Goal: Communication & Community: Answer question/provide support

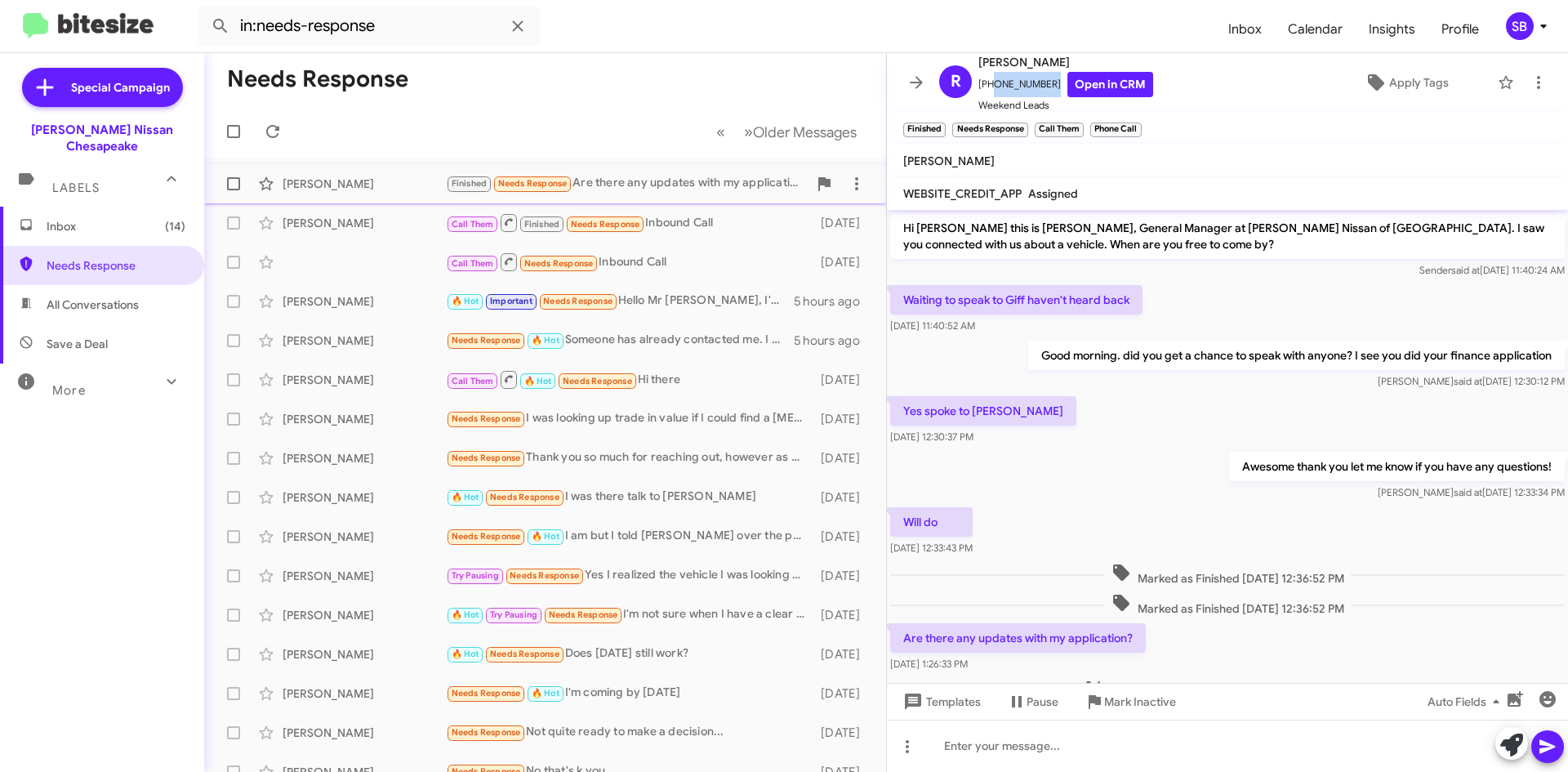
scroll to position [2, 0]
click at [101, 257] on span "Needs Response" at bounding box center [116, 265] width 139 height 16
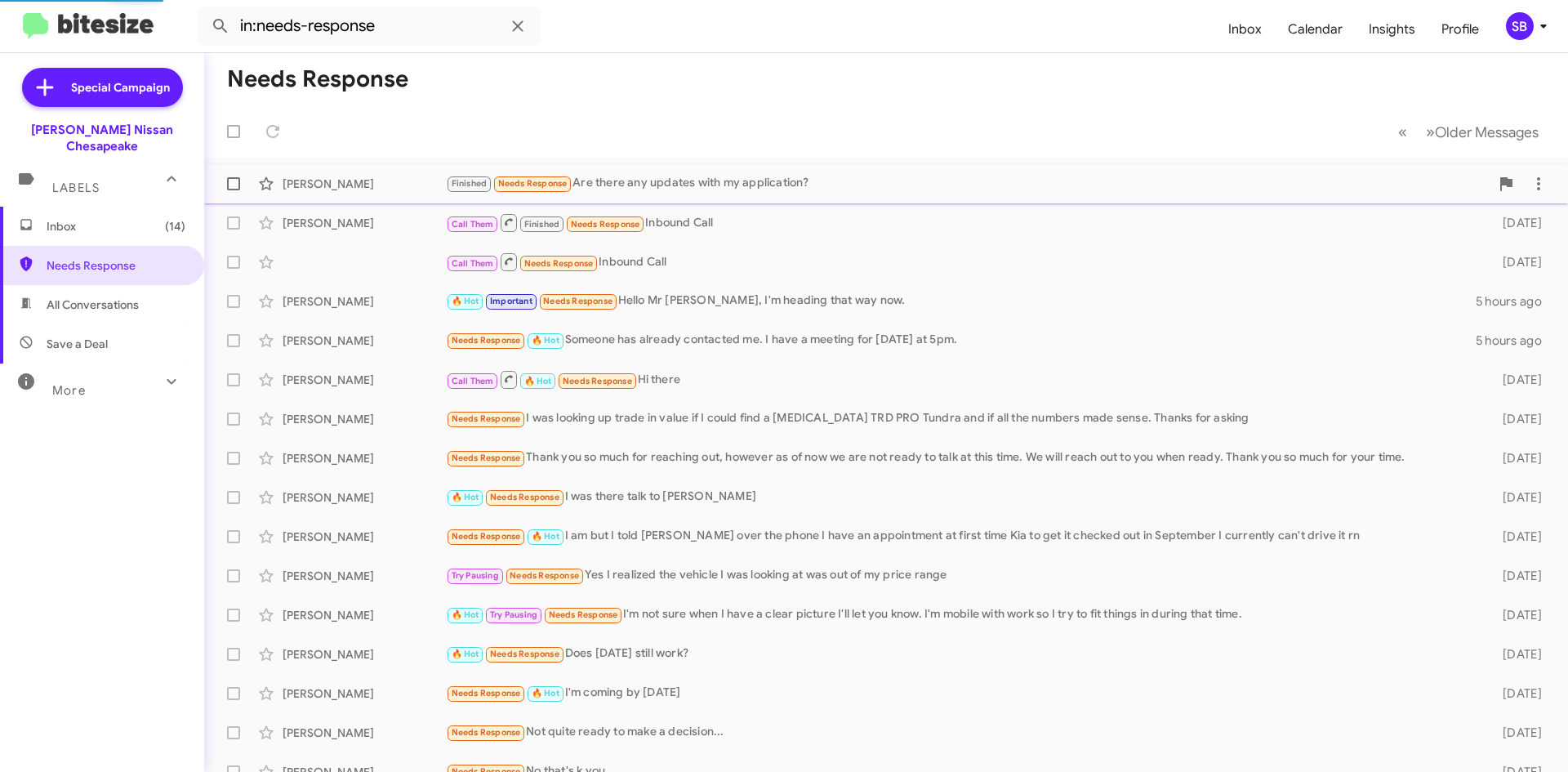
click at [665, 183] on div "Finished Needs Response Are there any updates with my application?" at bounding box center [968, 183] width 1044 height 19
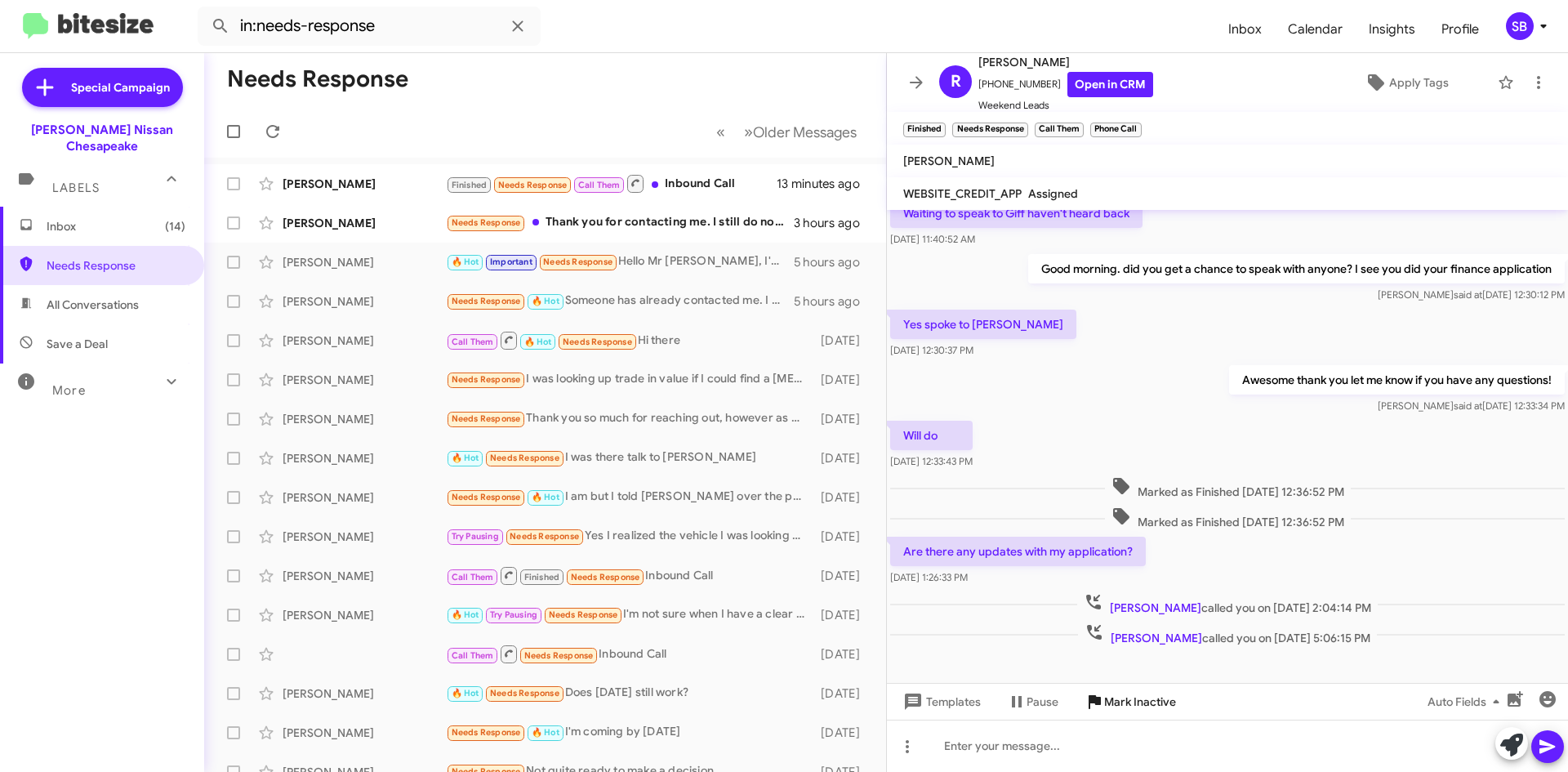
scroll to position [98, 0]
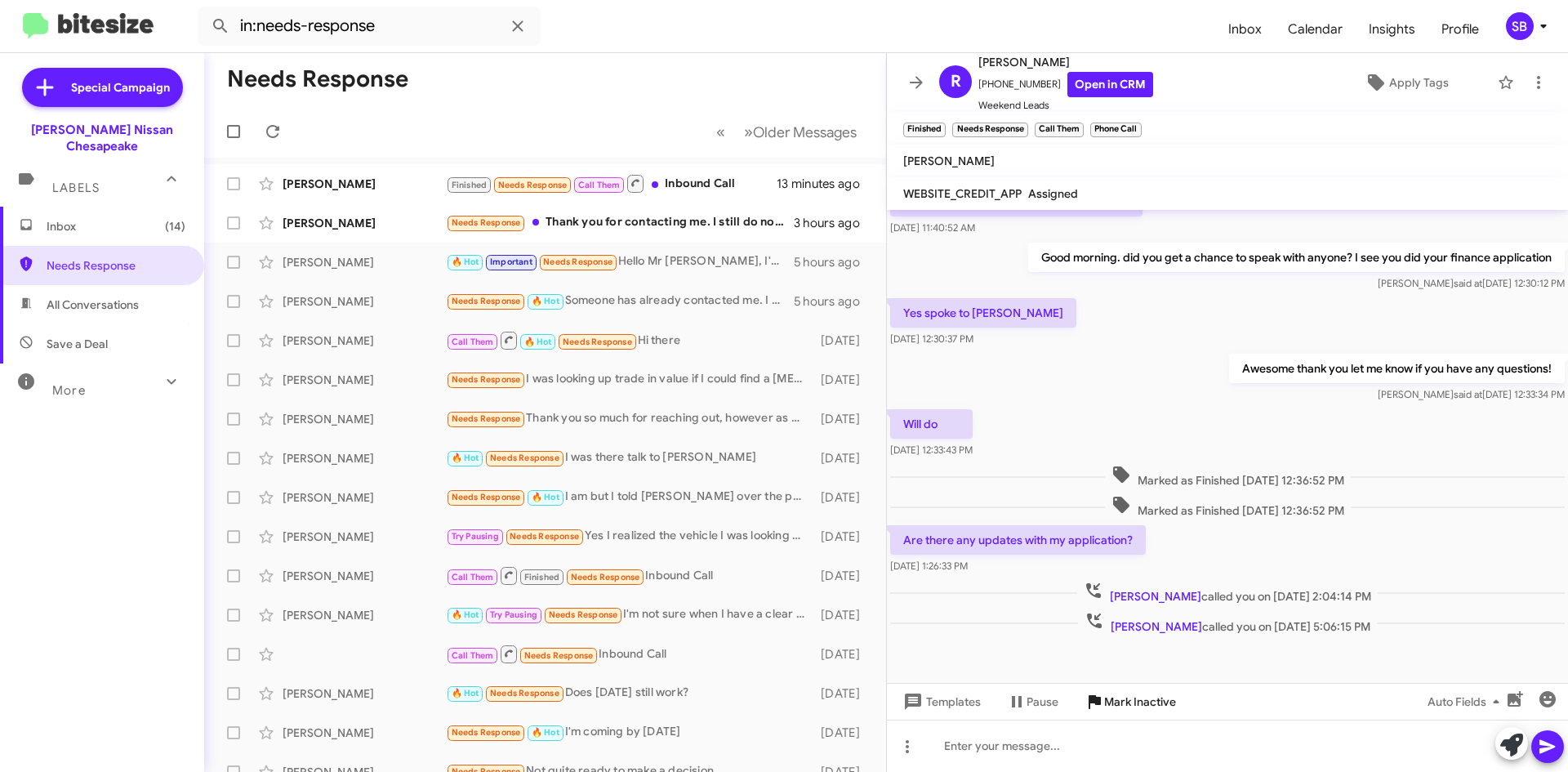
click at [1132, 699] on span "Mark Inactive" at bounding box center [1140, 701] width 72 height 29
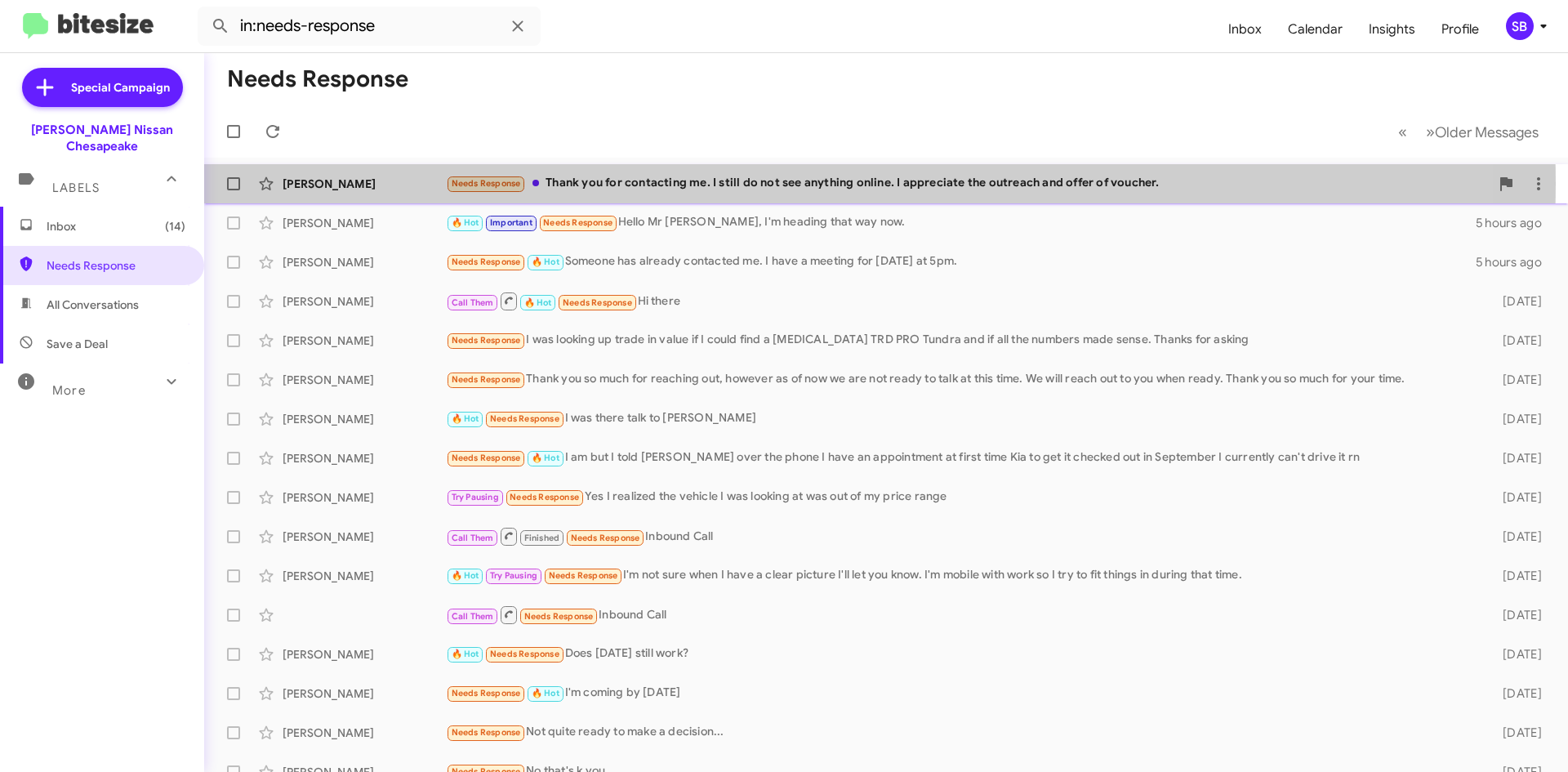
click at [694, 184] on div "Needs Response Thank you for contacting me. I still do not see anything online.…" at bounding box center [968, 183] width 1044 height 19
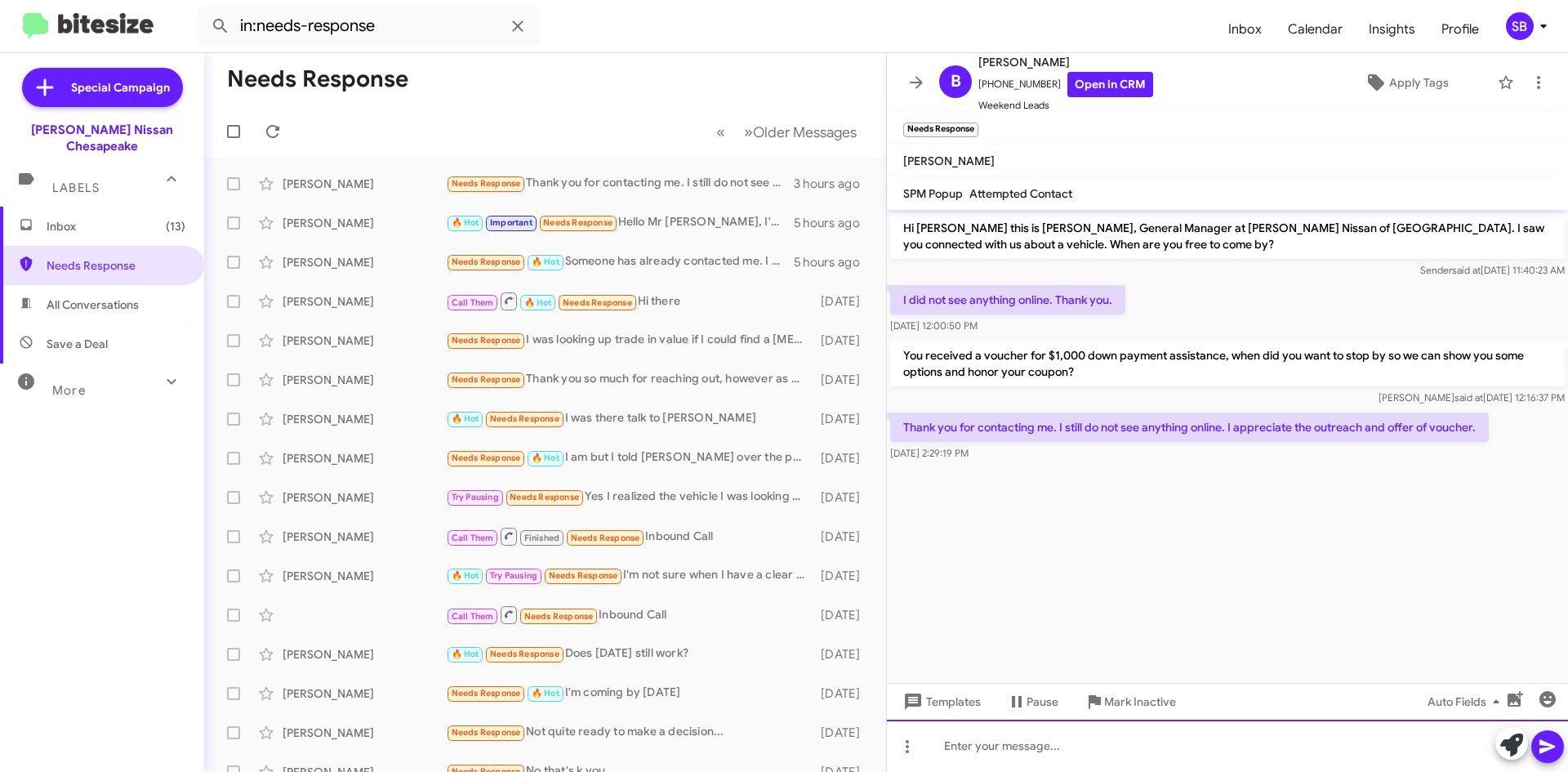
click at [1030, 751] on div at bounding box center [1227, 745] width 681 height 52
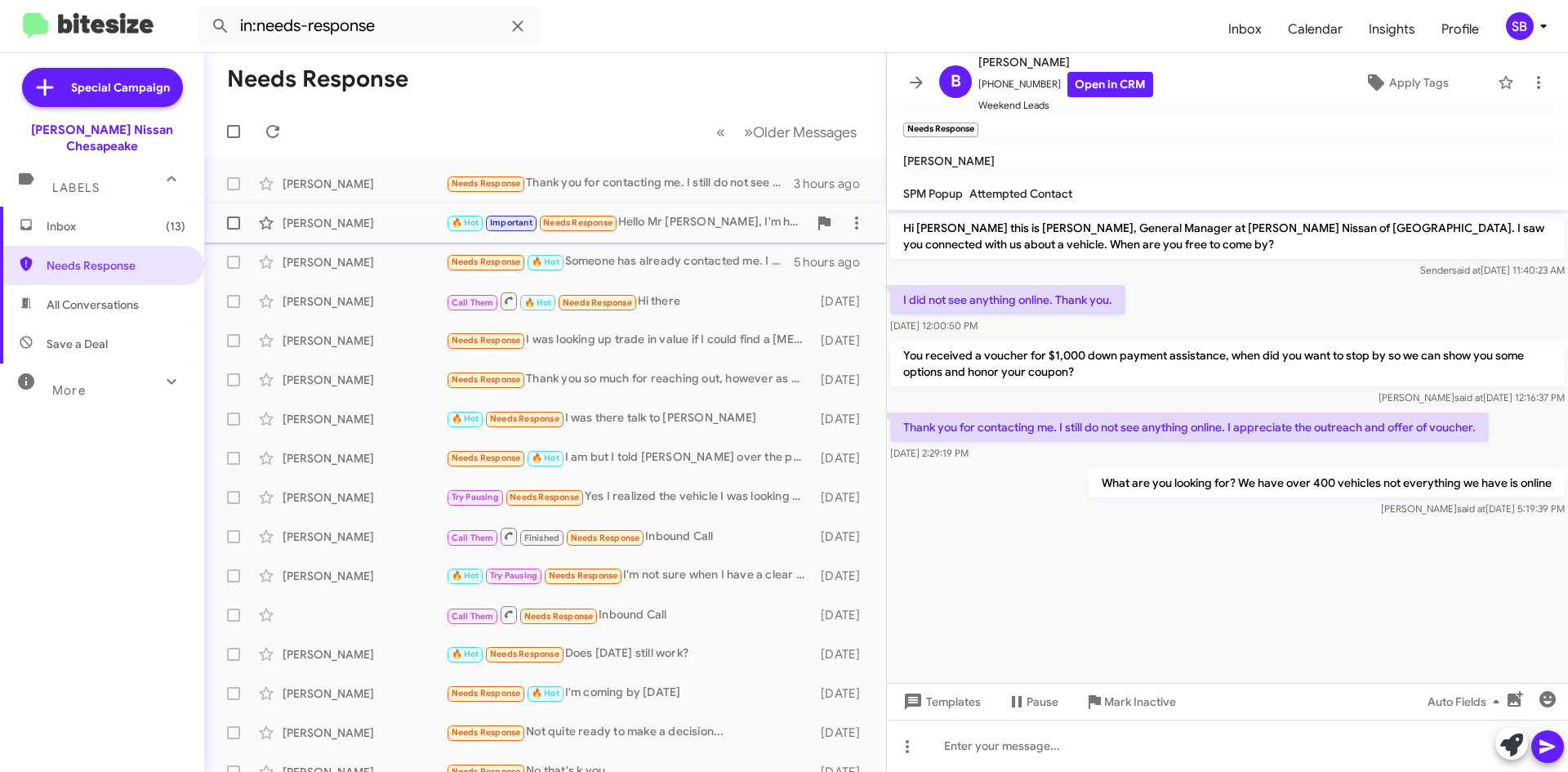
click at [674, 218] on div "🔥 Hot Important Needs Response Hello Mr [PERSON_NAME], I'm heading that way now." at bounding box center [626, 222] width 362 height 19
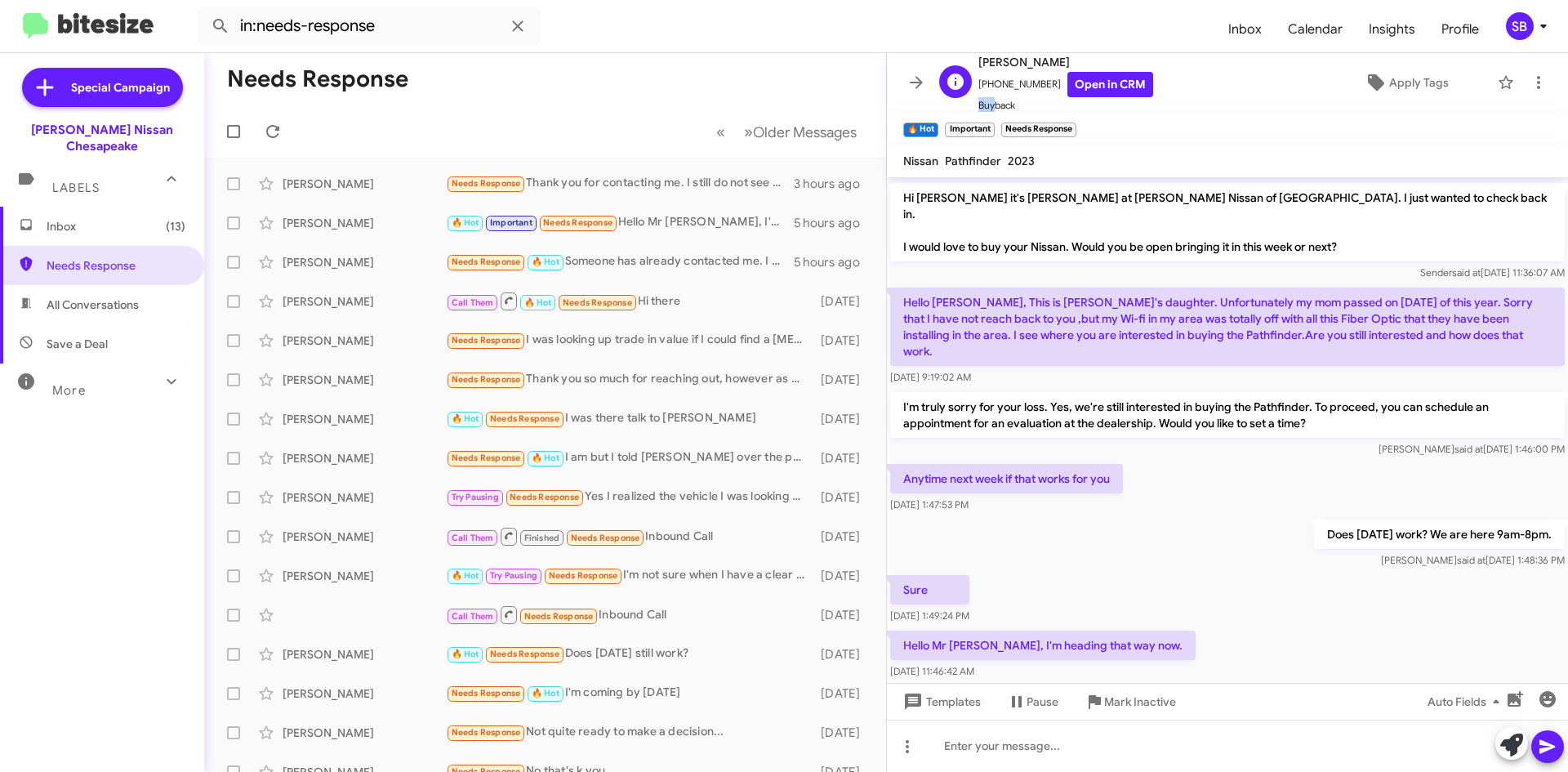
scroll to position [2, 0]
drag, startPoint x: 1043, startPoint y: 81, endPoint x: 990, endPoint y: 88, distance: 53.5
click at [990, 88] on span "[PHONE_NUMBER] Open in CRM" at bounding box center [1065, 82] width 175 height 25
copy span "2522675823"
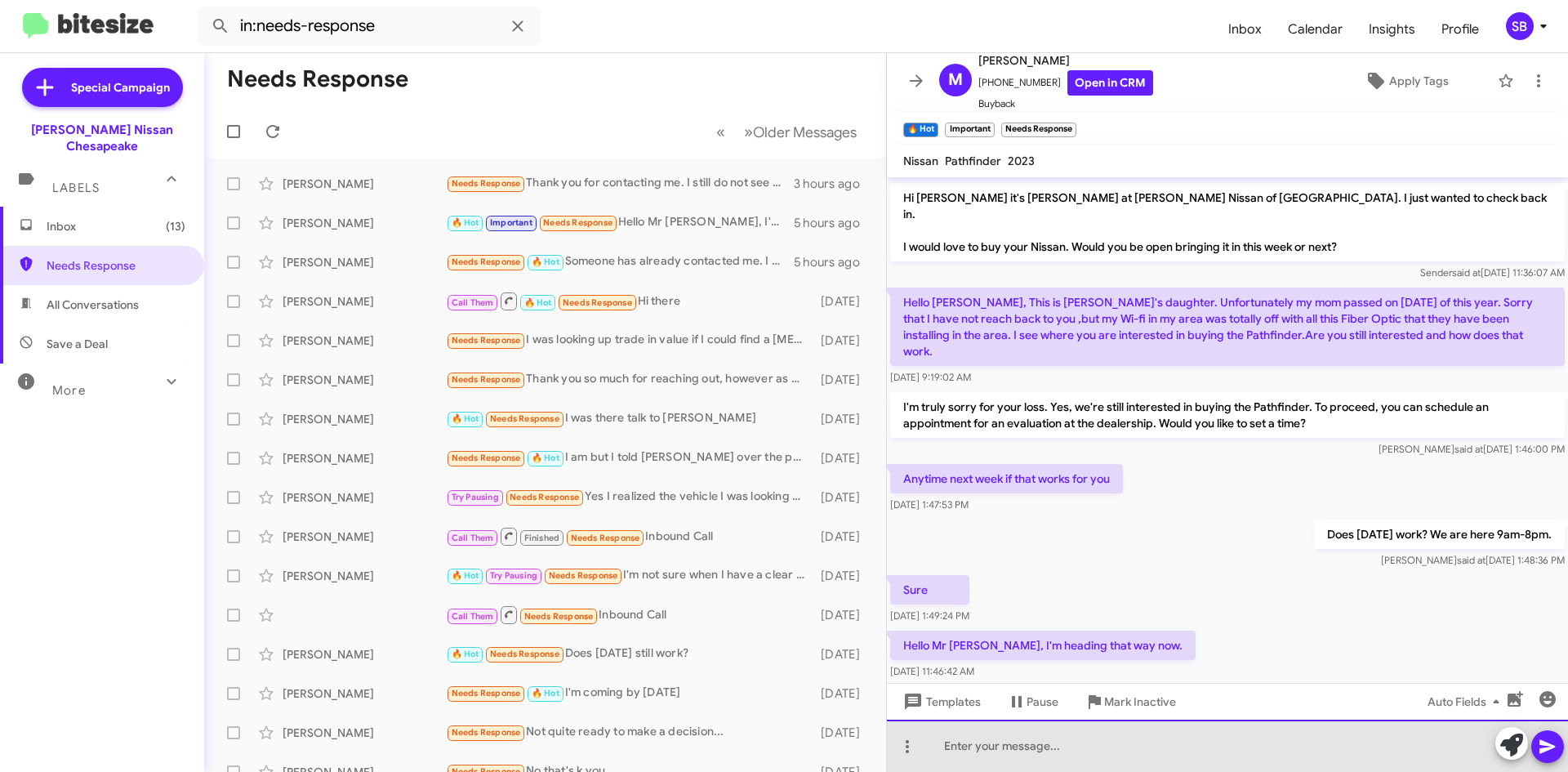
click at [1017, 745] on div at bounding box center [1227, 745] width 681 height 52
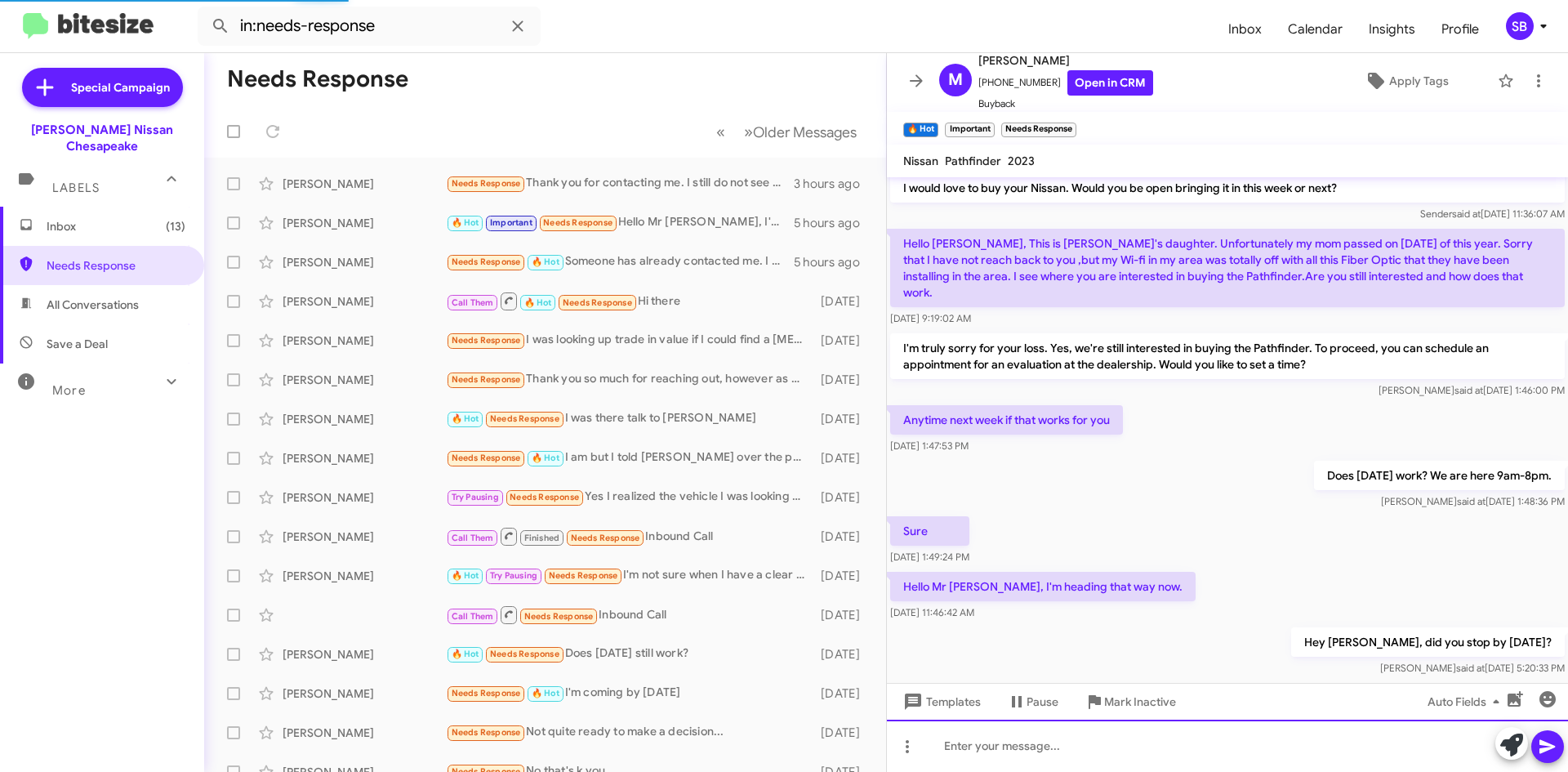
scroll to position [179, 0]
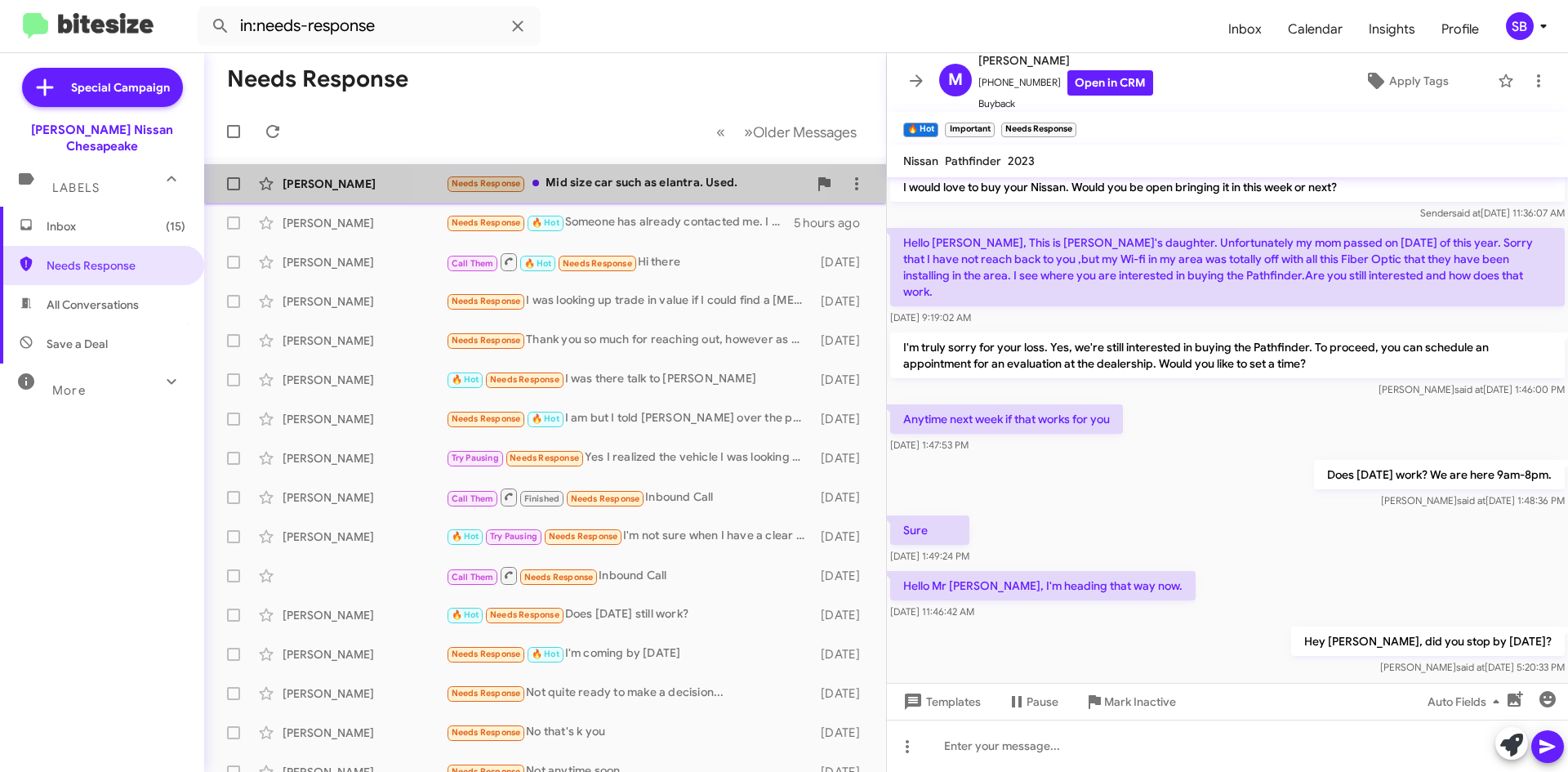
click at [629, 181] on div "Needs Response Mid size car such as elantra. Used." at bounding box center [626, 183] width 362 height 19
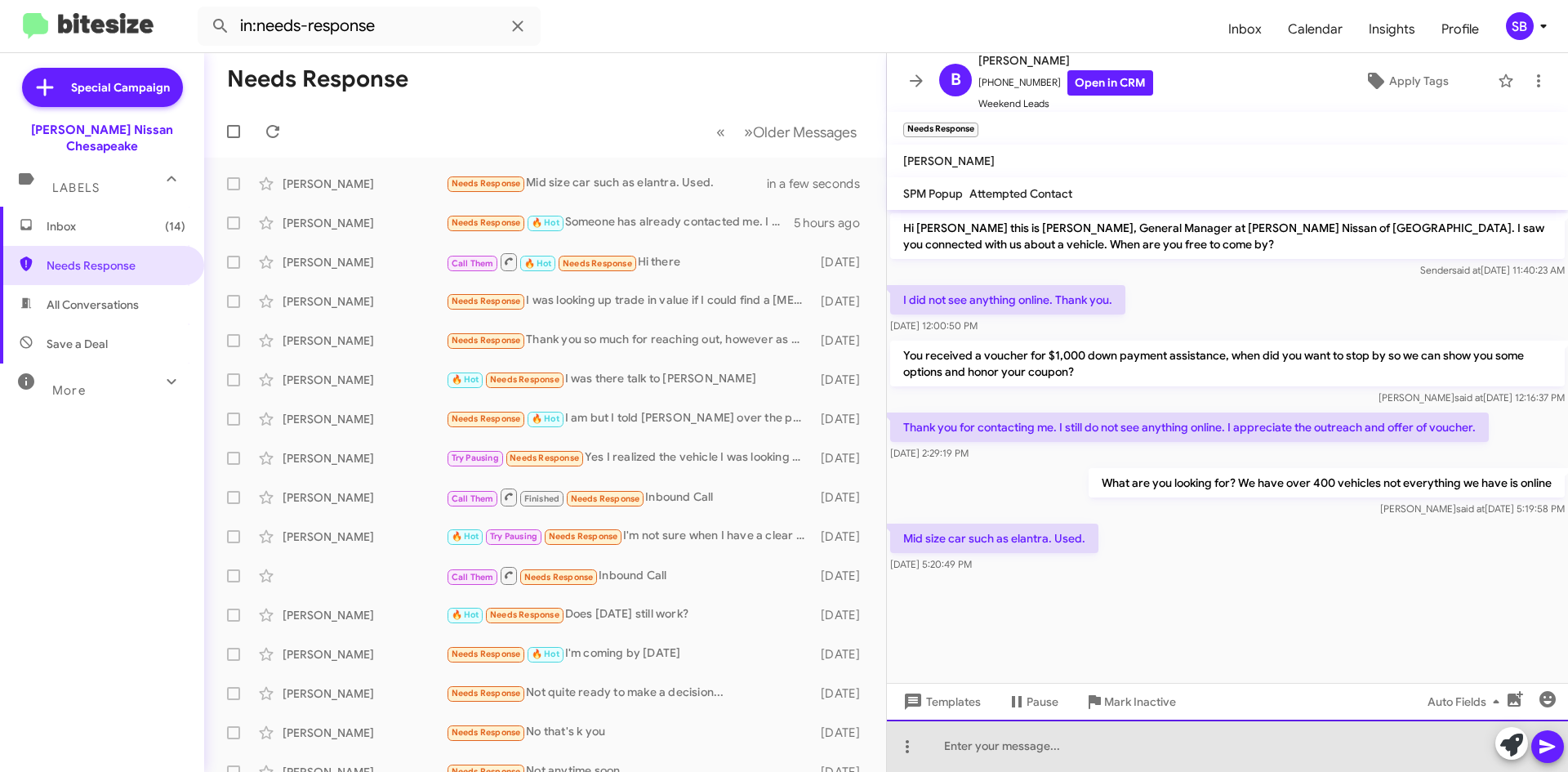
click at [1021, 753] on div at bounding box center [1227, 745] width 681 height 52
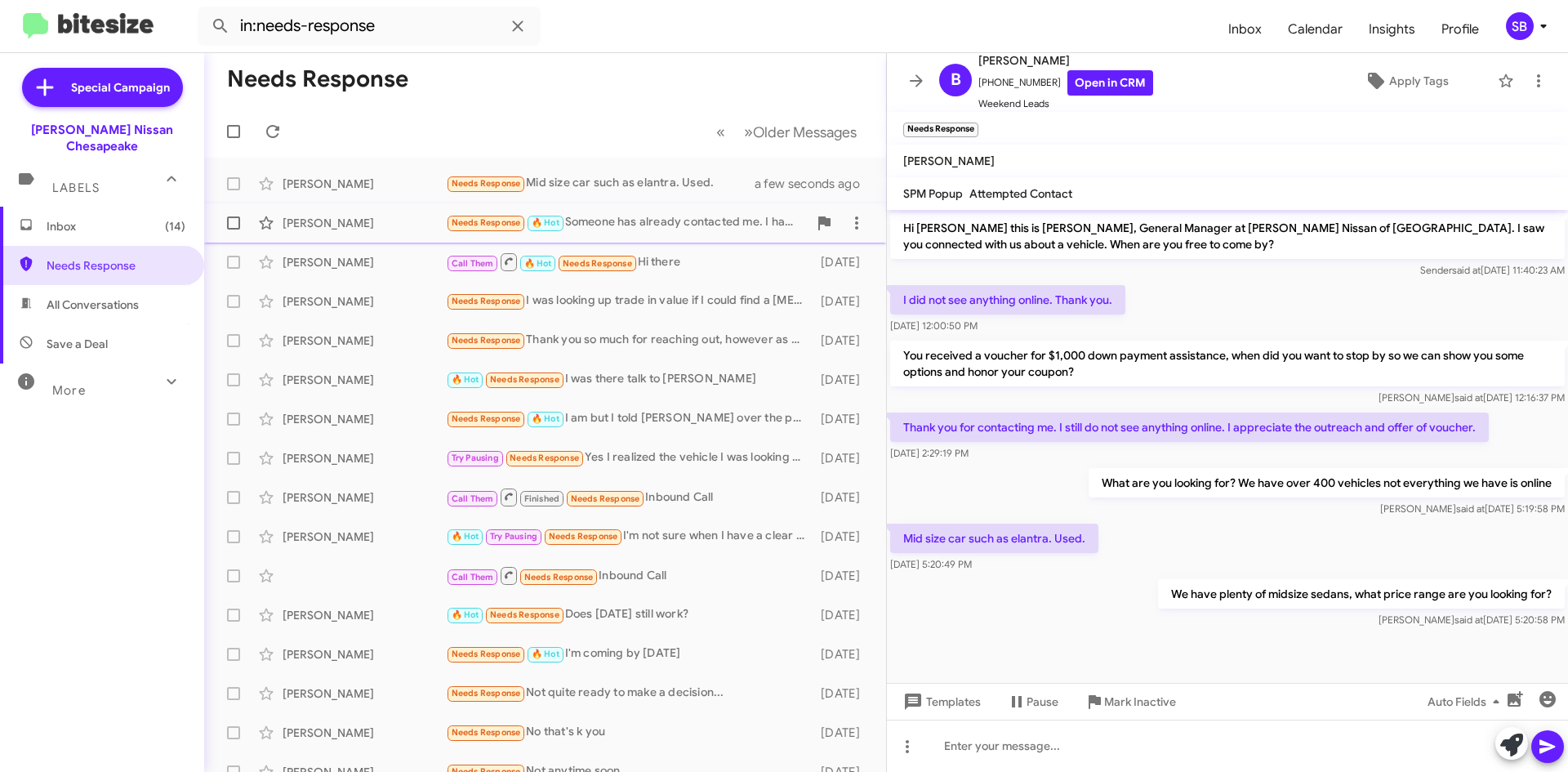
click at [678, 231] on div "Needs Response 🔥 Hot Someone has already contacted me. I have a meeting for [DA…" at bounding box center [626, 222] width 362 height 19
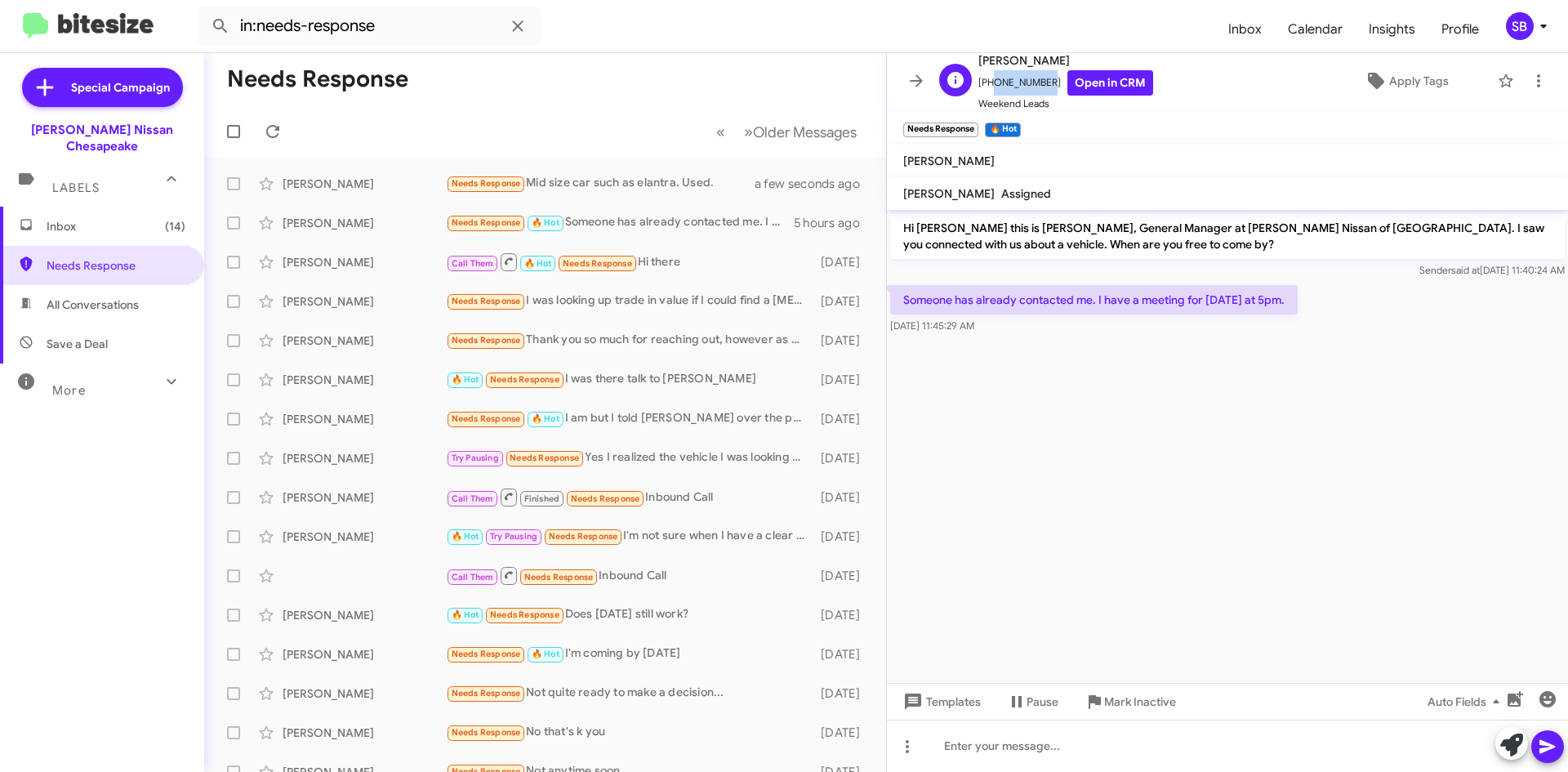
drag, startPoint x: 1036, startPoint y: 84, endPoint x: 989, endPoint y: 91, distance: 47.5
click at [989, 91] on span "[PHONE_NUMBER] Open in CRM" at bounding box center [1065, 82] width 175 height 25
copy span "9199616179"
click at [1130, 701] on span "Mark Inactive" at bounding box center [1140, 701] width 72 height 29
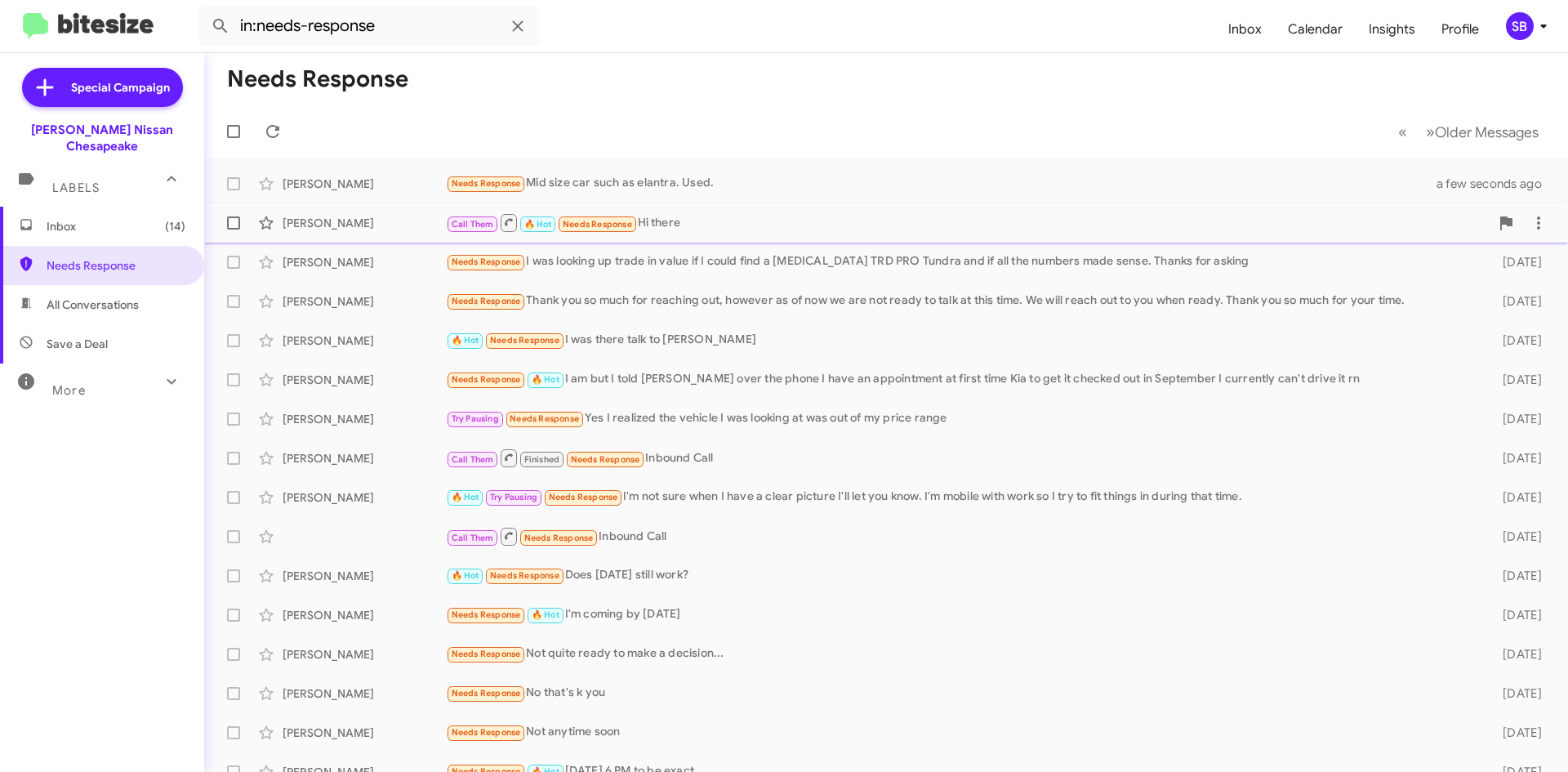
click at [752, 226] on div "Call Them 🔥 Hot Needs Response Hi there" at bounding box center [968, 222] width 1044 height 20
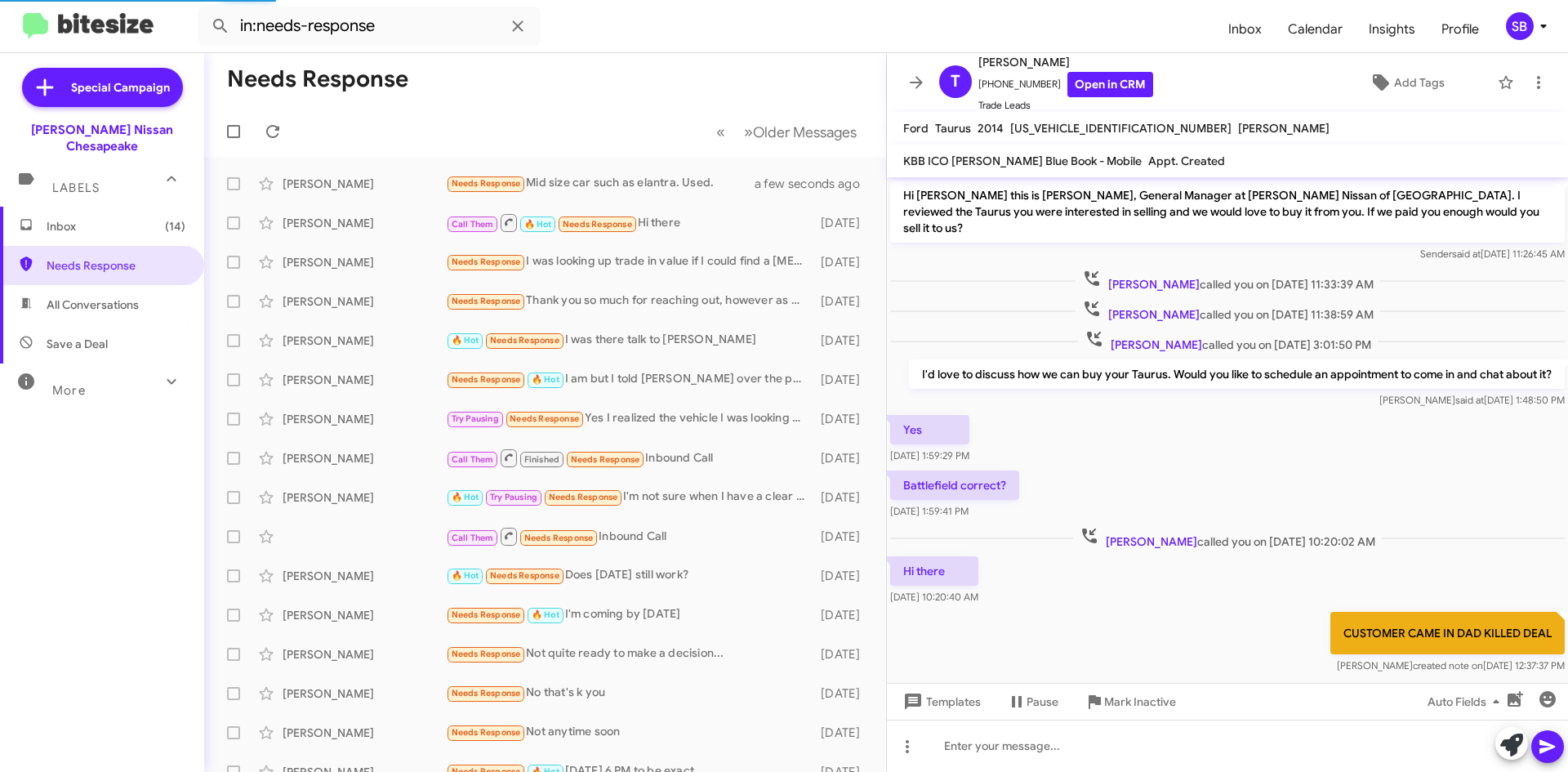
scroll to position [19, 0]
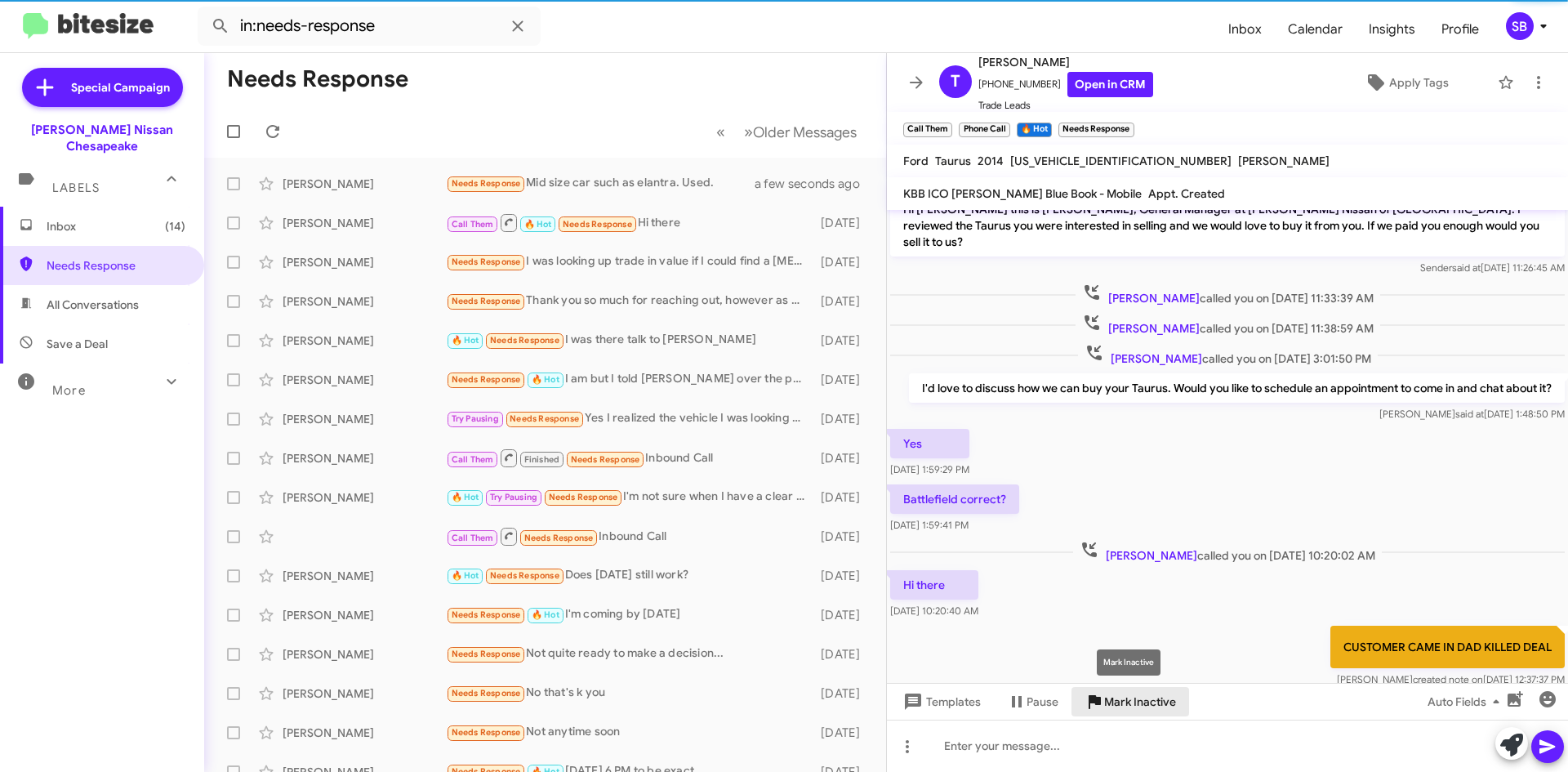
click at [1130, 707] on span "Mark Inactive" at bounding box center [1140, 701] width 72 height 29
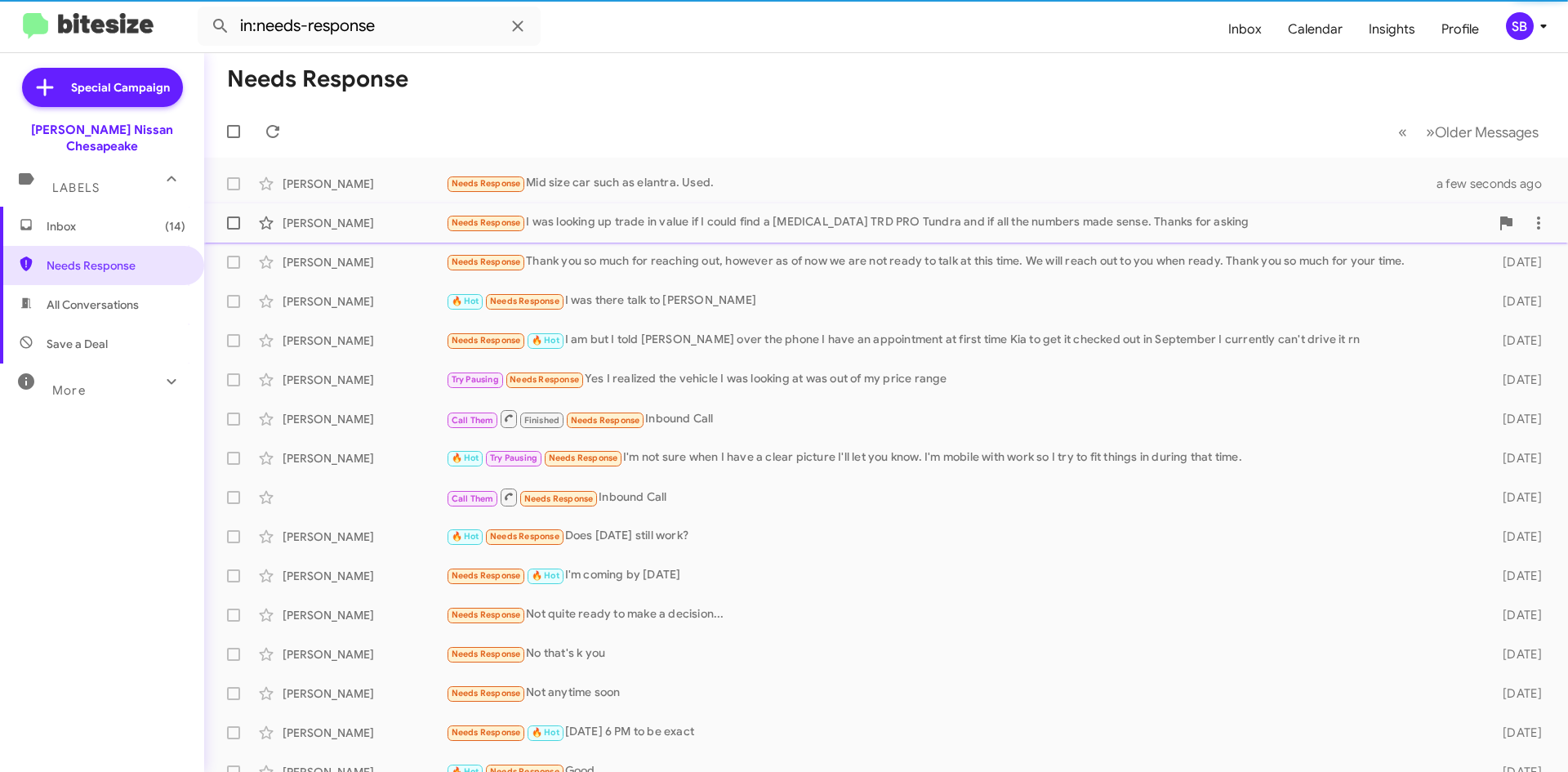
click at [602, 218] on div "Needs Response I was looking up trade in value if I could find a [MEDICAL_DATA]…" at bounding box center [968, 222] width 1044 height 19
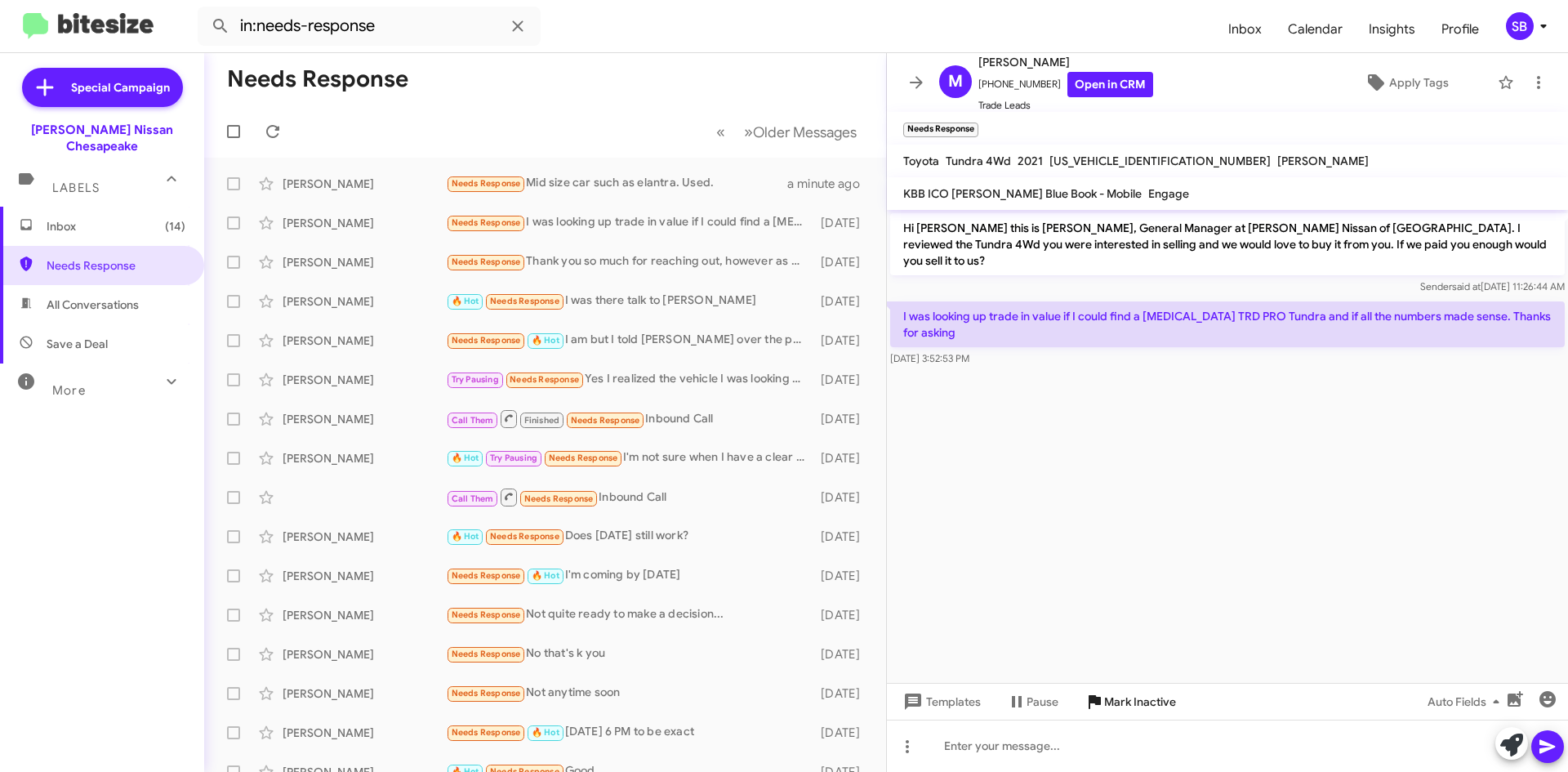
click at [1124, 698] on span "Mark Inactive" at bounding box center [1140, 701] width 72 height 29
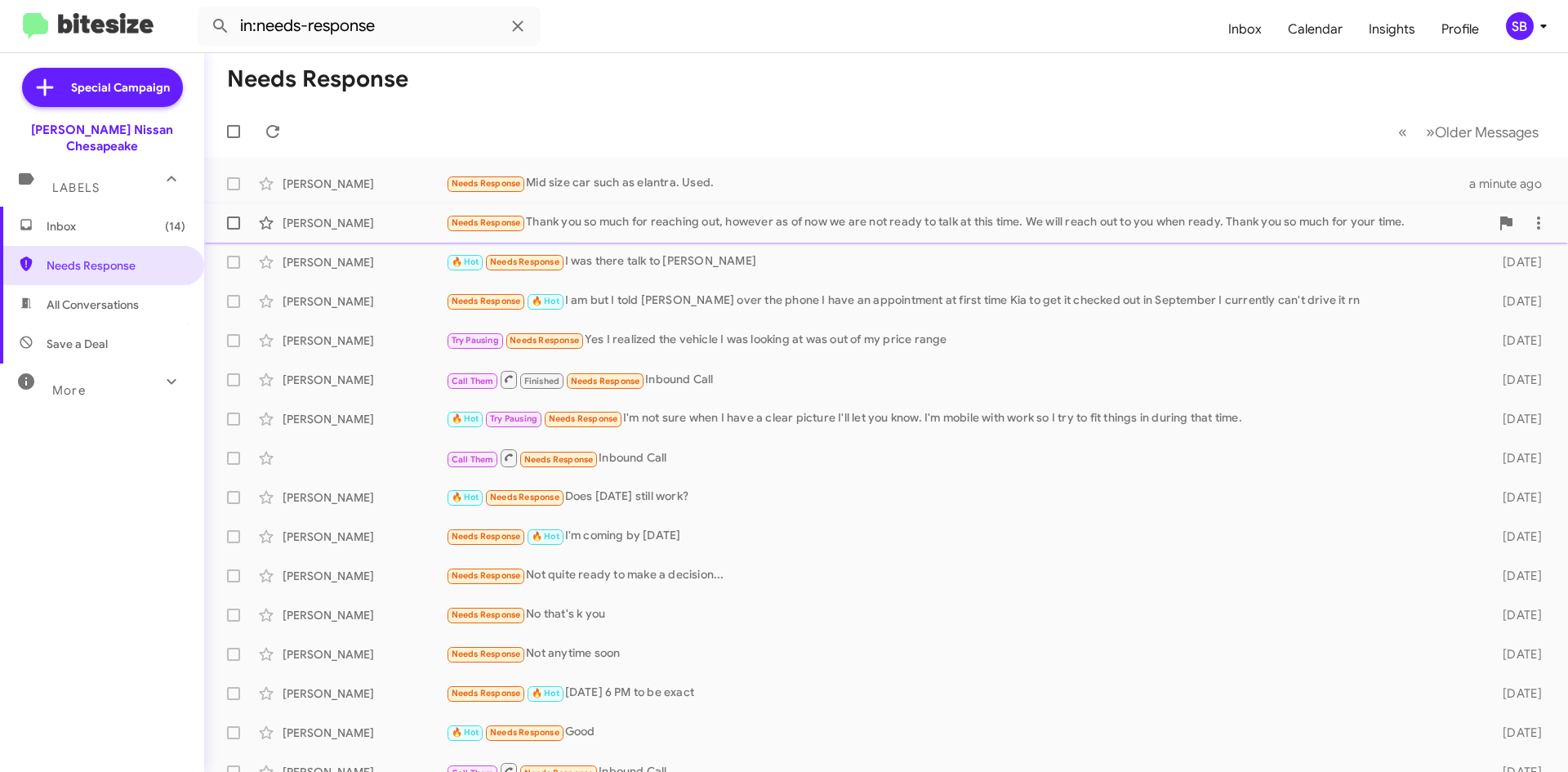
click at [647, 216] on div "Needs Response Thank you so much for reaching out, however as of now we are not…" at bounding box center [968, 222] width 1044 height 19
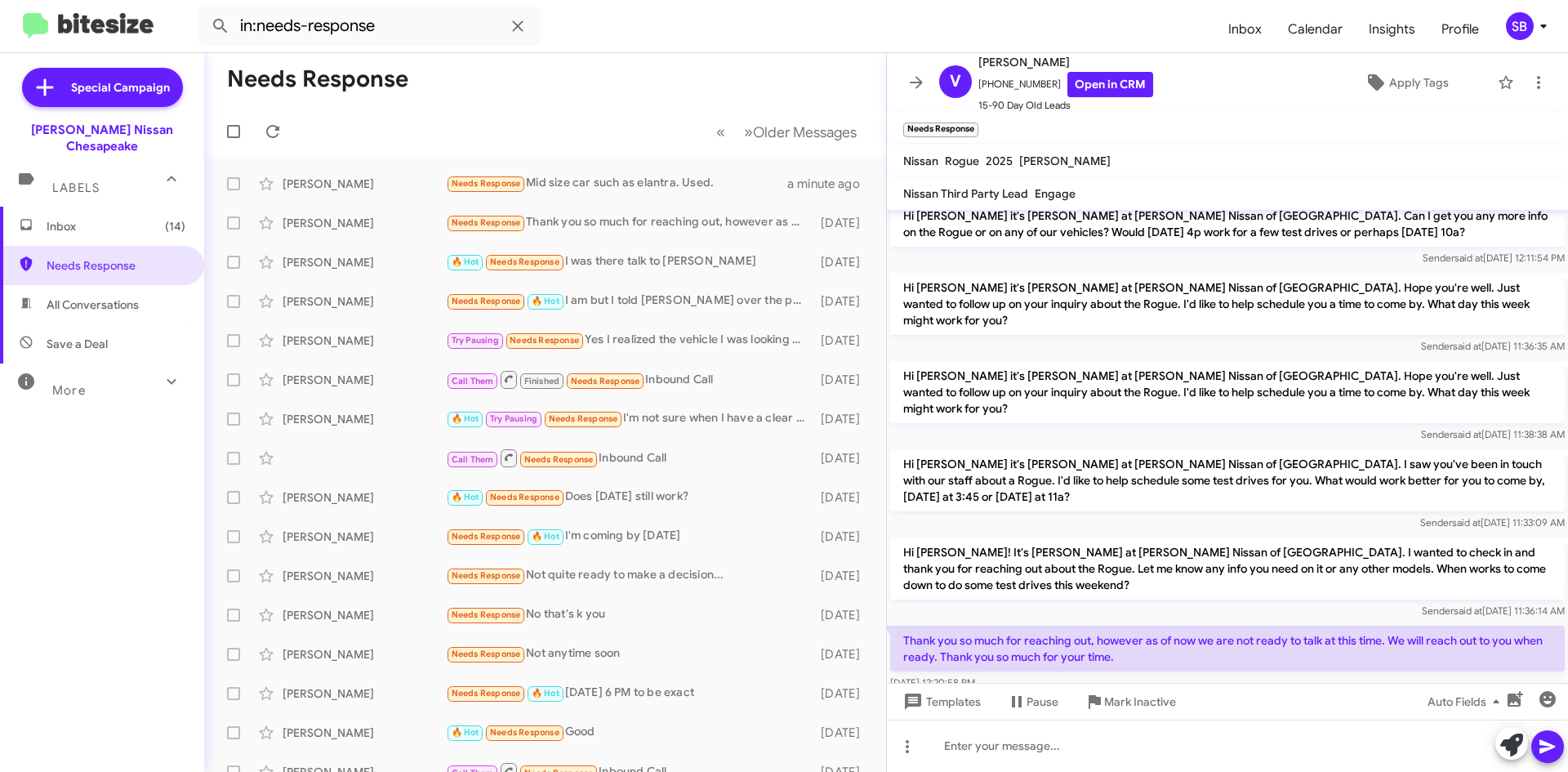
scroll to position [265, 0]
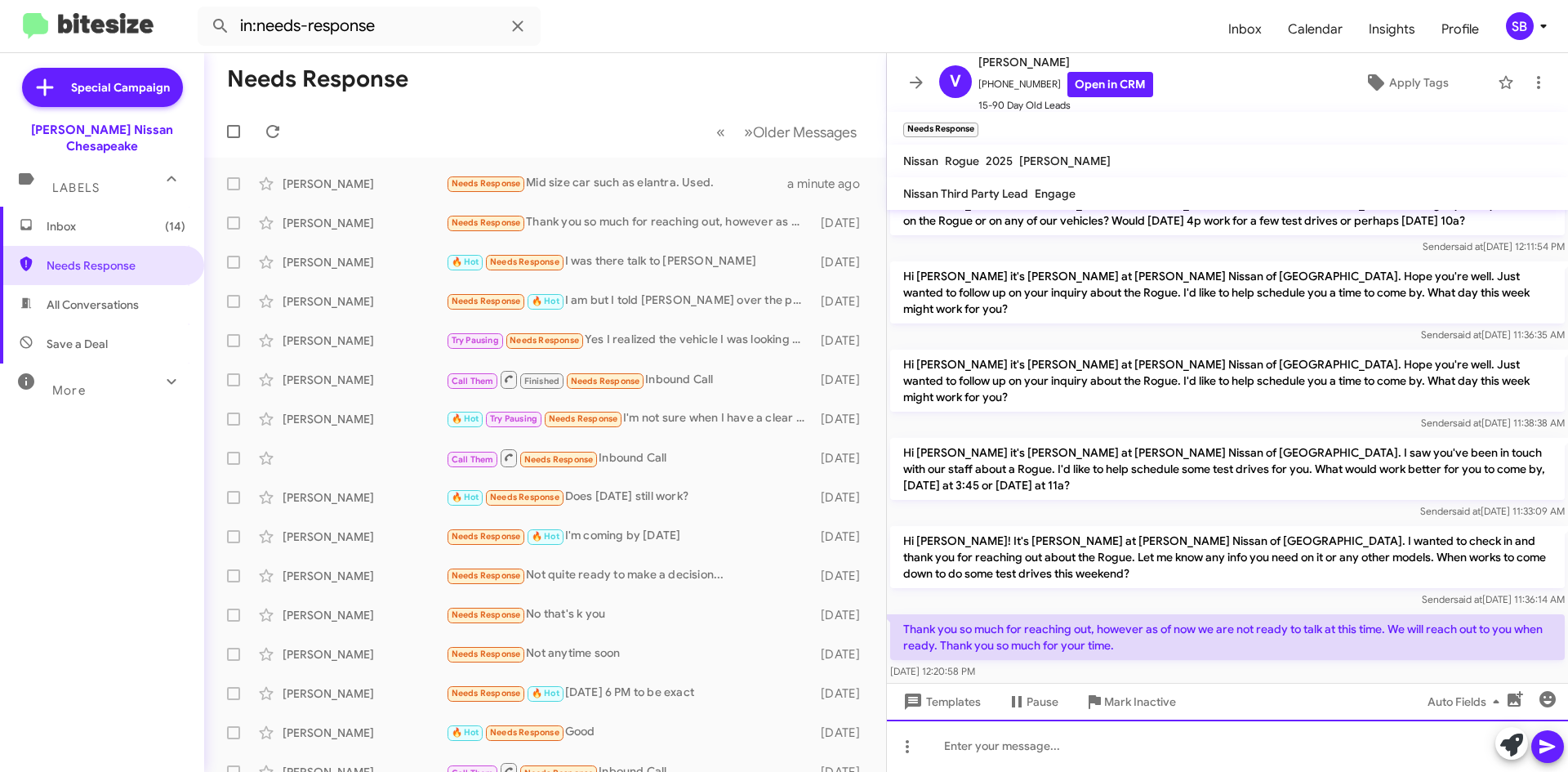
click at [1080, 757] on div at bounding box center [1227, 745] width 681 height 52
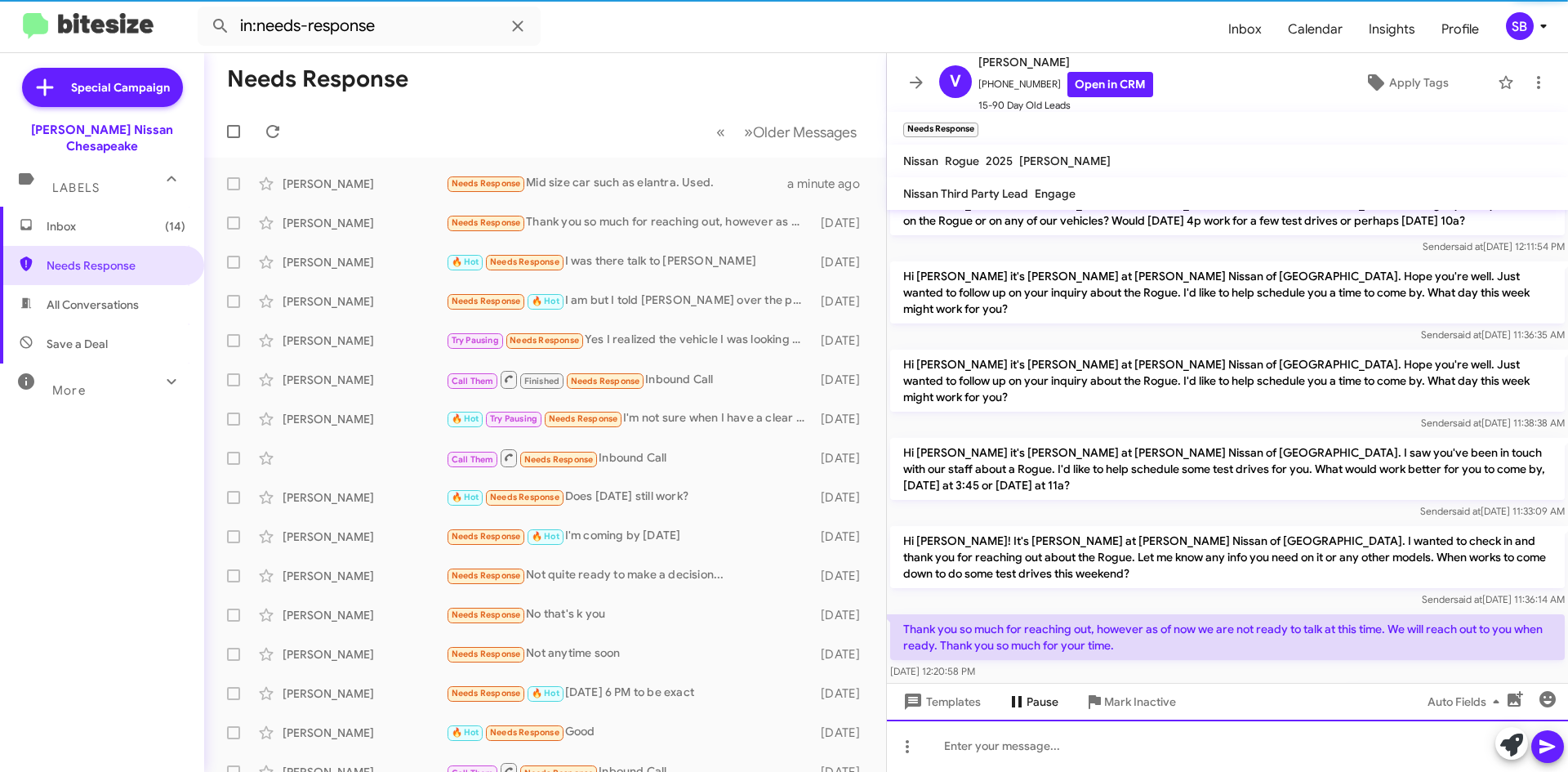
scroll to position [0, 0]
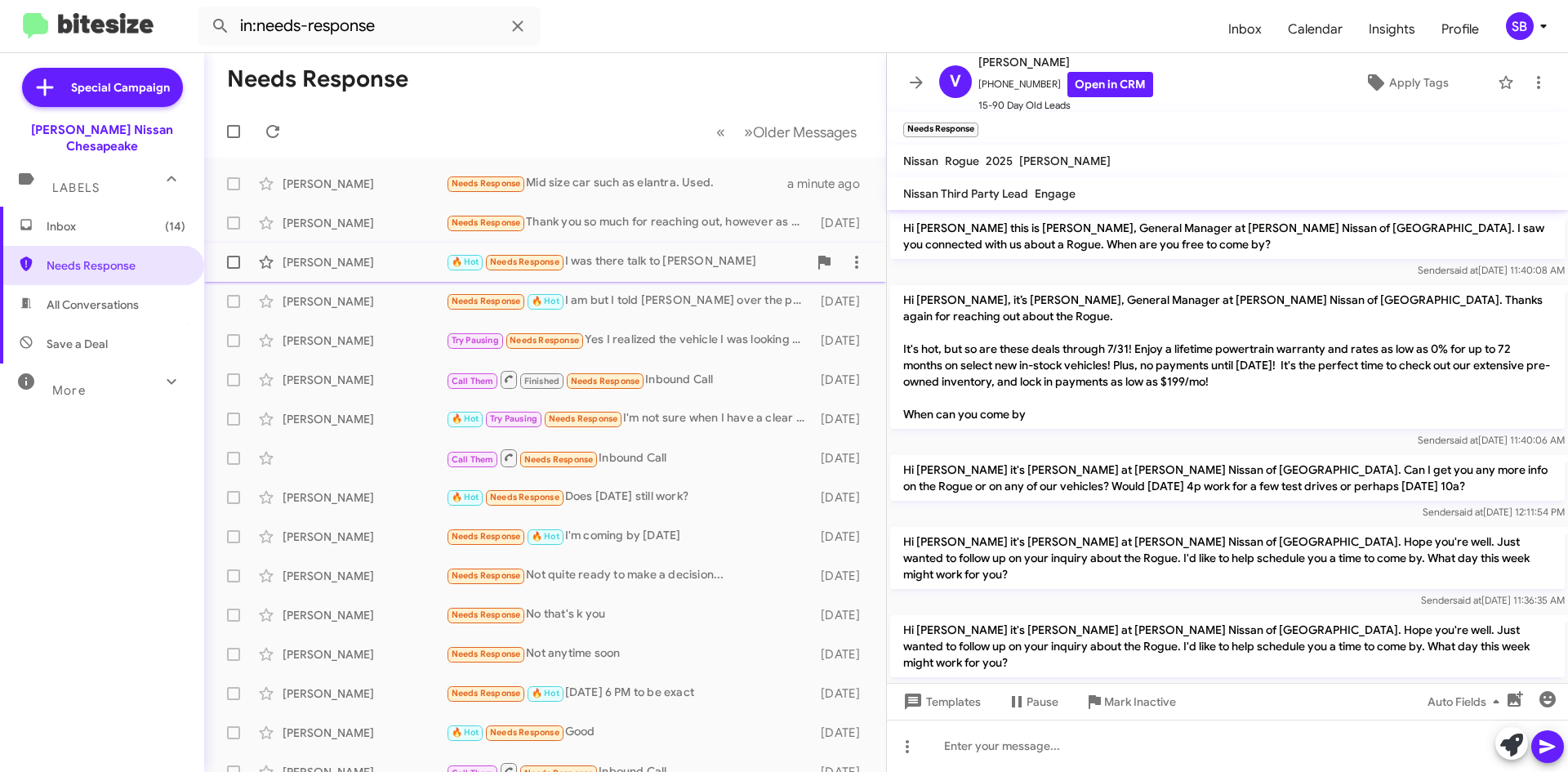
click at [638, 264] on div "🔥 Hot Needs Response I was there talk to [PERSON_NAME]" at bounding box center [626, 261] width 362 height 19
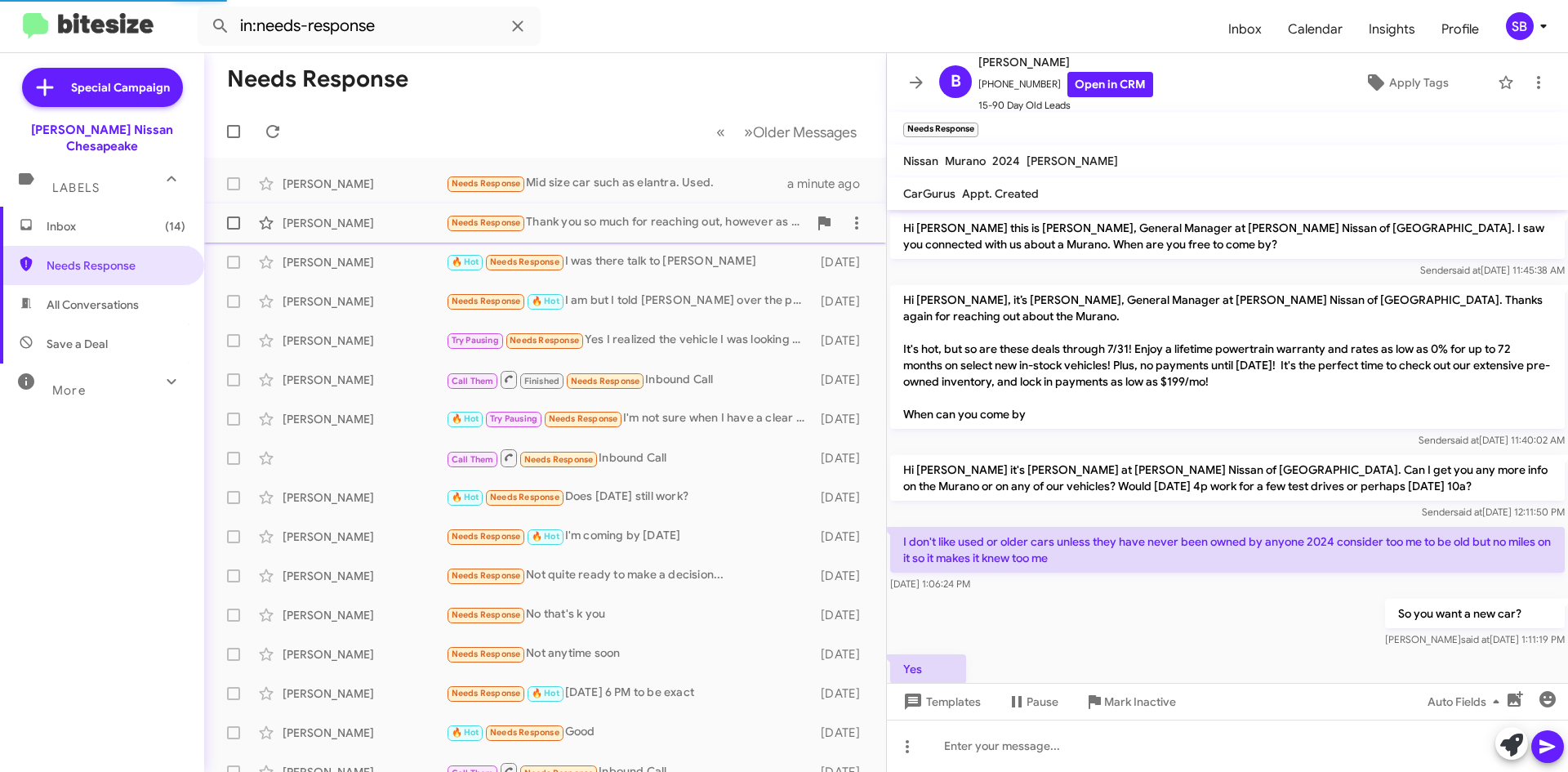
scroll to position [856, 0]
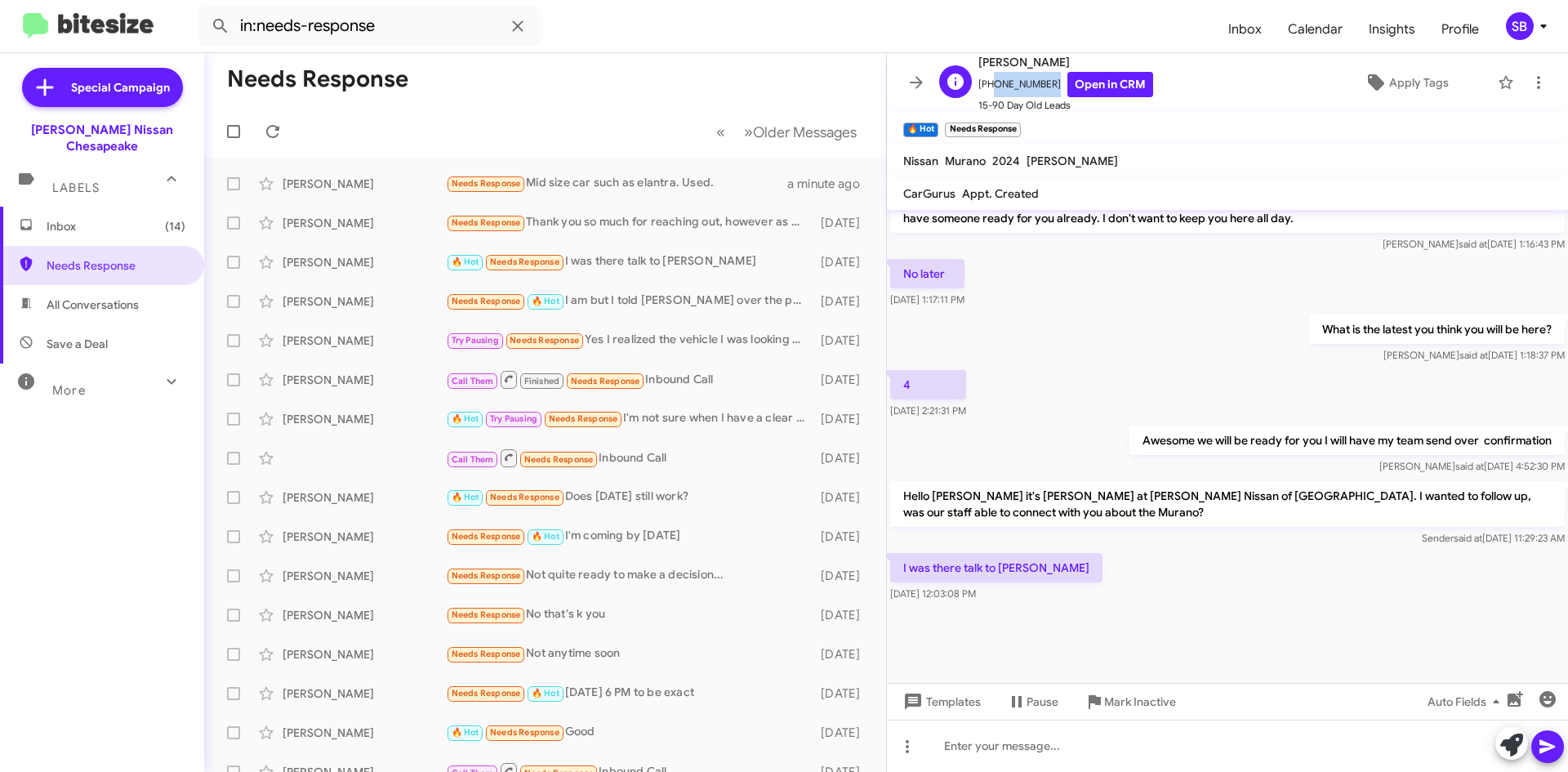
drag, startPoint x: 1044, startPoint y: 84, endPoint x: 990, endPoint y: 93, distance: 54.7
click at [990, 93] on span "[PHONE_NUMBER] Open in CRM" at bounding box center [1065, 84] width 175 height 25
copy span "4345949955"
click at [1132, 705] on span "Mark Inactive" at bounding box center [1140, 701] width 72 height 29
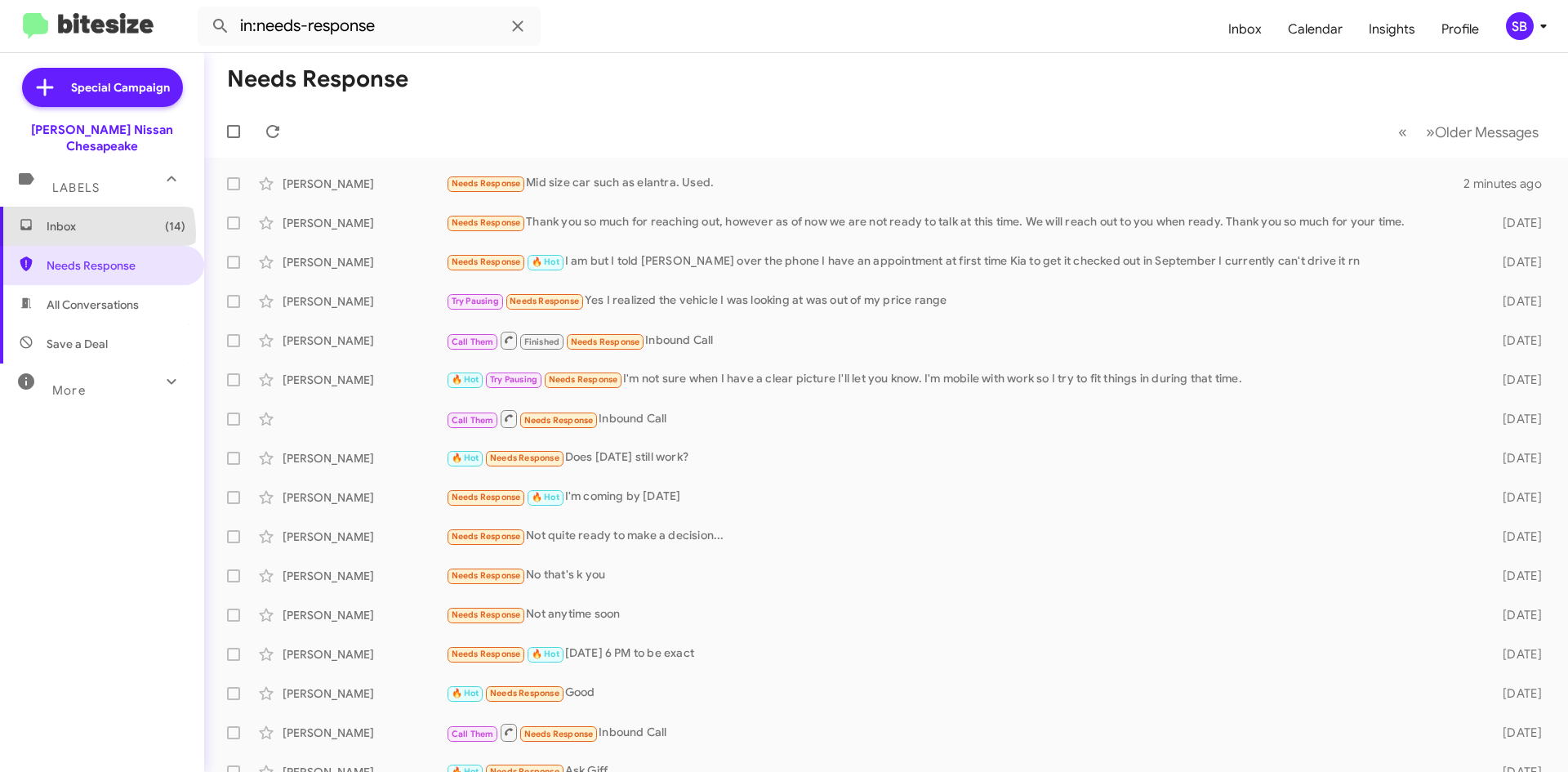
click at [95, 218] on span "Inbox (14)" at bounding box center [116, 226] width 139 height 16
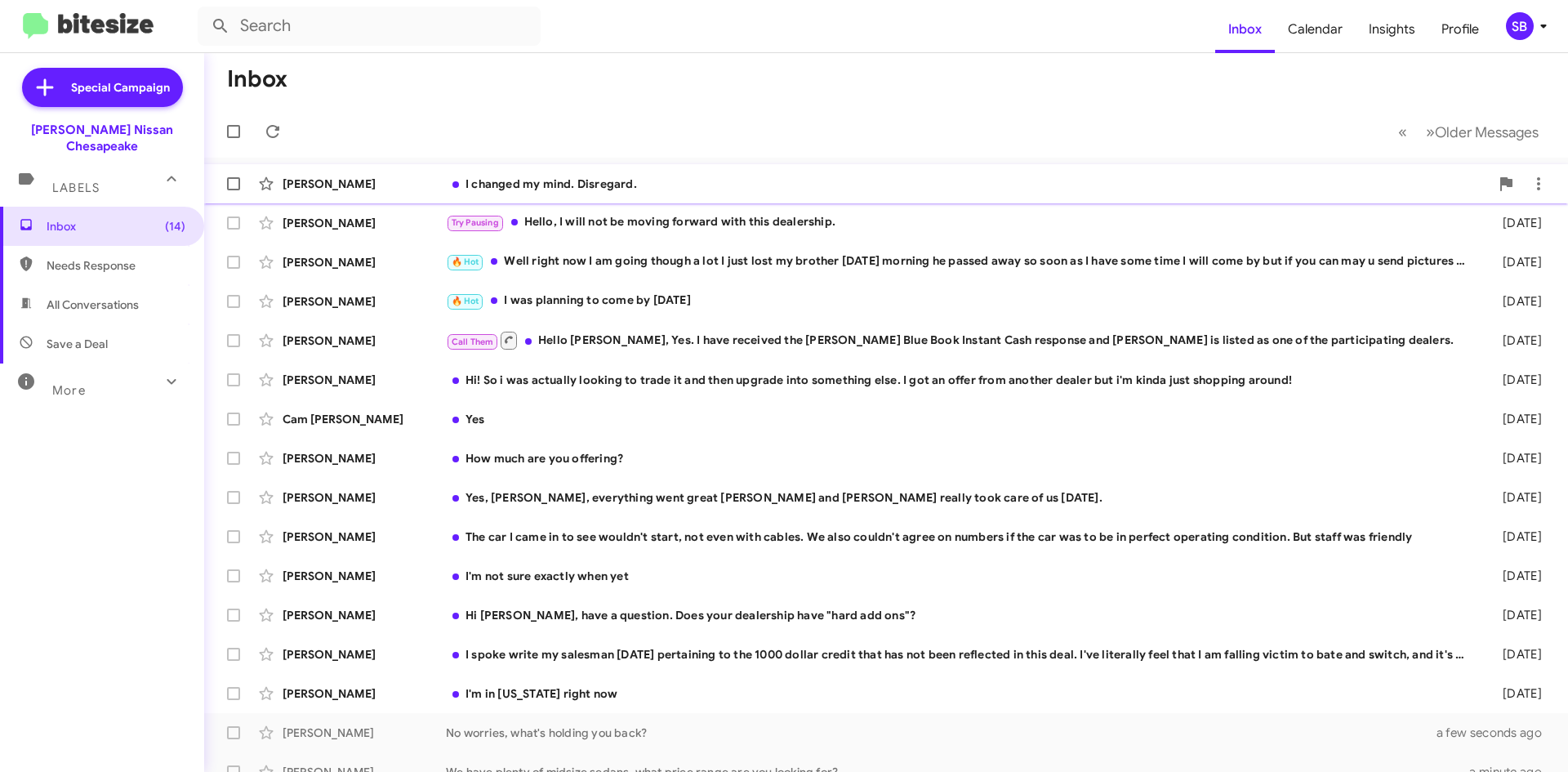
click at [659, 183] on div "I changed my mind. Disregard." at bounding box center [968, 184] width 1044 height 16
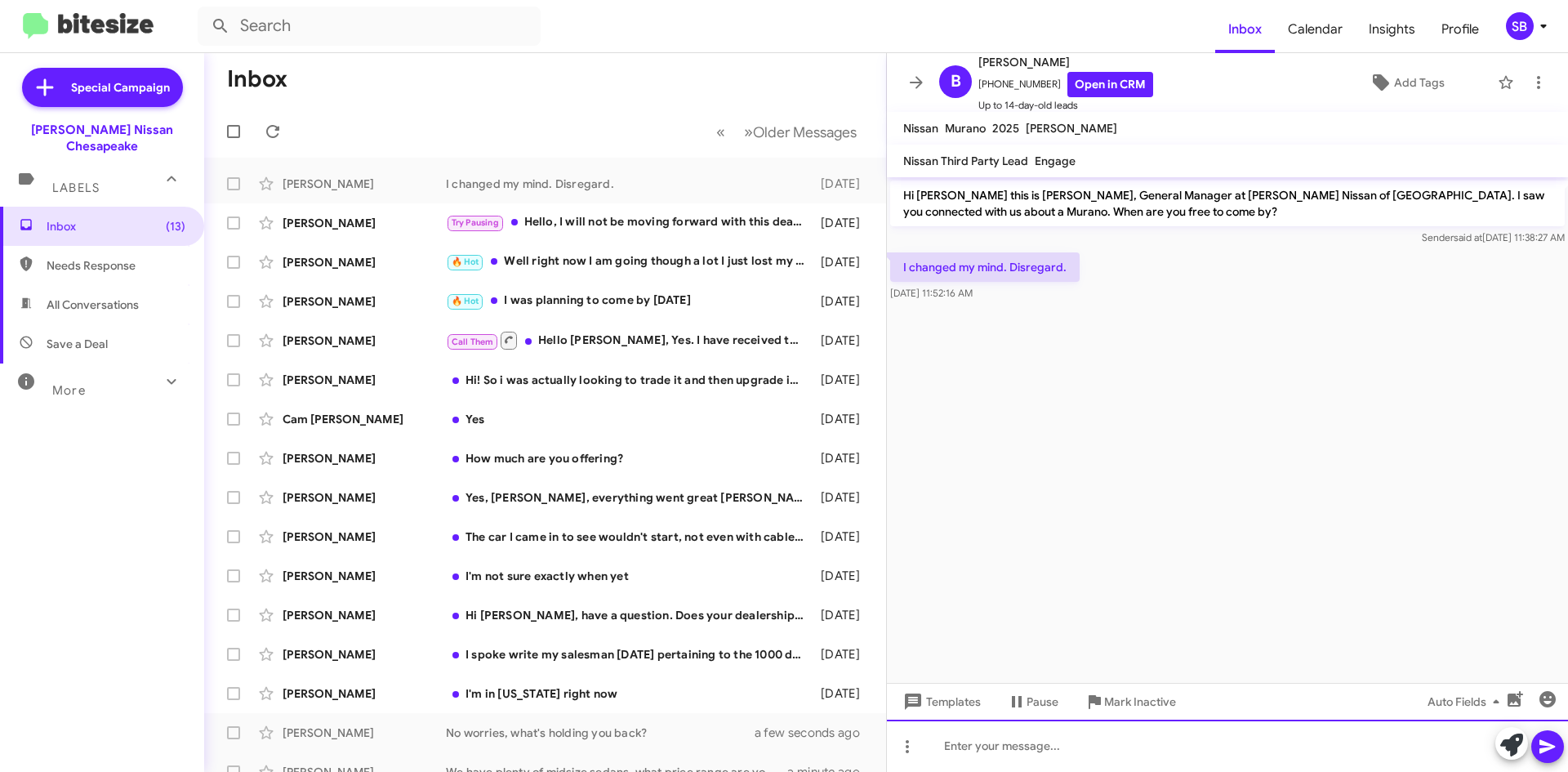
click at [990, 754] on div at bounding box center [1227, 745] width 681 height 52
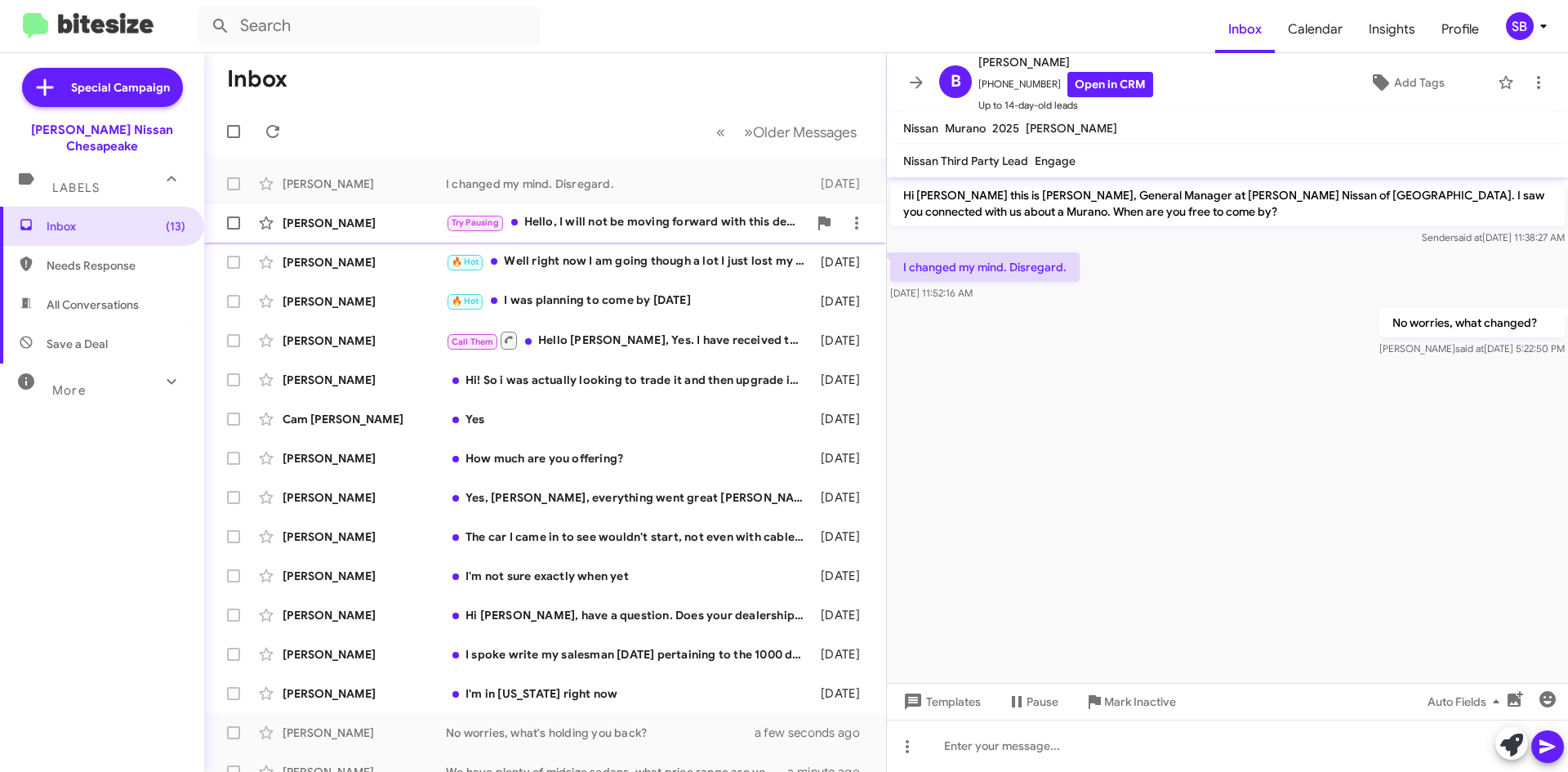
click at [628, 213] on div "Try Pausing Hello, I will not be moving forward with this dealership." at bounding box center [626, 222] width 362 height 19
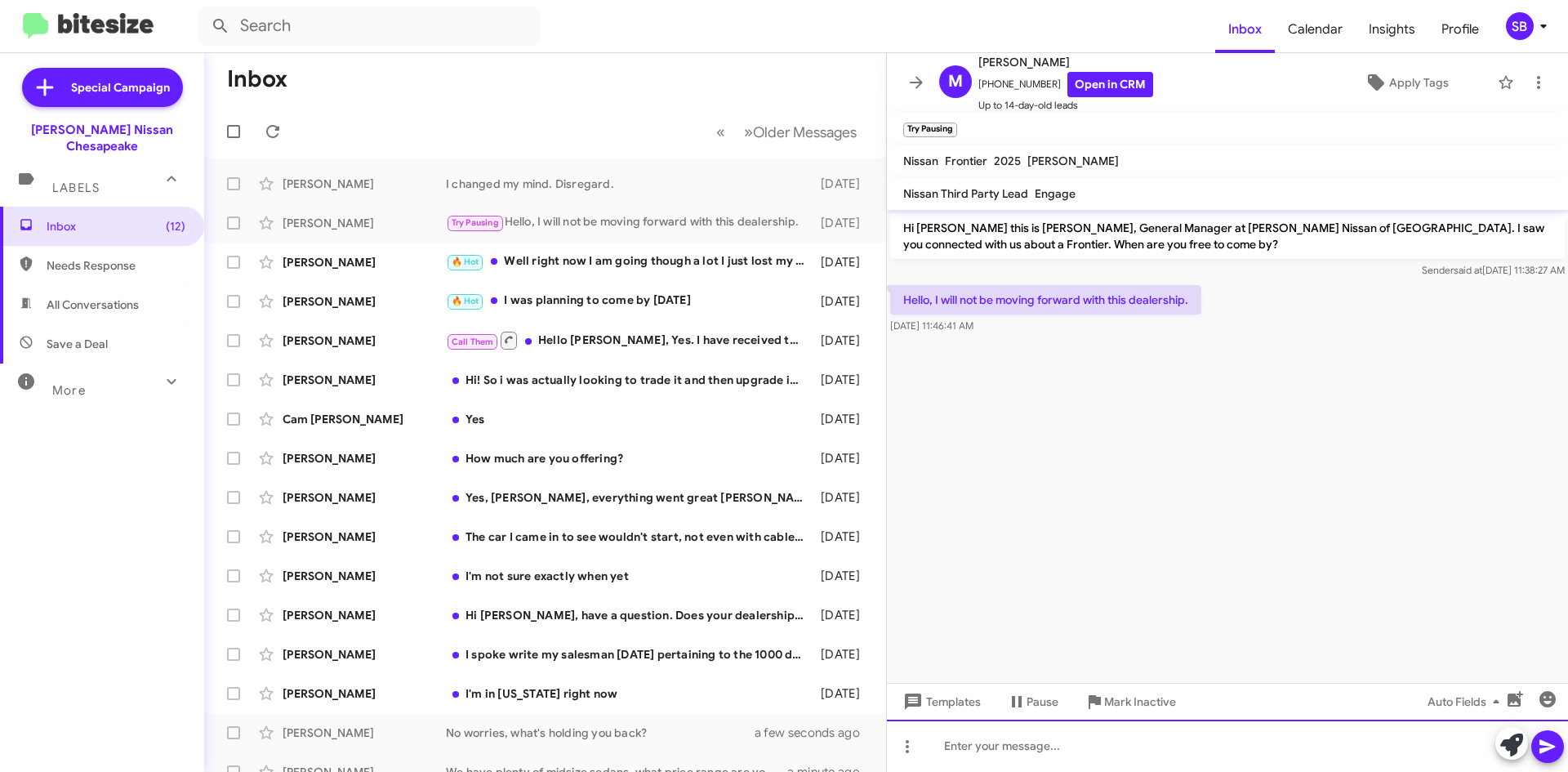
click at [1007, 738] on div at bounding box center [1227, 745] width 681 height 52
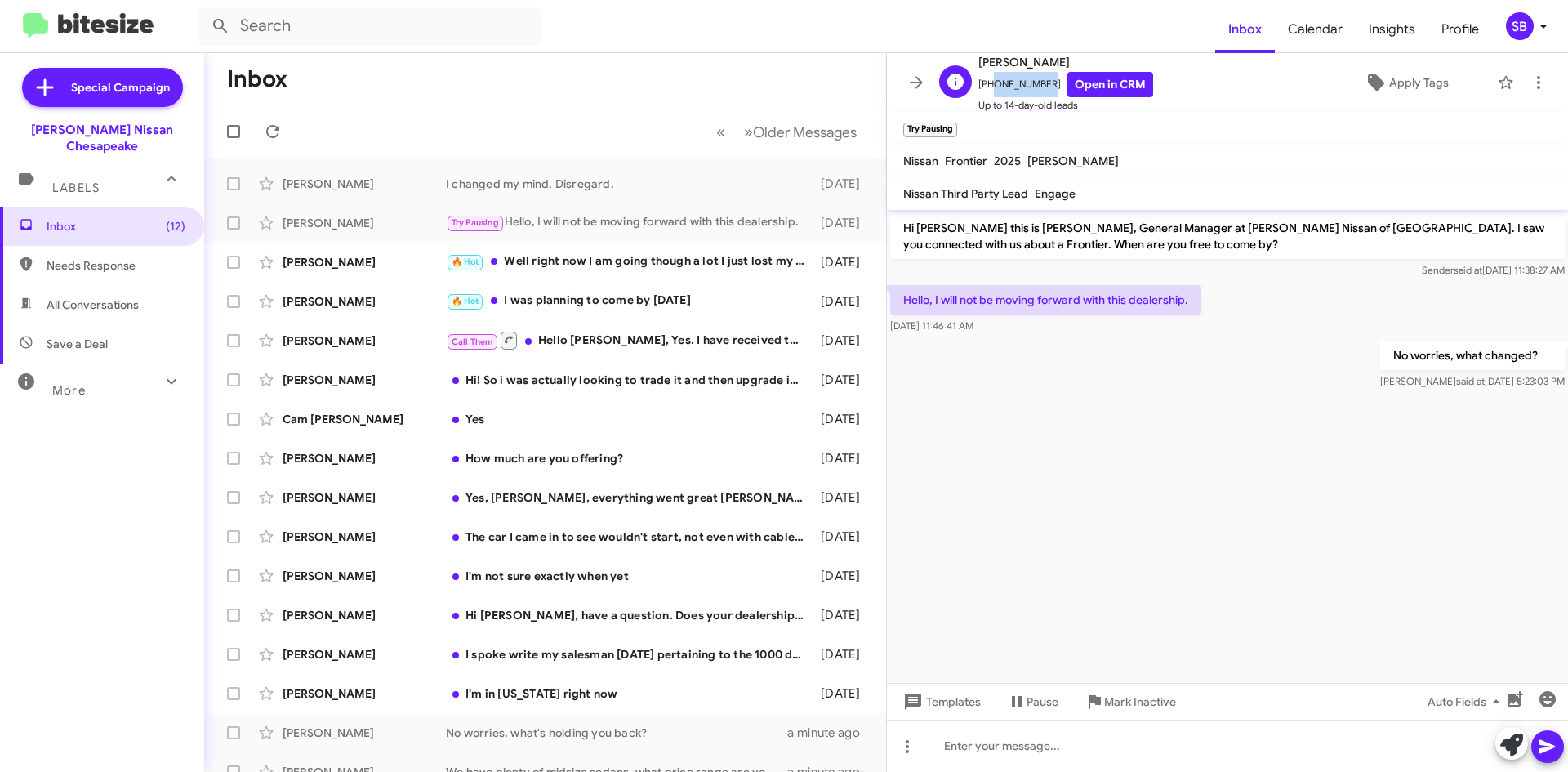
drag, startPoint x: 1044, startPoint y: 88, endPoint x: 989, endPoint y: 92, distance: 55.1
click at [989, 92] on span "[PHONE_NUMBER] Open in CRM" at bounding box center [1065, 84] width 175 height 25
copy span "7575508068"
click at [621, 264] on div "🔥 Hot Well right now I am going though a lot I just lost my brother [DATE] morn…" at bounding box center [626, 261] width 362 height 19
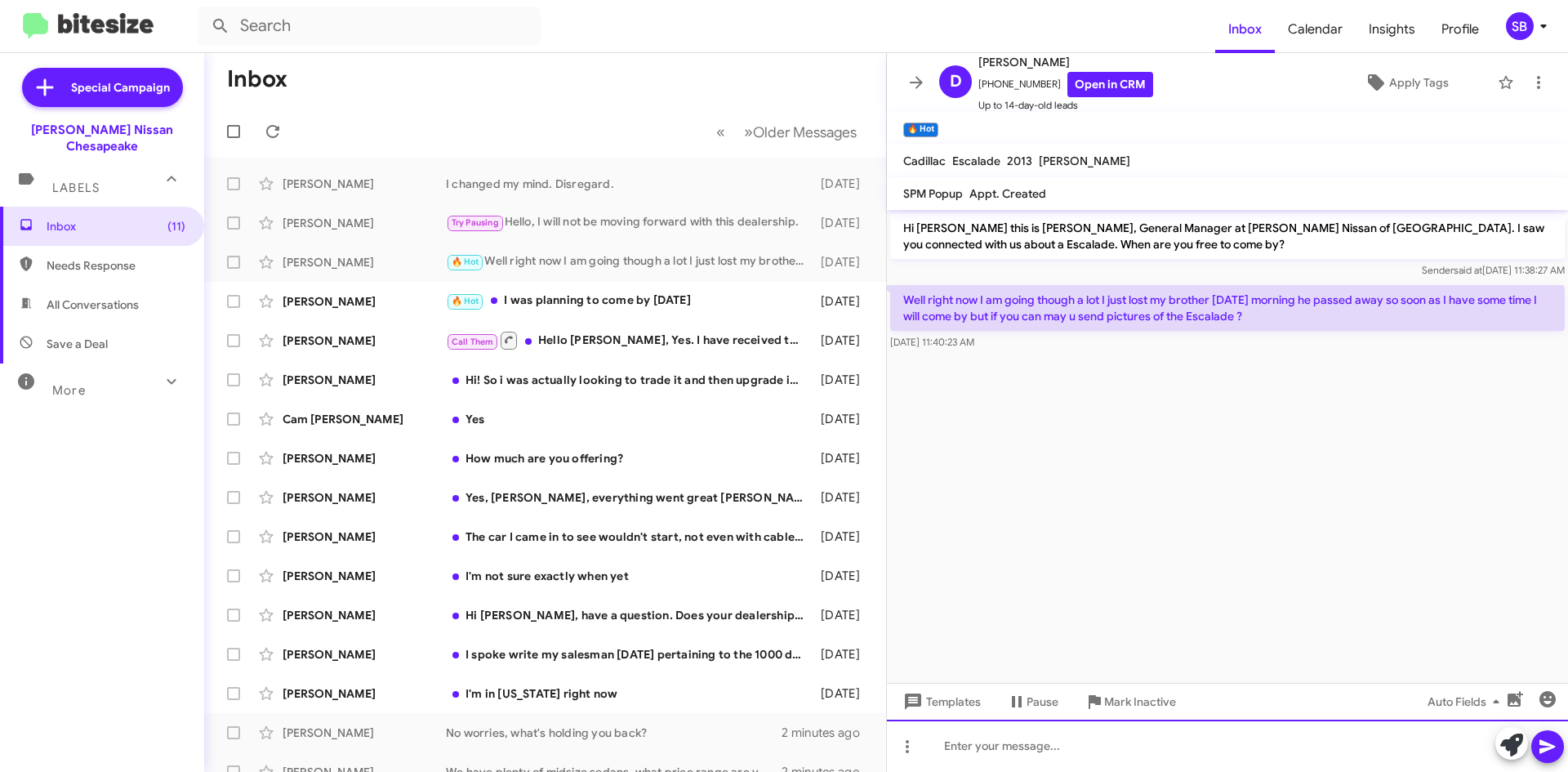
click at [1080, 761] on div at bounding box center [1227, 745] width 681 height 52
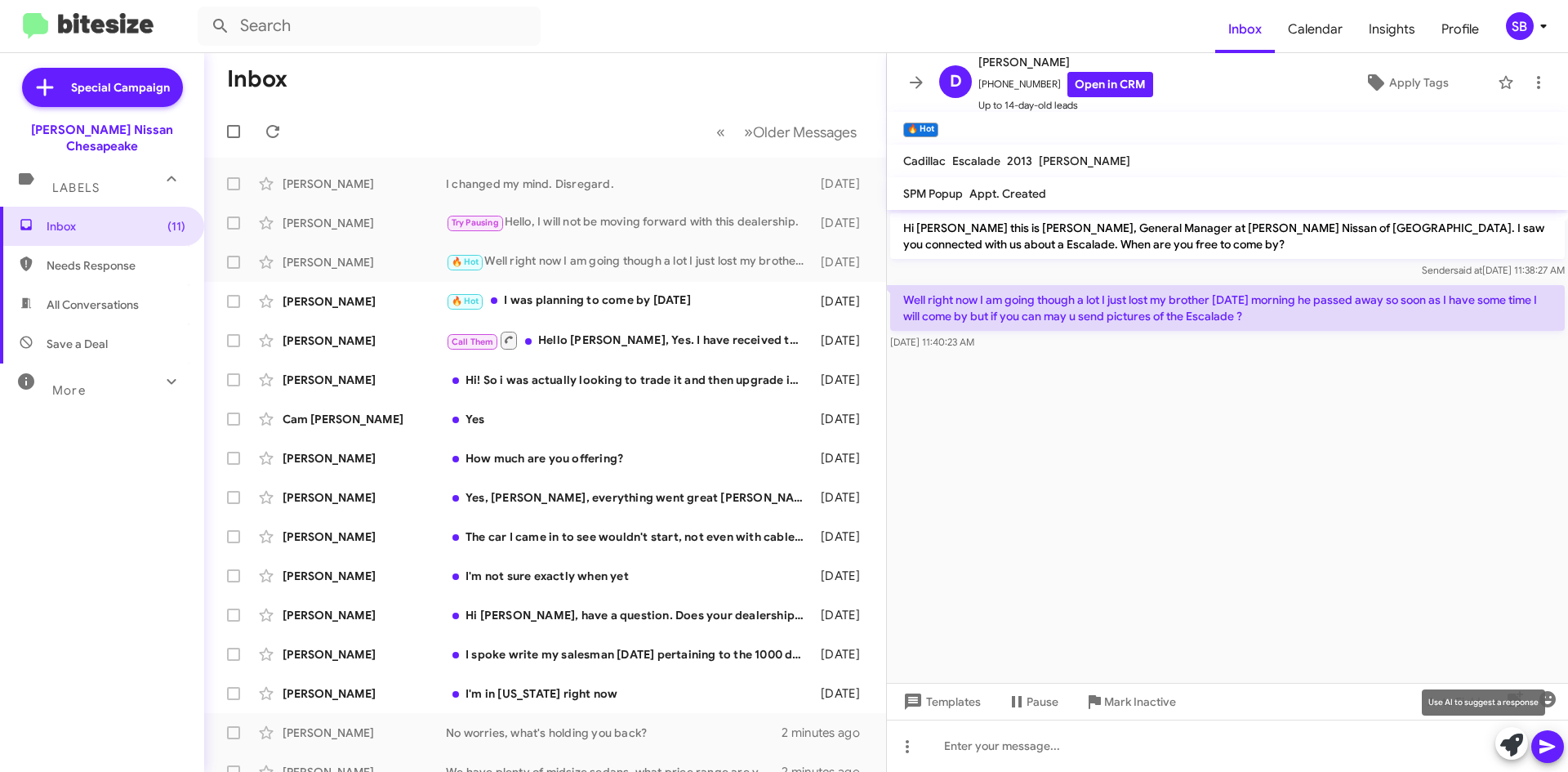
click at [1514, 745] on icon at bounding box center [1511, 744] width 23 height 23
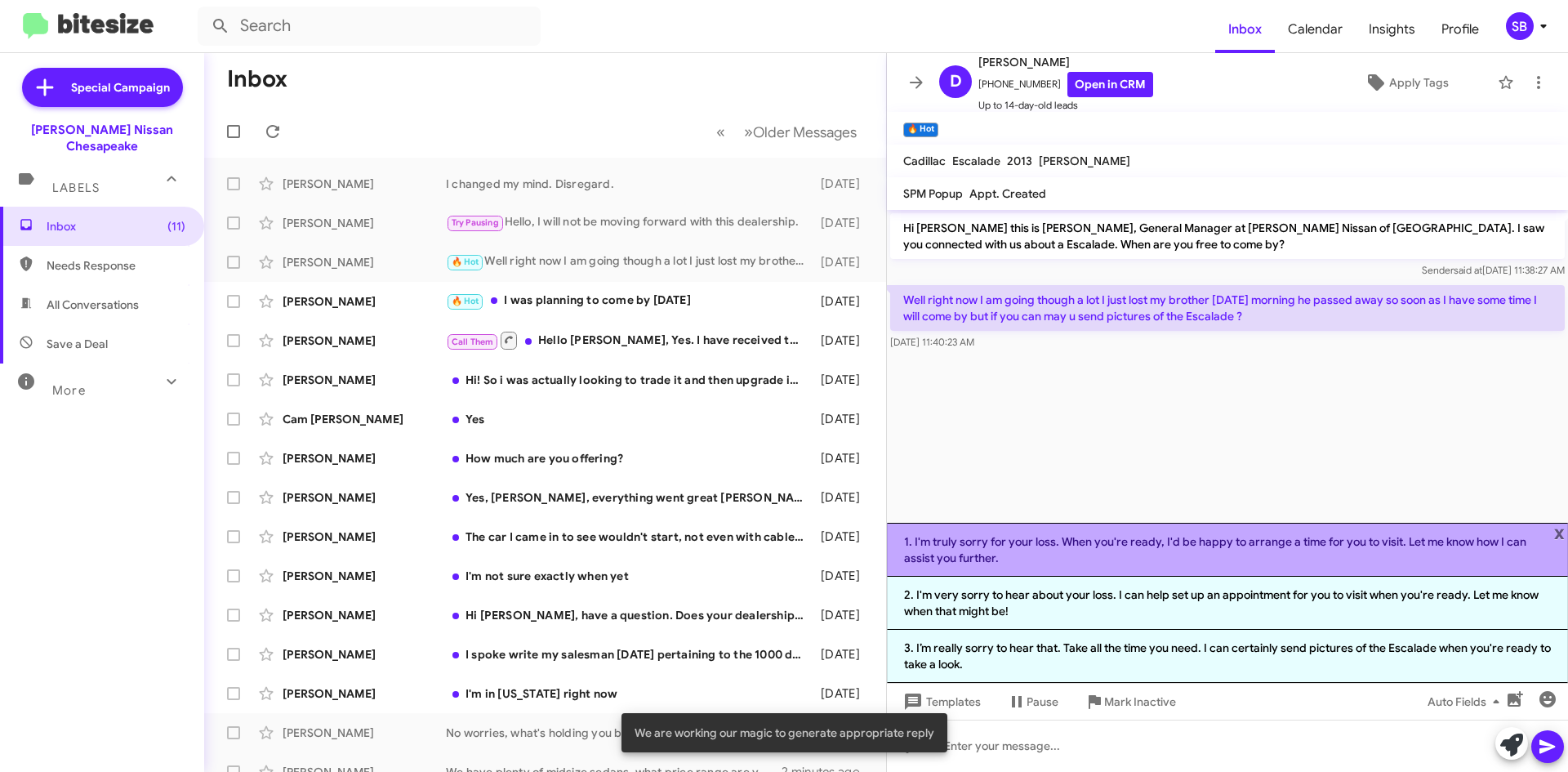
click at [1137, 549] on li "1. I'm truly sorry for your loss. When you're ready, I'd be happy to arrange a …" at bounding box center [1227, 550] width 681 height 54
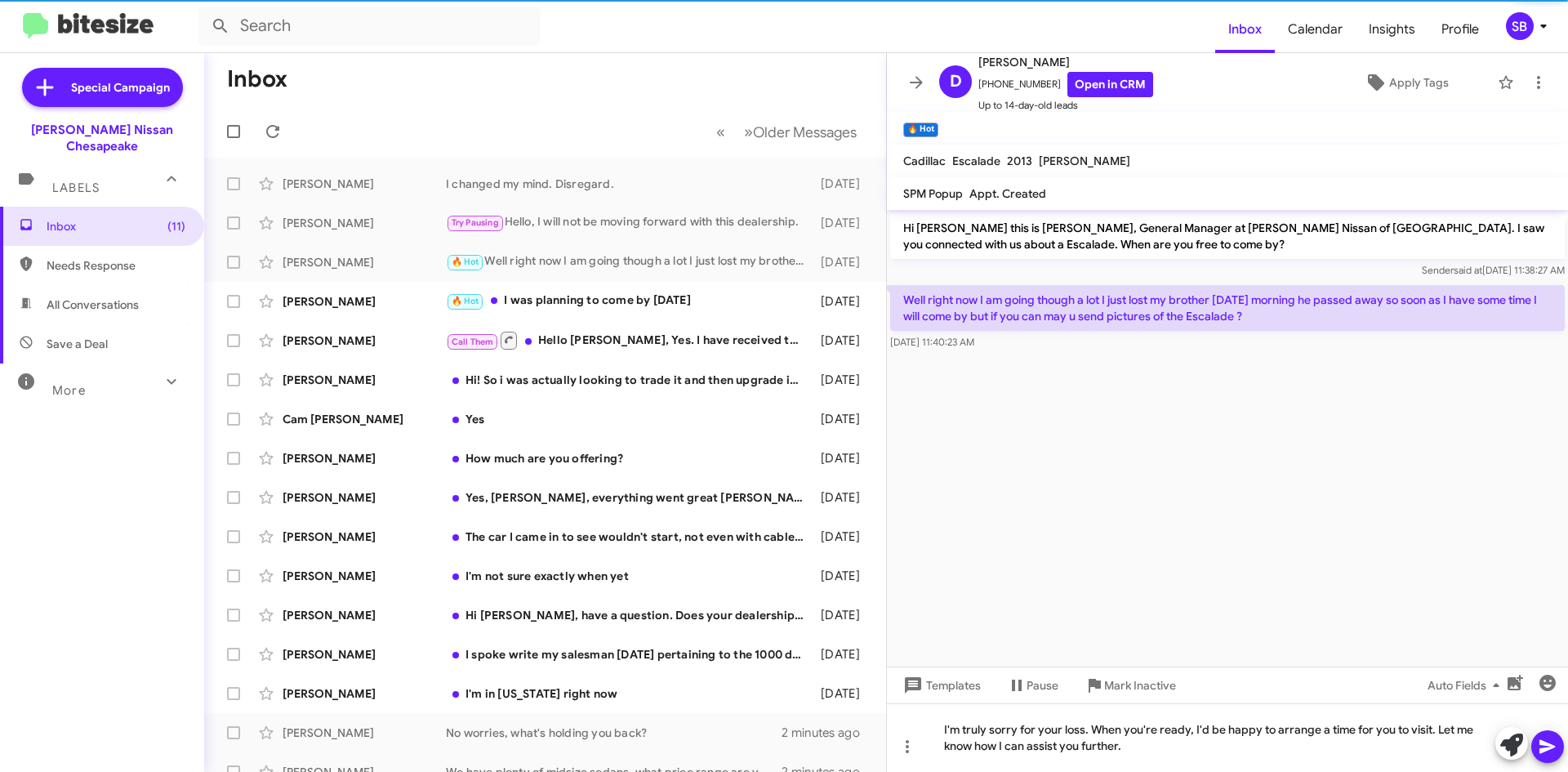
click at [1550, 746] on icon at bounding box center [1548, 747] width 16 height 14
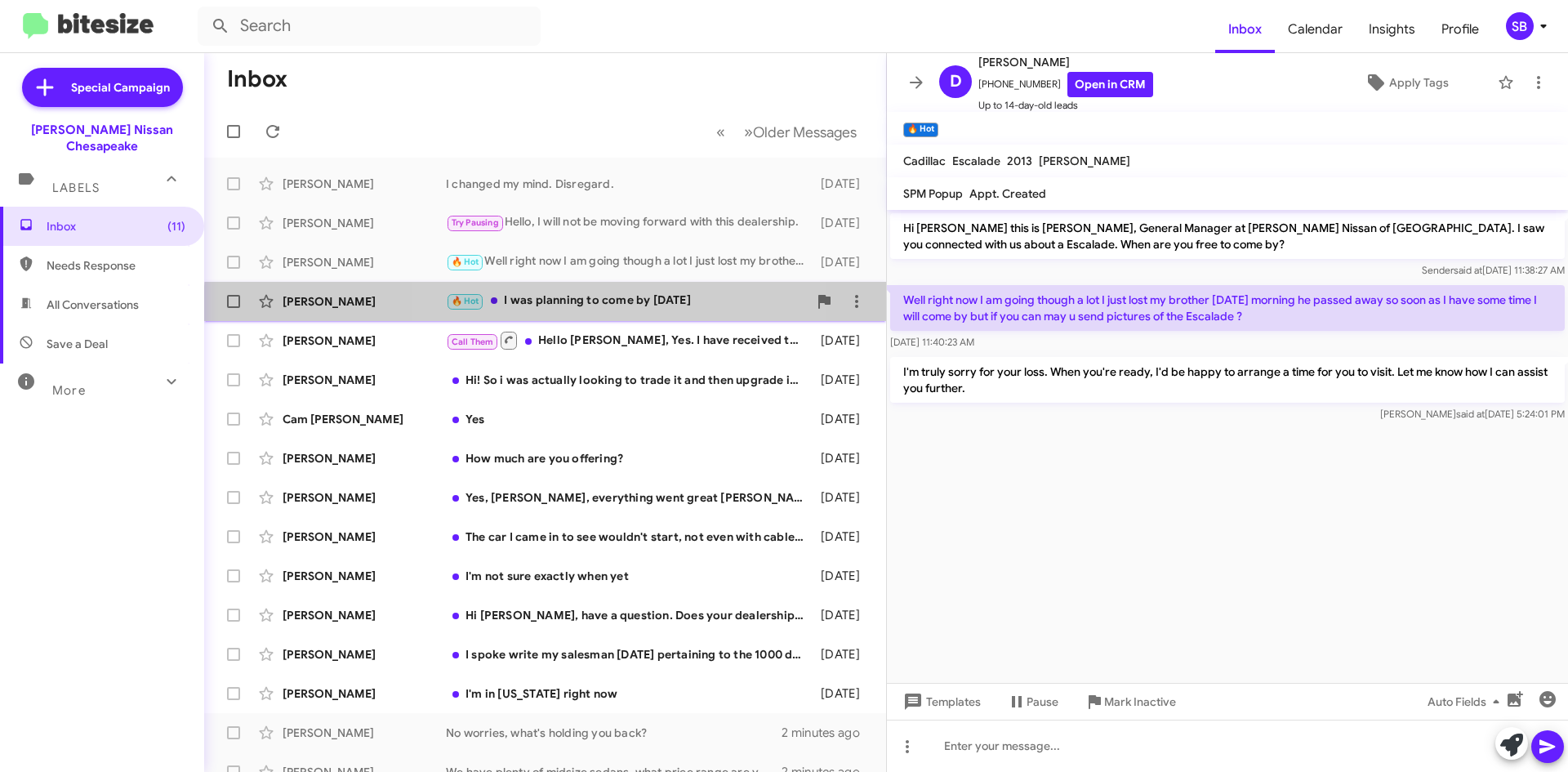
click at [572, 309] on div "🔥 Hot I was planning to come by [DATE]" at bounding box center [626, 300] width 362 height 19
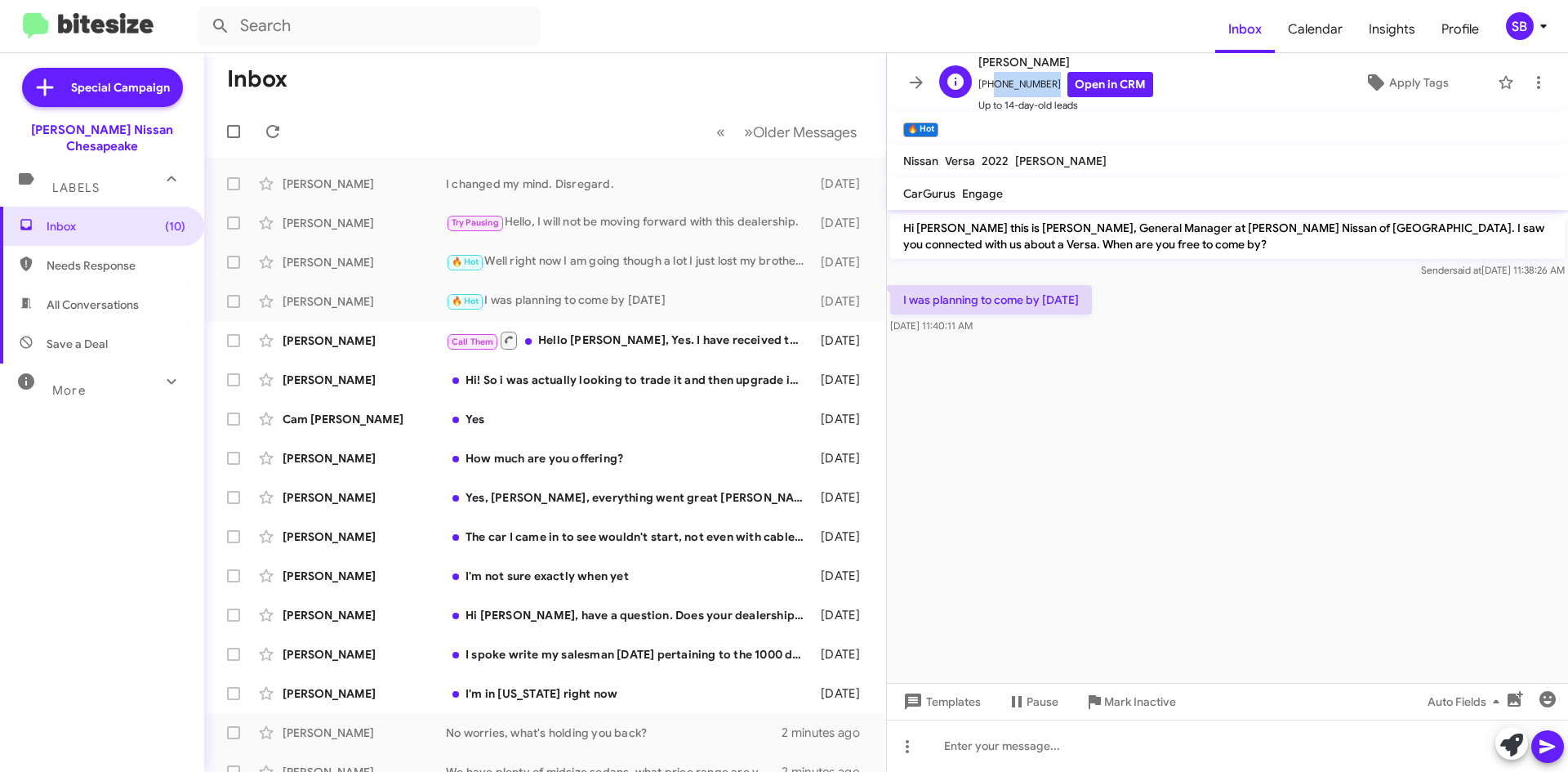
drag, startPoint x: 1039, startPoint y: 84, endPoint x: 988, endPoint y: 94, distance: 52.0
click at [988, 94] on span "[PHONE_NUMBER] Open in CRM" at bounding box center [1065, 84] width 175 height 25
copy span "7575158173"
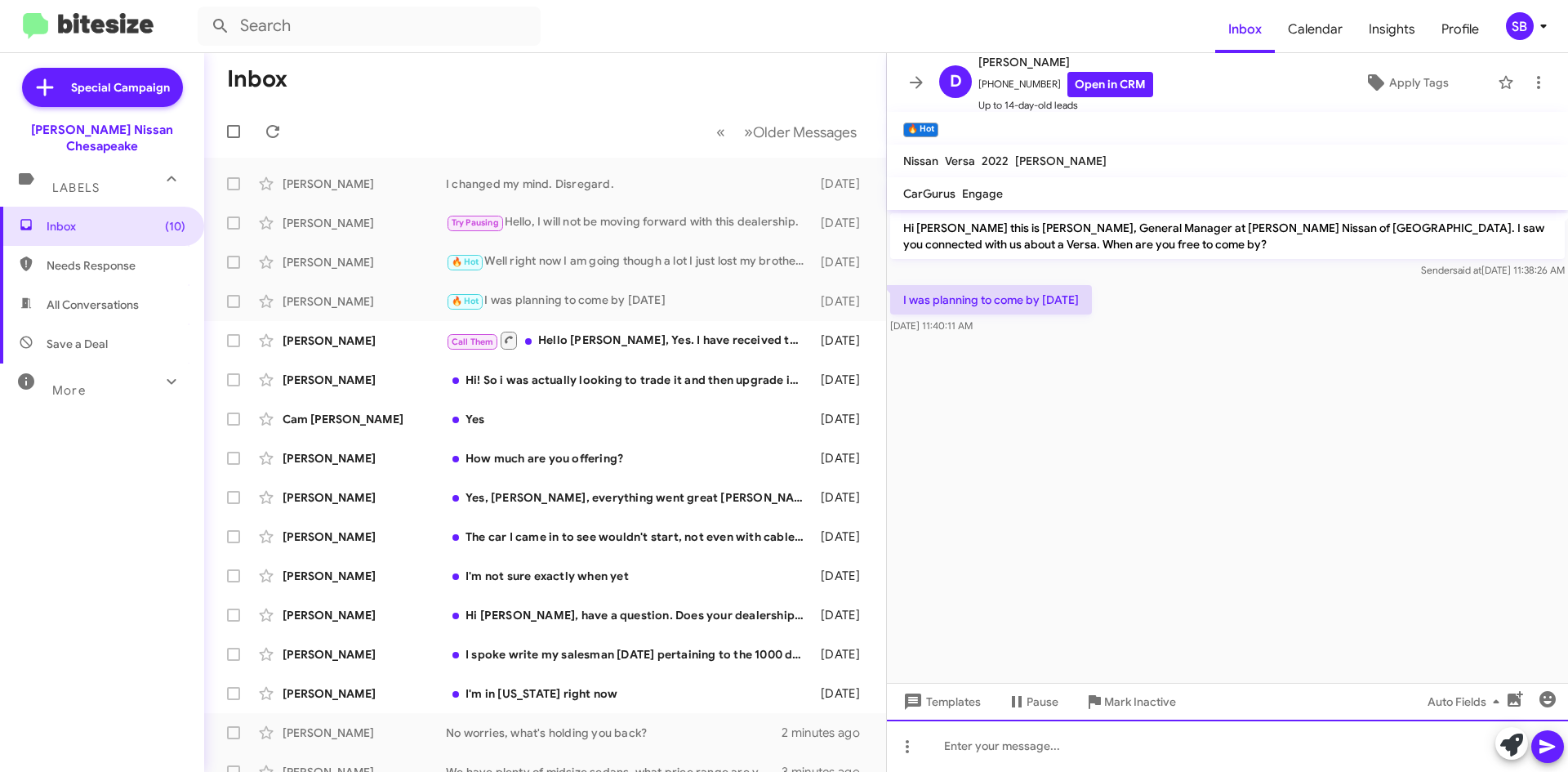
click at [1053, 738] on div at bounding box center [1227, 745] width 681 height 52
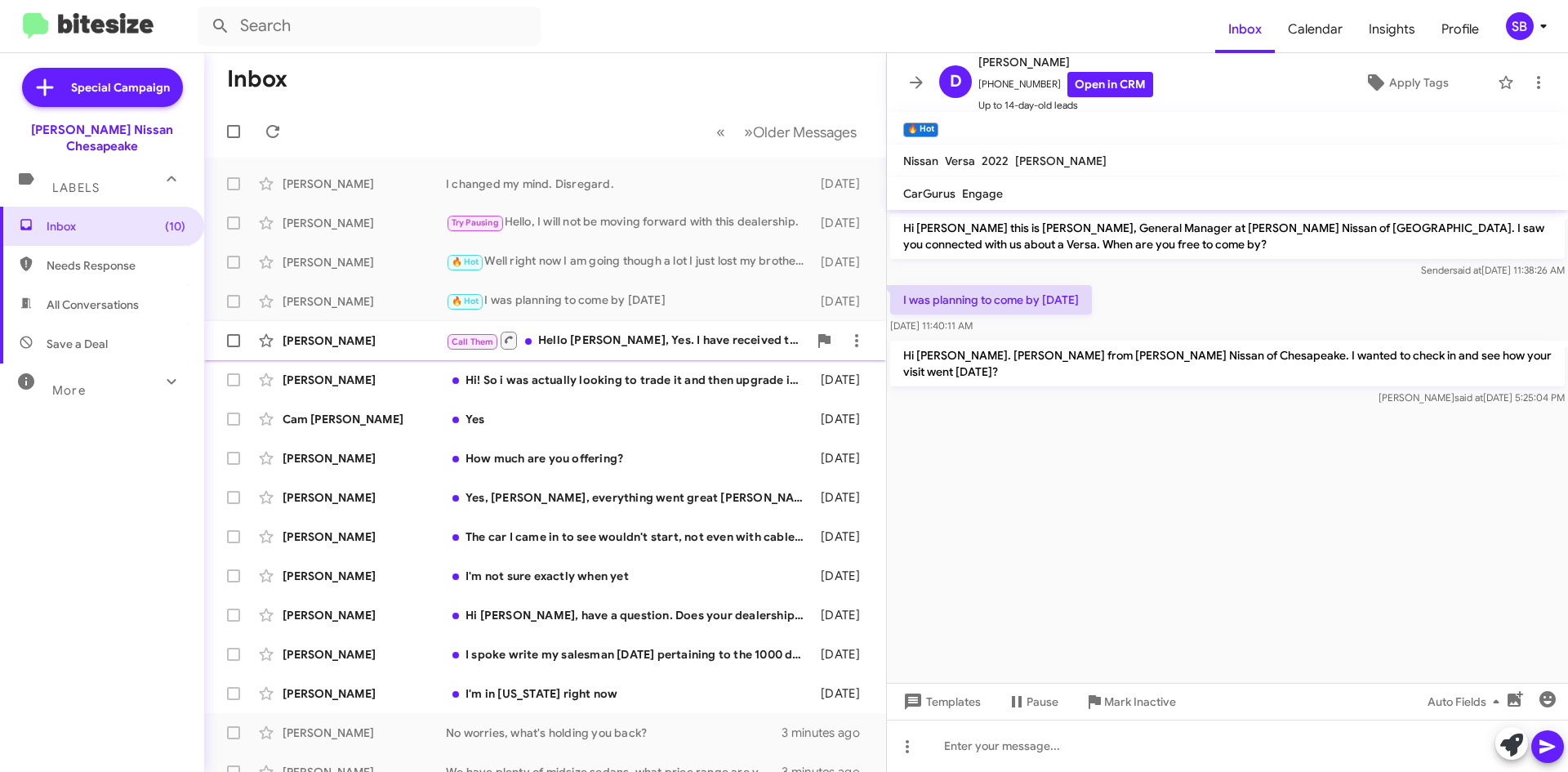
click at [615, 351] on div "[PERSON_NAME] Call Them Hello [PERSON_NAME], Yes. I have received the [PERSON_N…" at bounding box center [546, 340] width 656 height 33
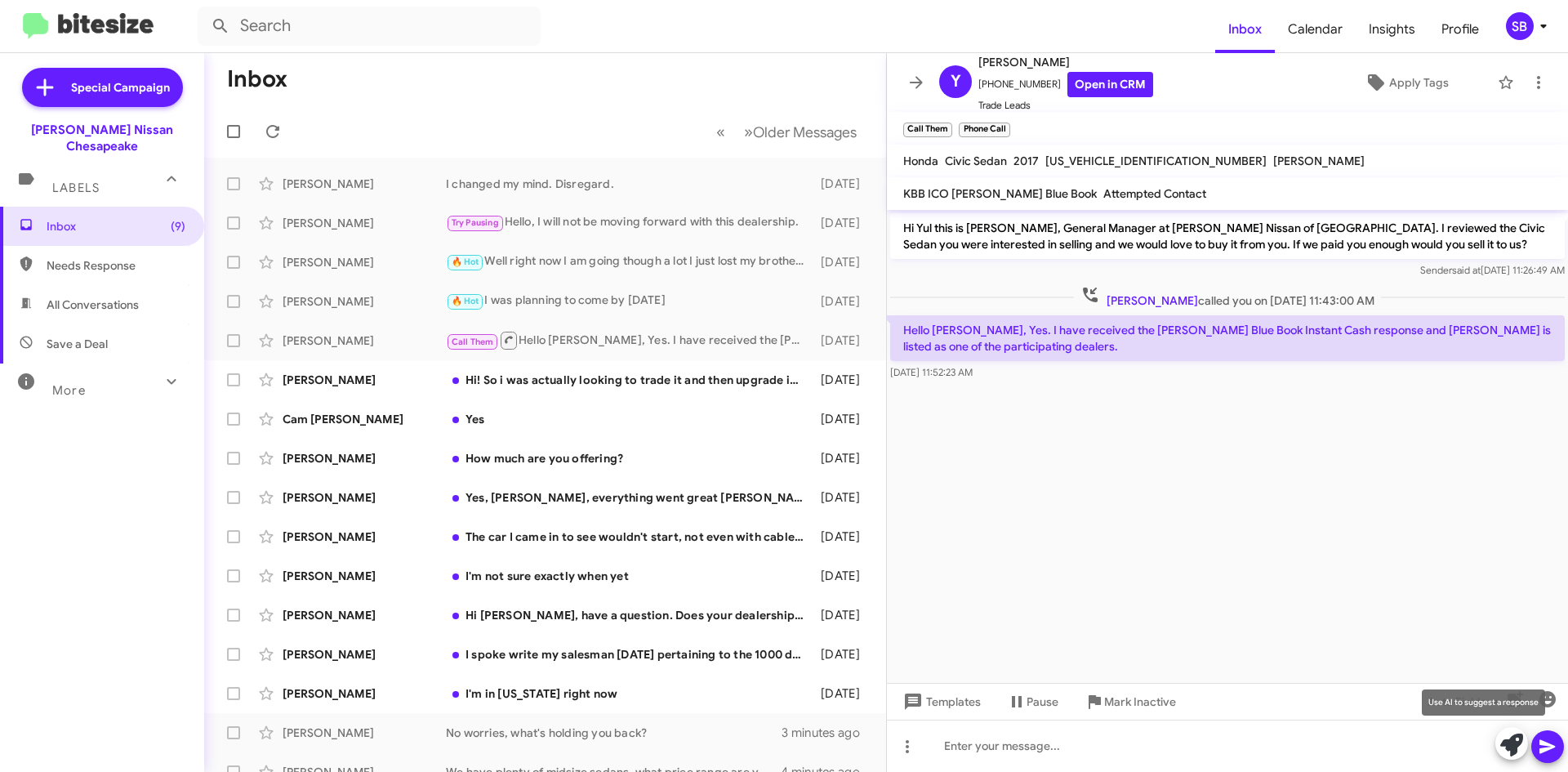
click at [1499, 739] on button at bounding box center [1511, 743] width 33 height 33
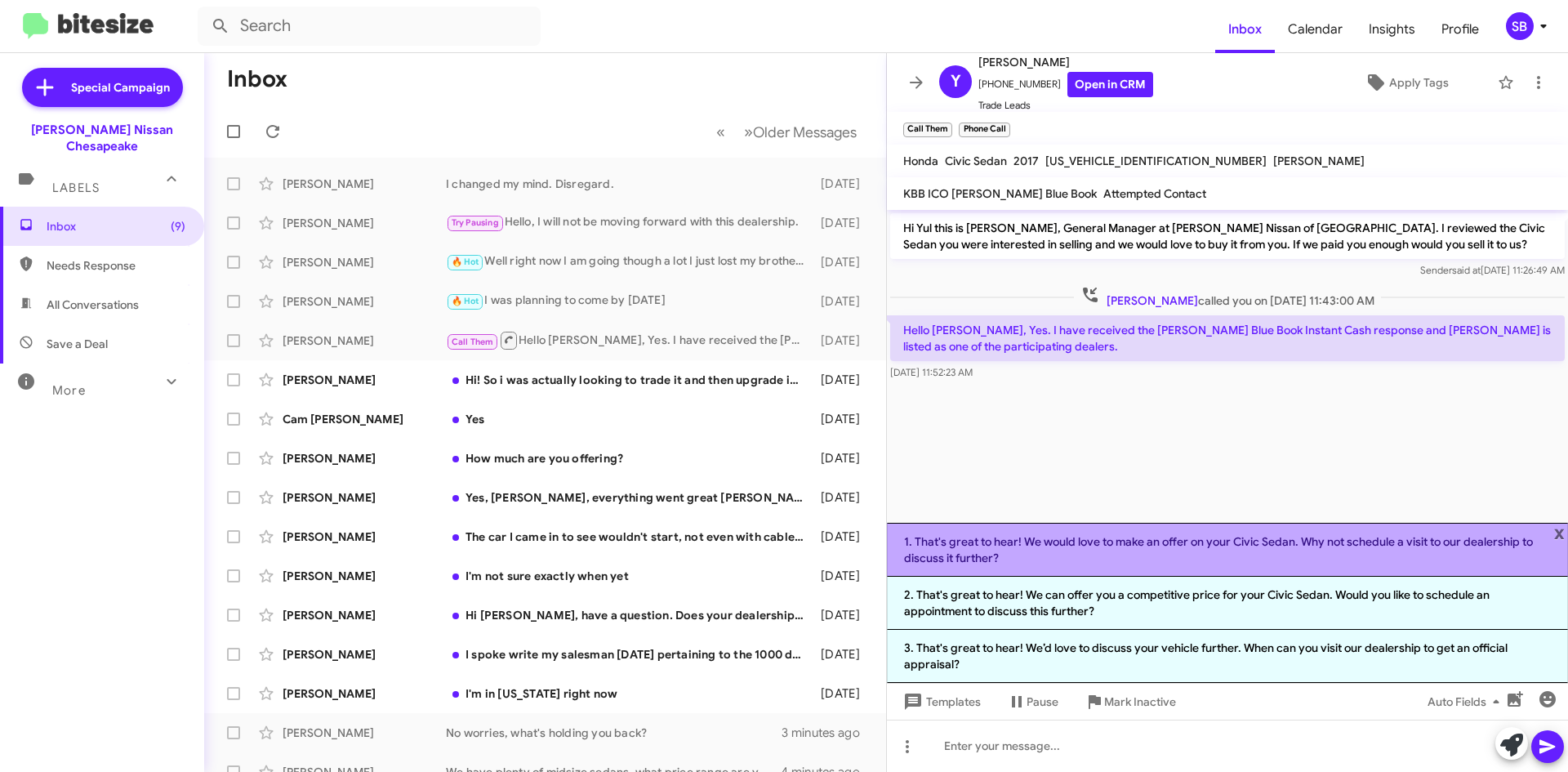
click at [1179, 546] on li "1. That's great to hear! We would love to make an offer on your Civic Sedan. Wh…" at bounding box center [1227, 550] width 681 height 54
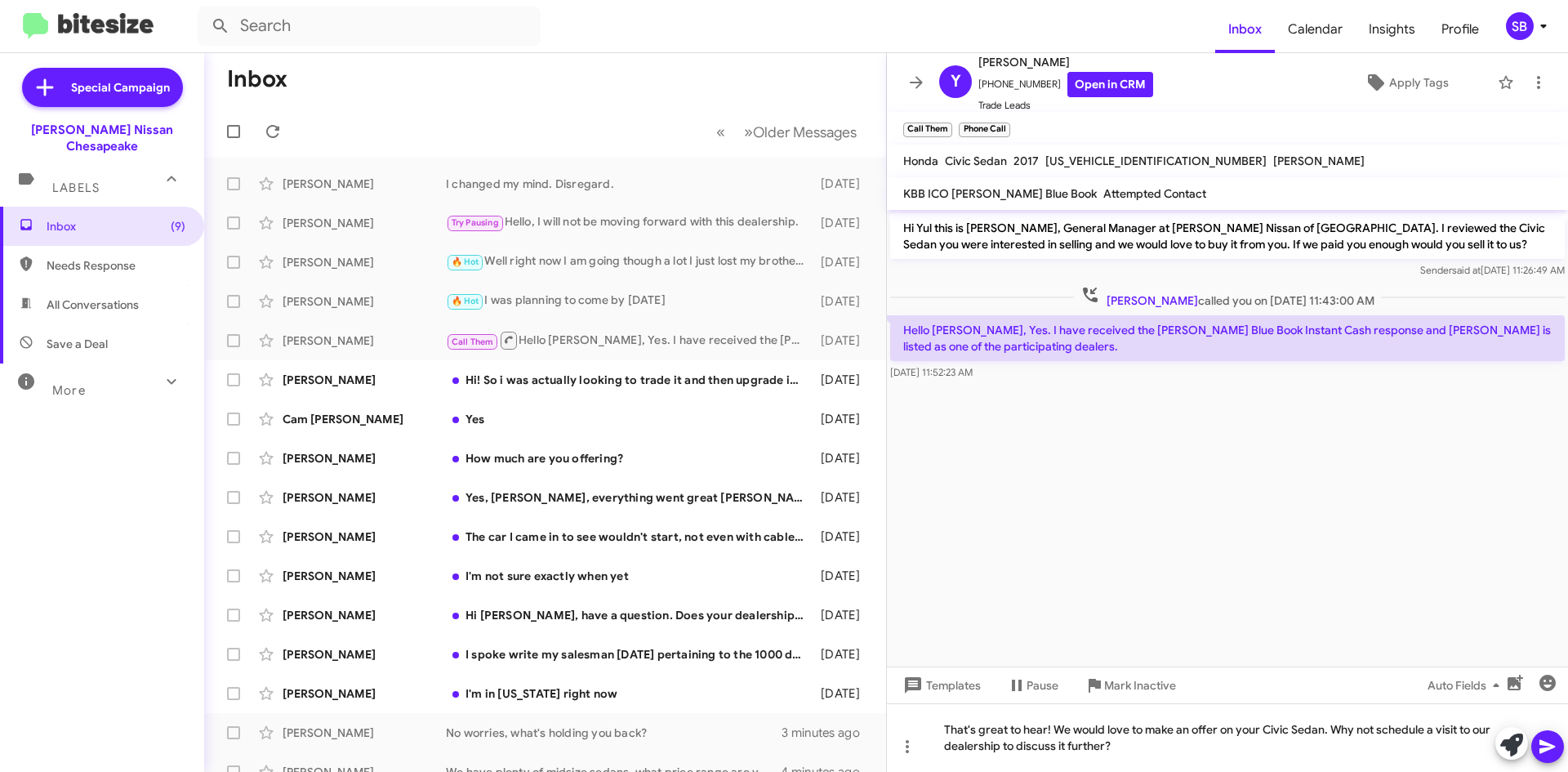
click at [1551, 755] on icon at bounding box center [1548, 747] width 20 height 20
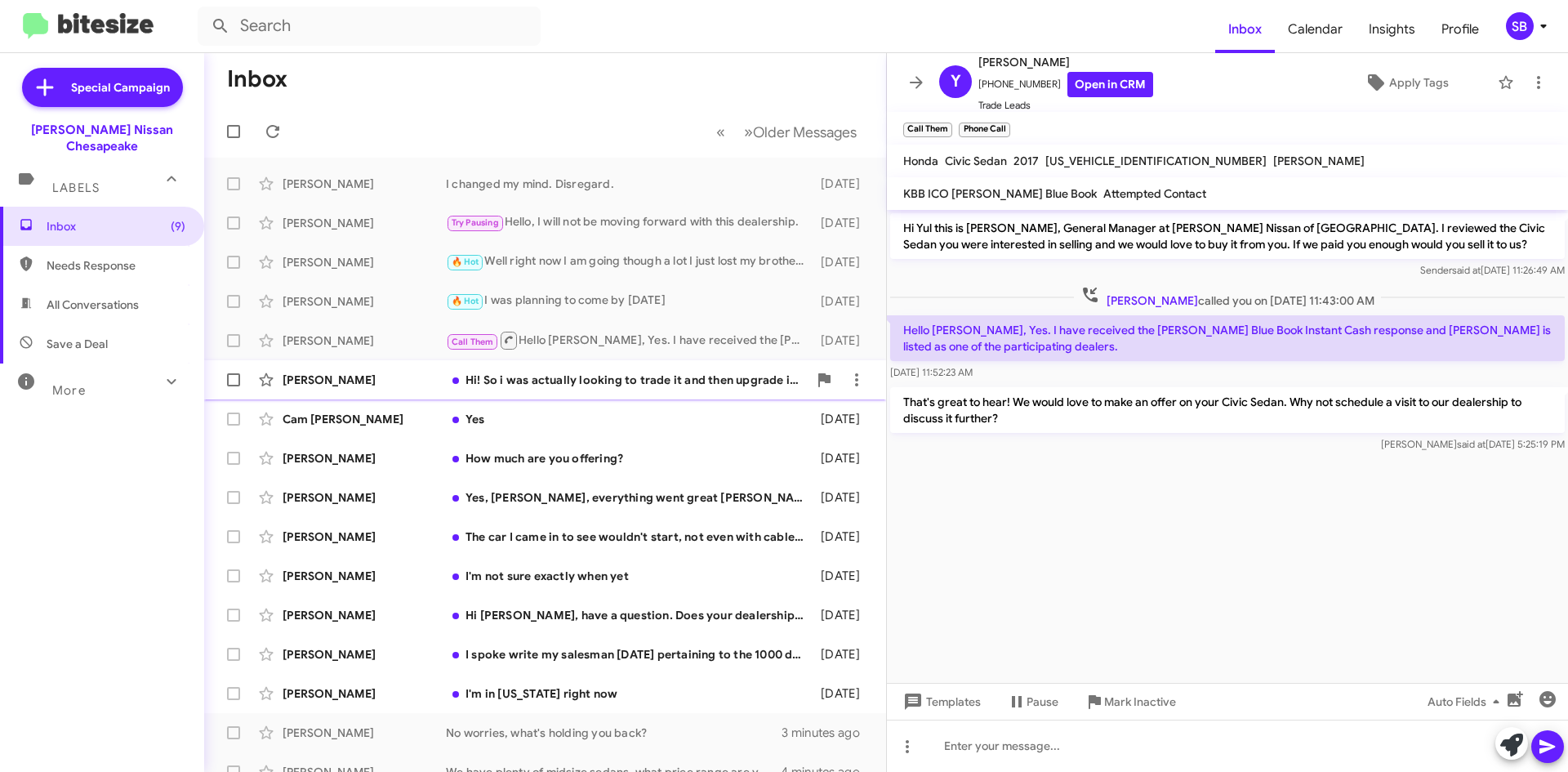
click at [591, 388] on div "[PERSON_NAME] Hi! So i was actually looking to trade it and then upgrade into s…" at bounding box center [546, 379] width 656 height 33
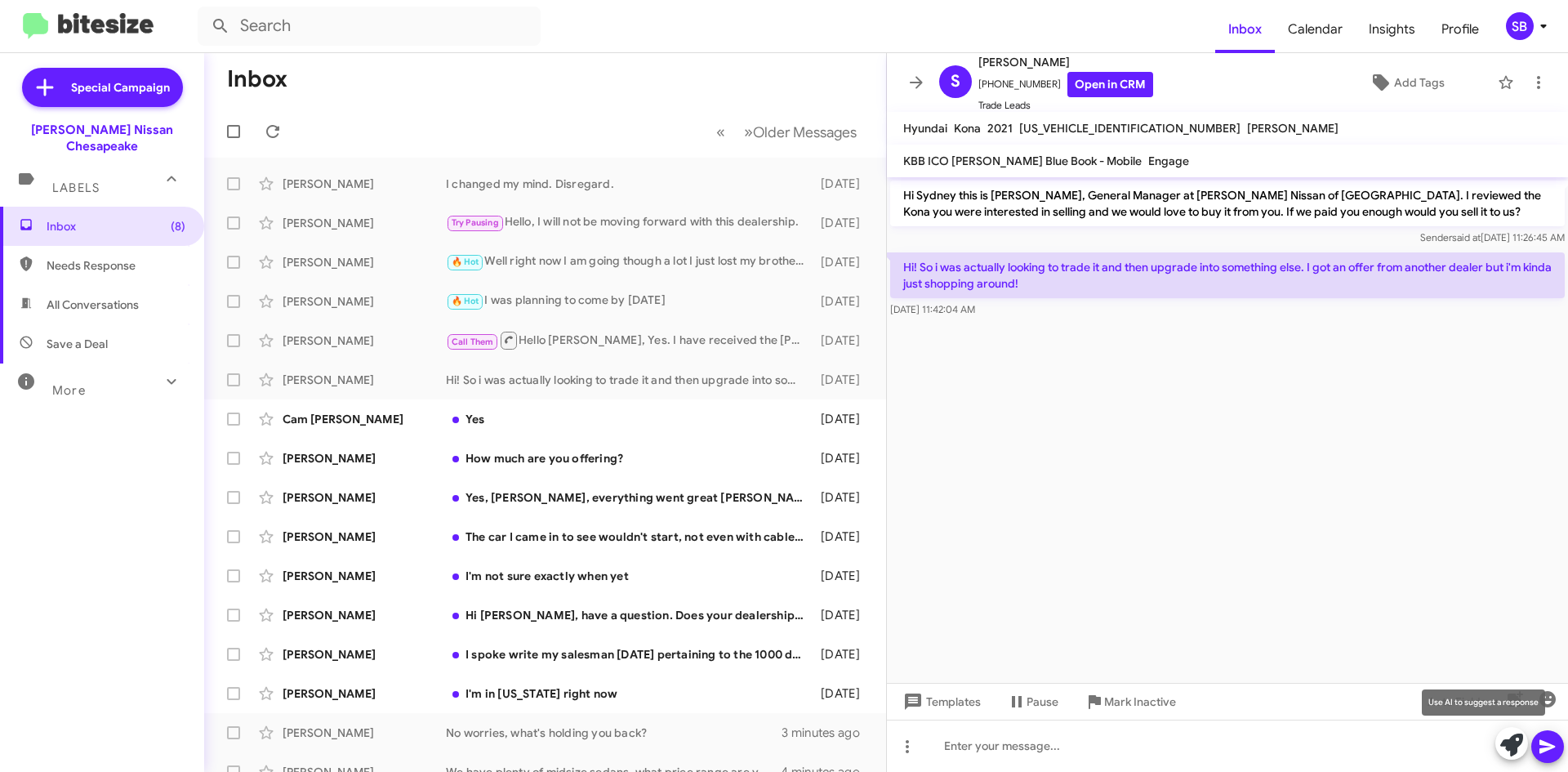
click at [1499, 740] on button at bounding box center [1511, 743] width 33 height 33
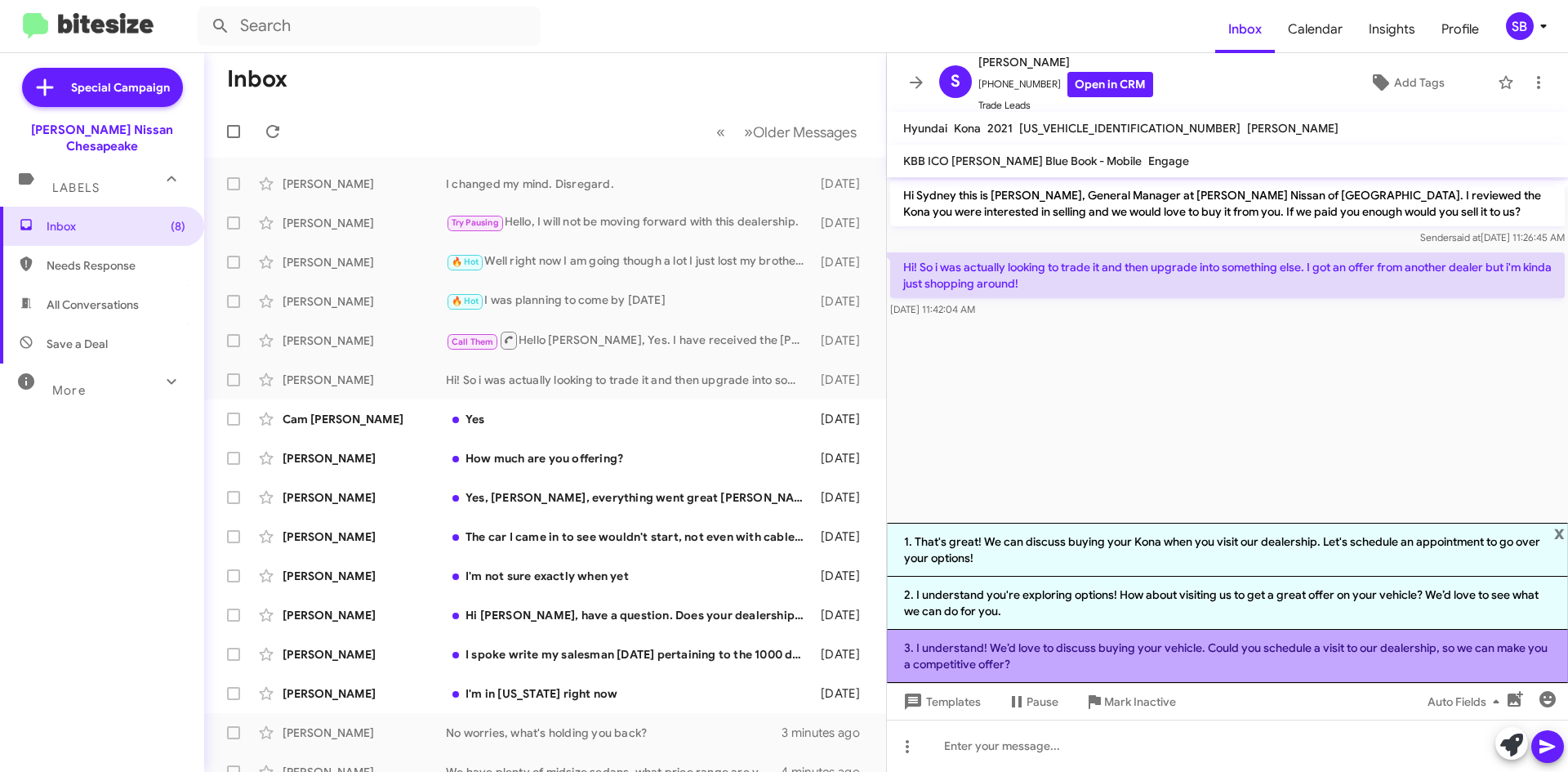
click at [1126, 655] on li "3. I understand! We’d love to discuss buying your vehicle. Could you schedule a…" at bounding box center [1227, 655] width 681 height 53
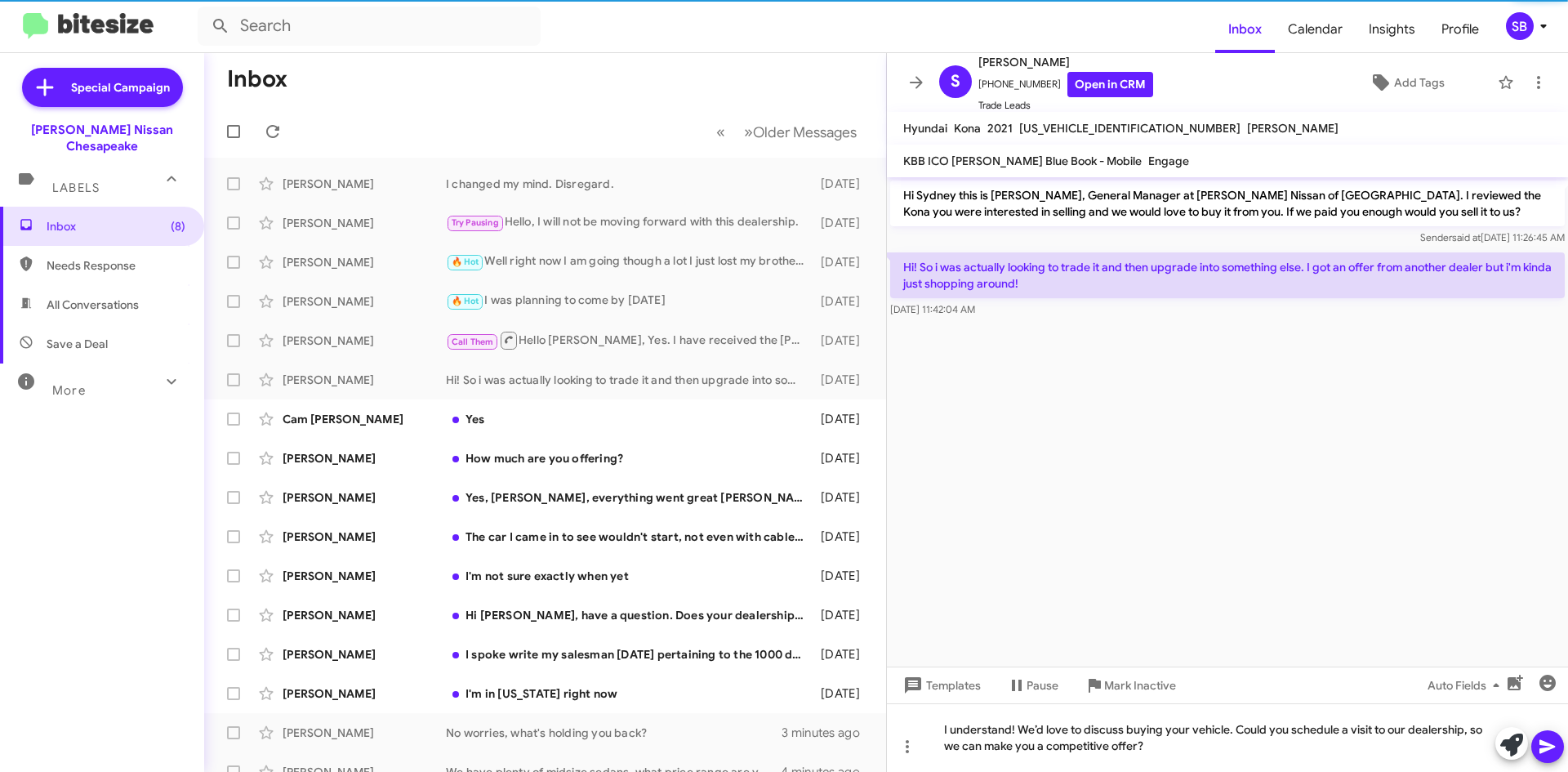
click at [1539, 743] on icon at bounding box center [1548, 747] width 20 height 20
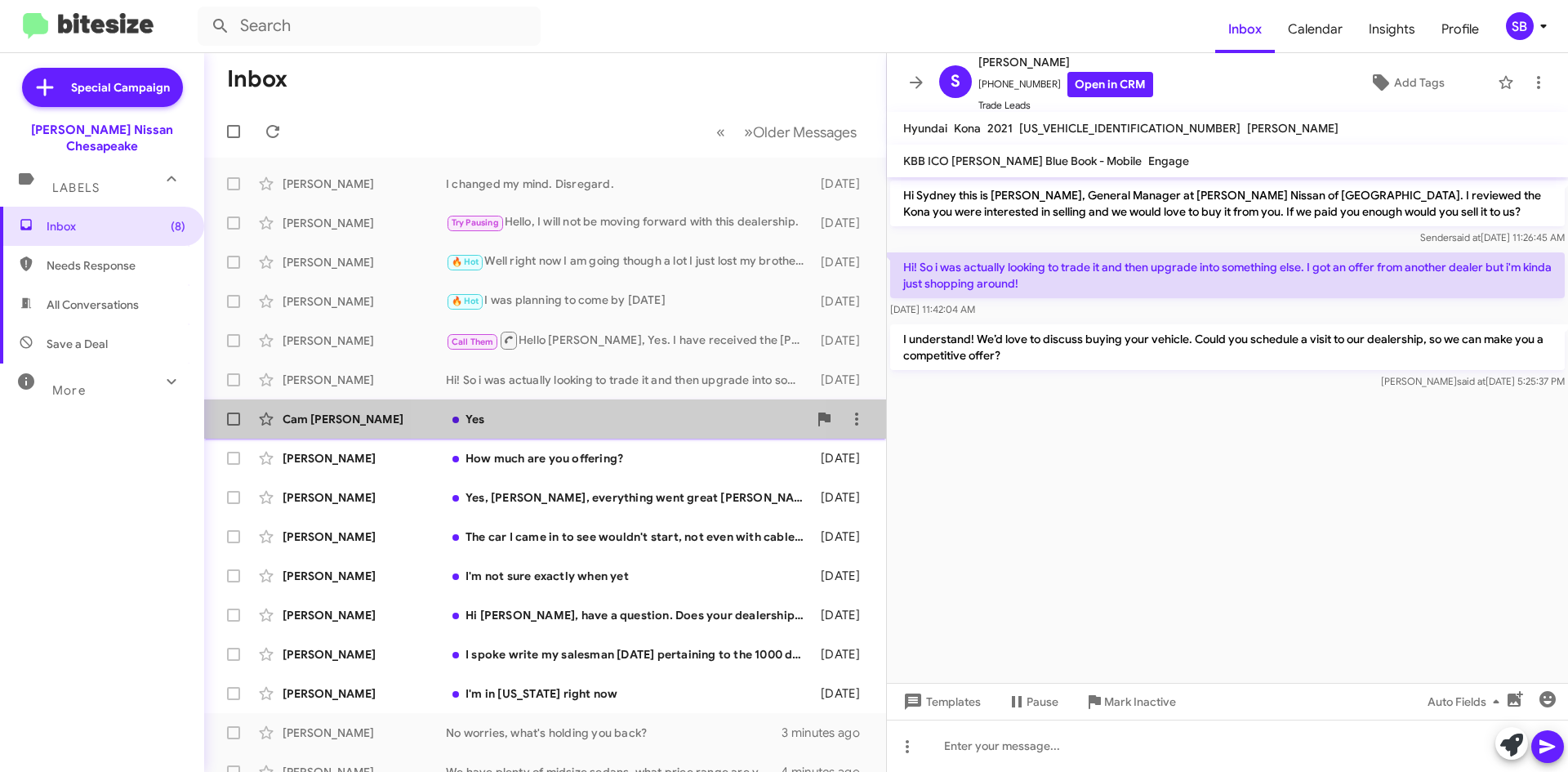
click at [604, 434] on div "Cam [PERSON_NAME] Yes [DATE]" at bounding box center [546, 419] width 656 height 33
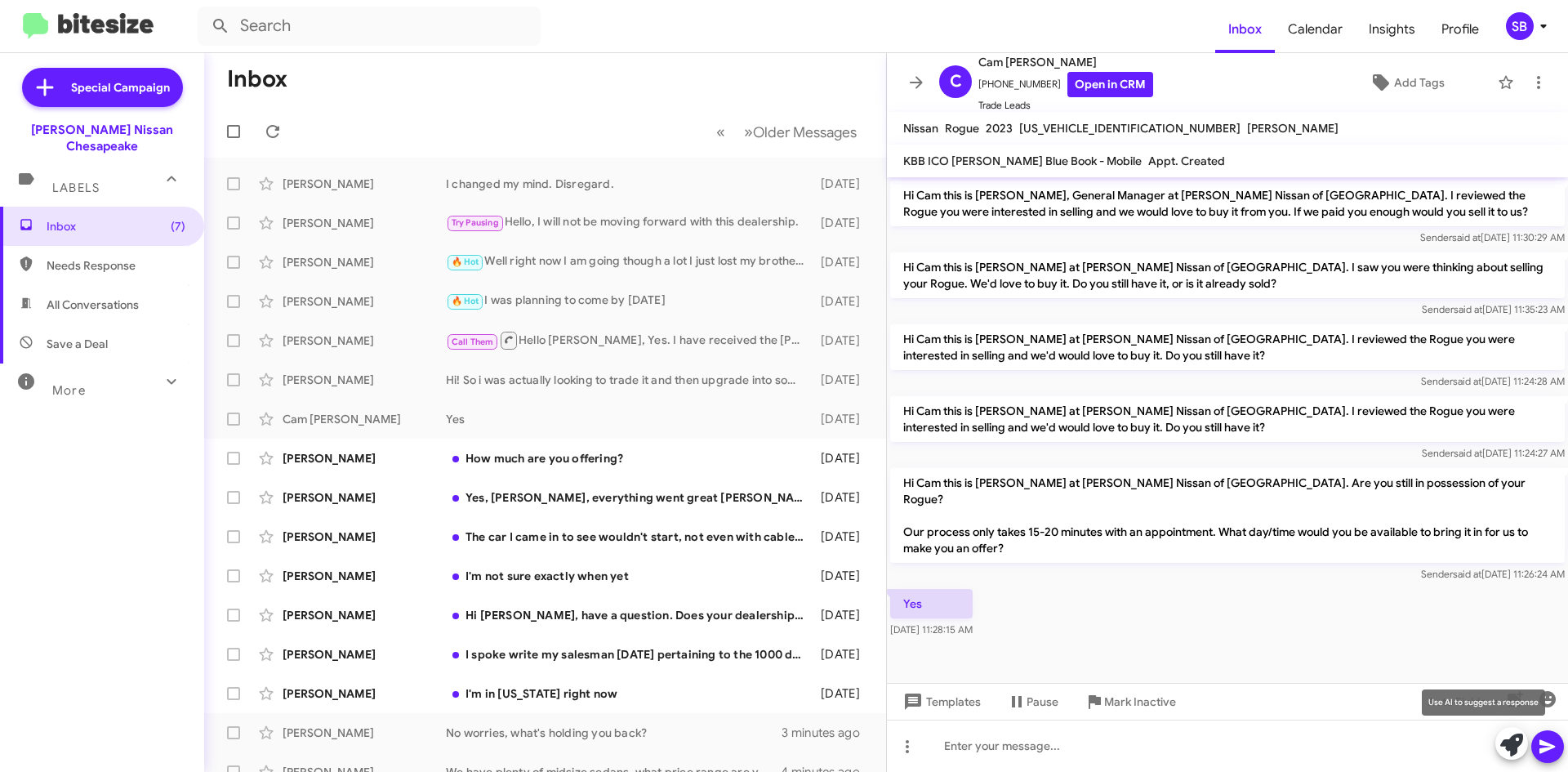
click at [1518, 749] on icon at bounding box center [1511, 744] width 23 height 23
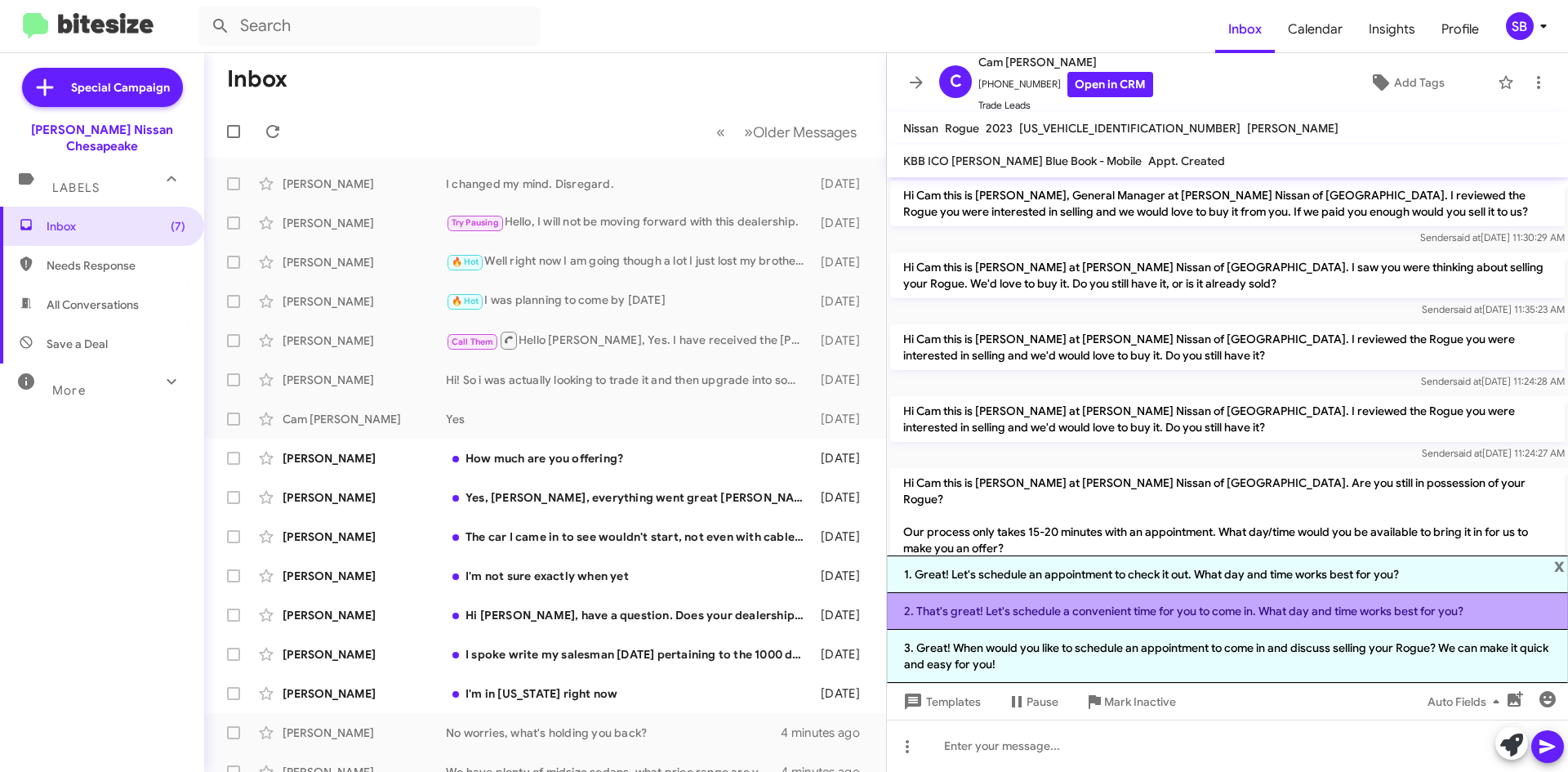
click at [1121, 608] on li "2. That's great! Let's schedule a convenient time for you to come in. What day …" at bounding box center [1227, 611] width 681 height 37
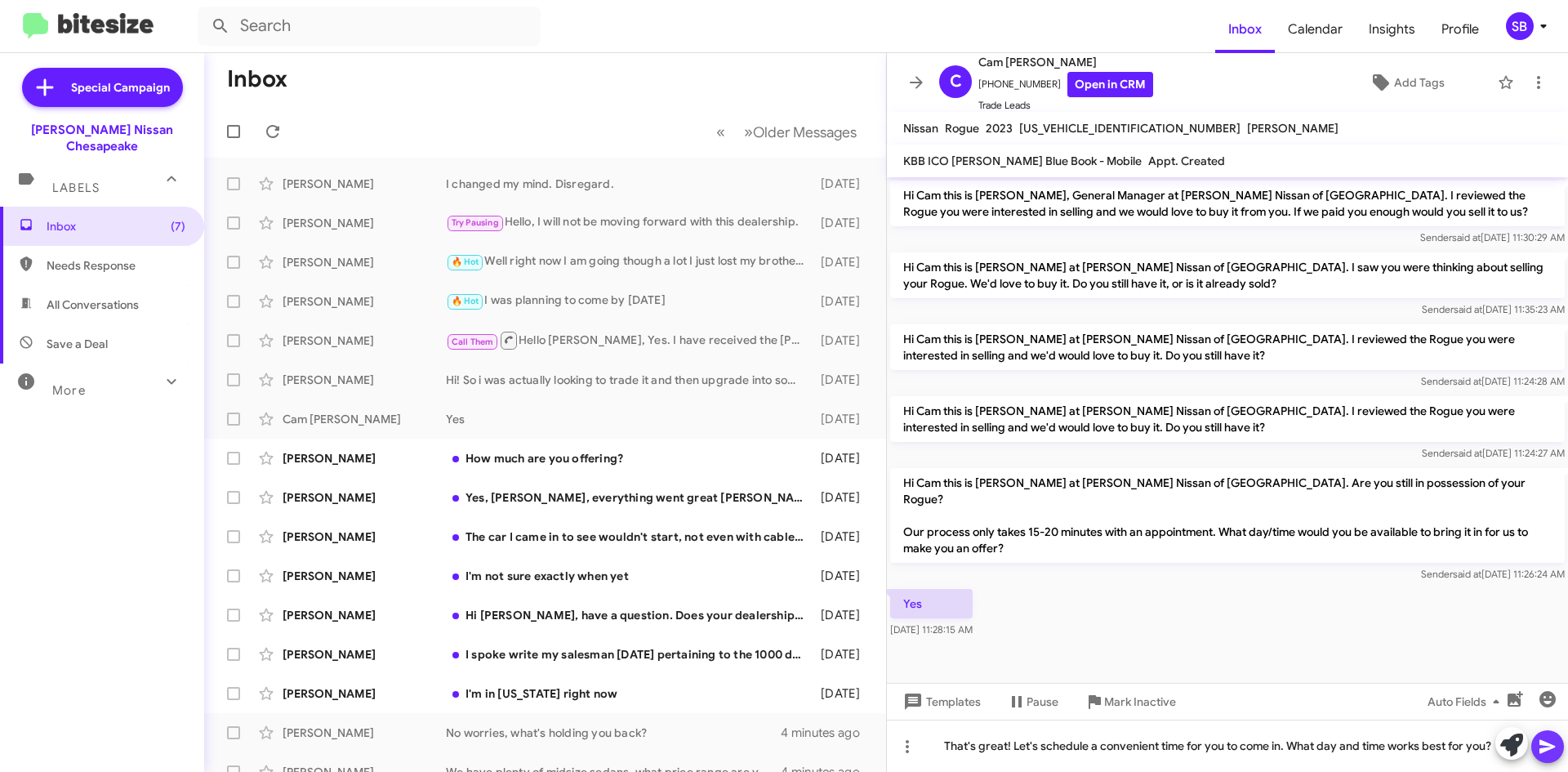
click at [1548, 742] on icon at bounding box center [1548, 747] width 20 height 20
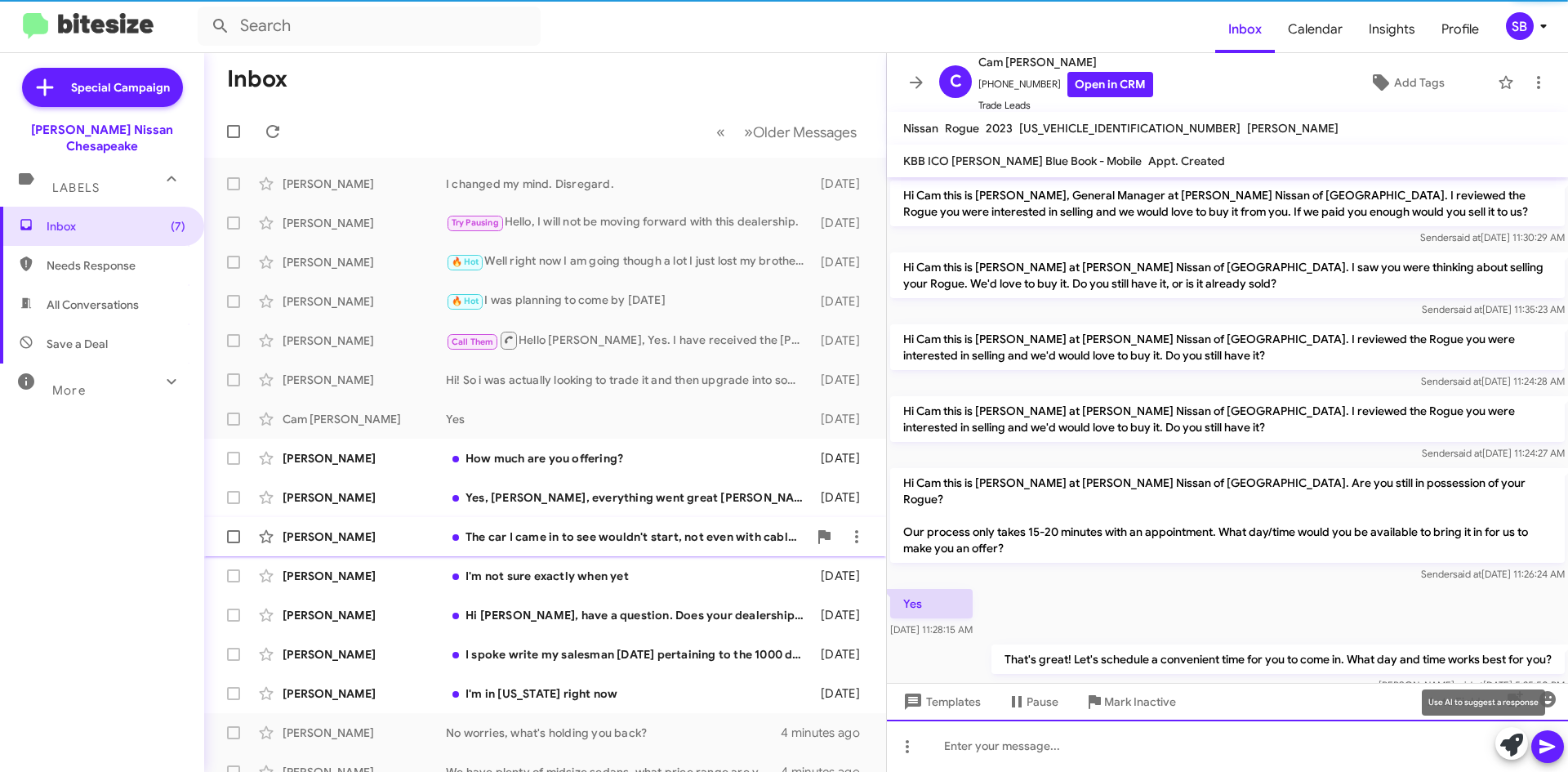
scroll to position [26, 0]
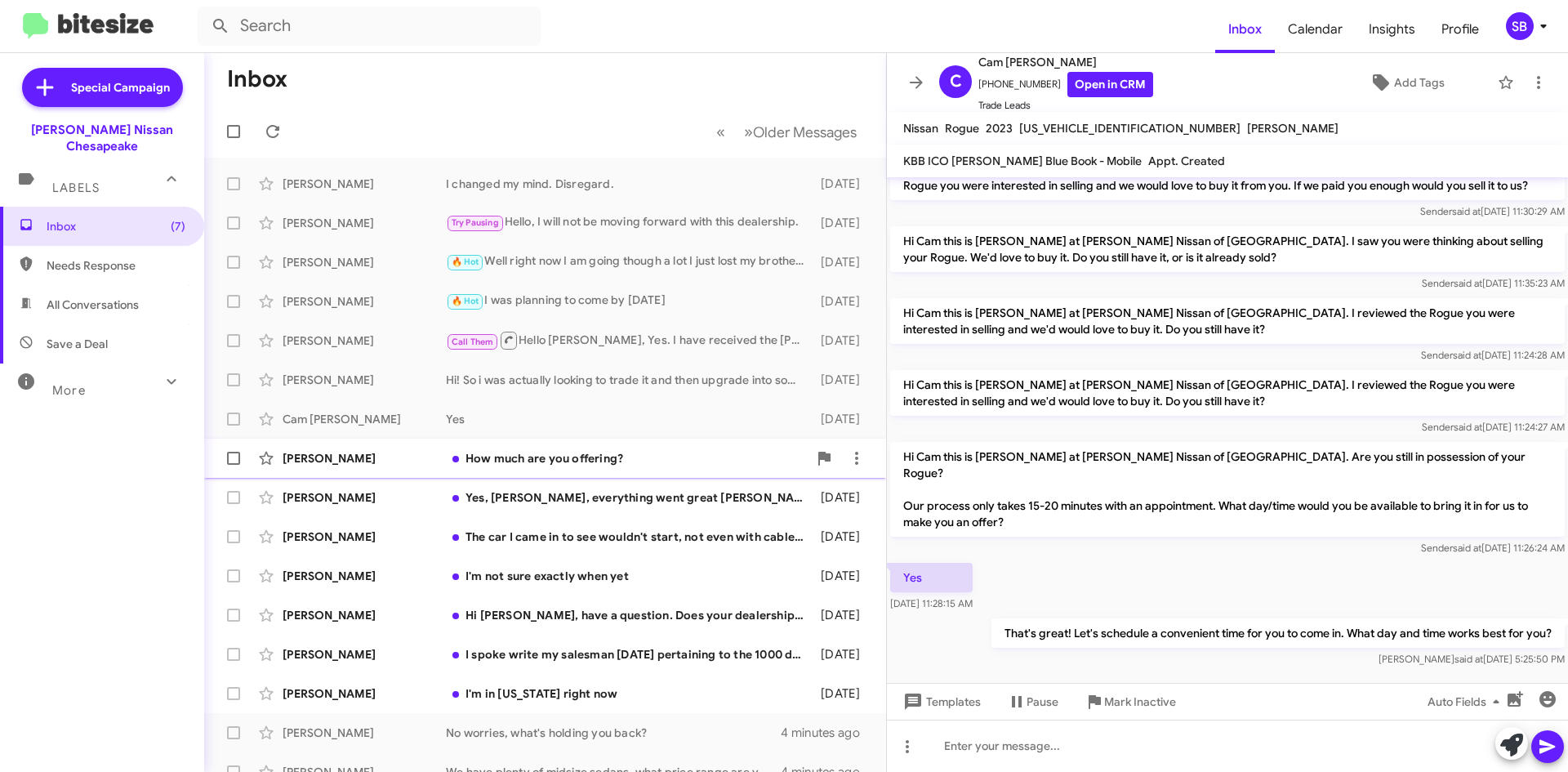
click at [579, 450] on div "How much are you offering?" at bounding box center [626, 458] width 362 height 16
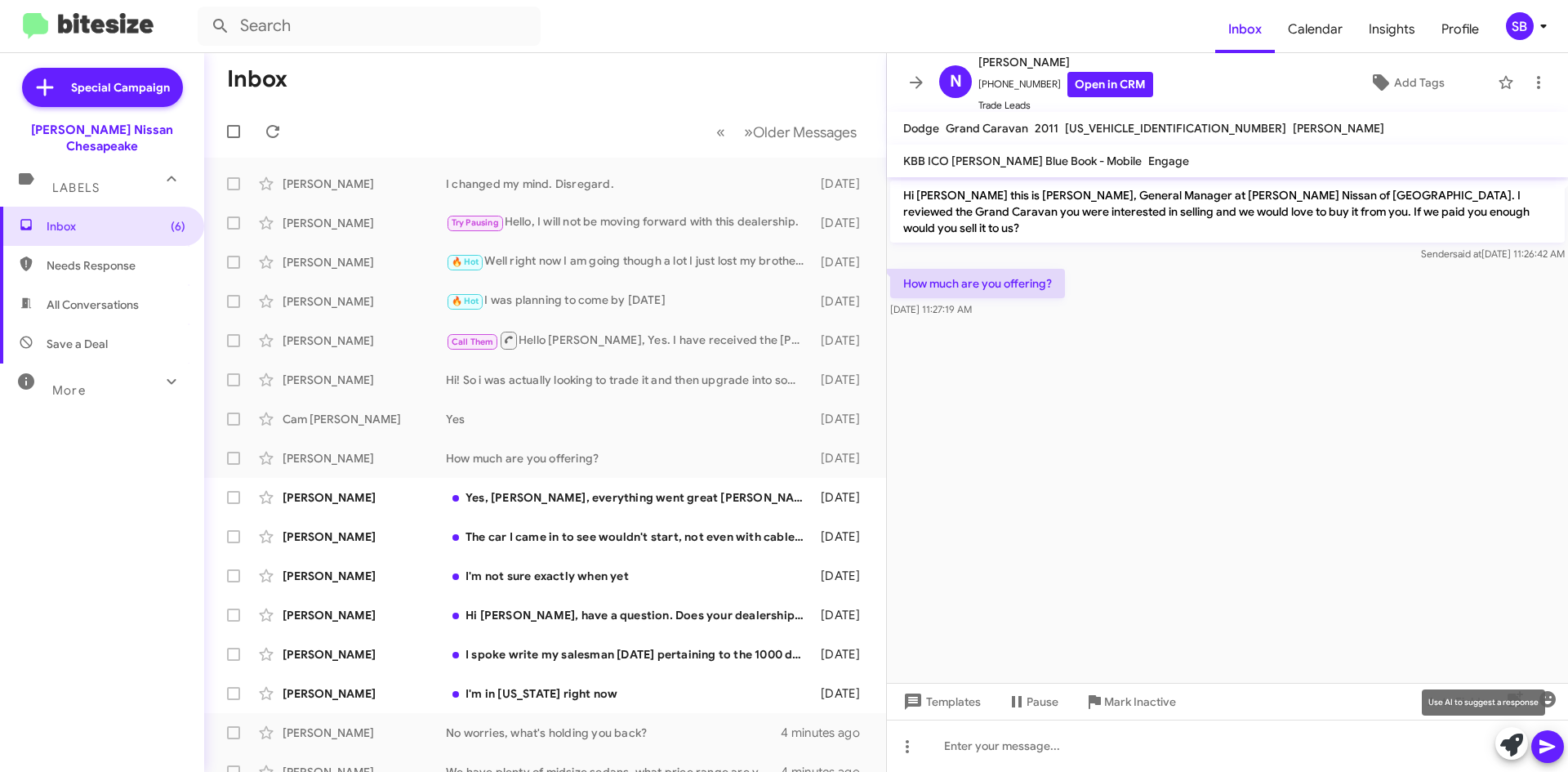
click at [1513, 751] on icon at bounding box center [1511, 744] width 23 height 23
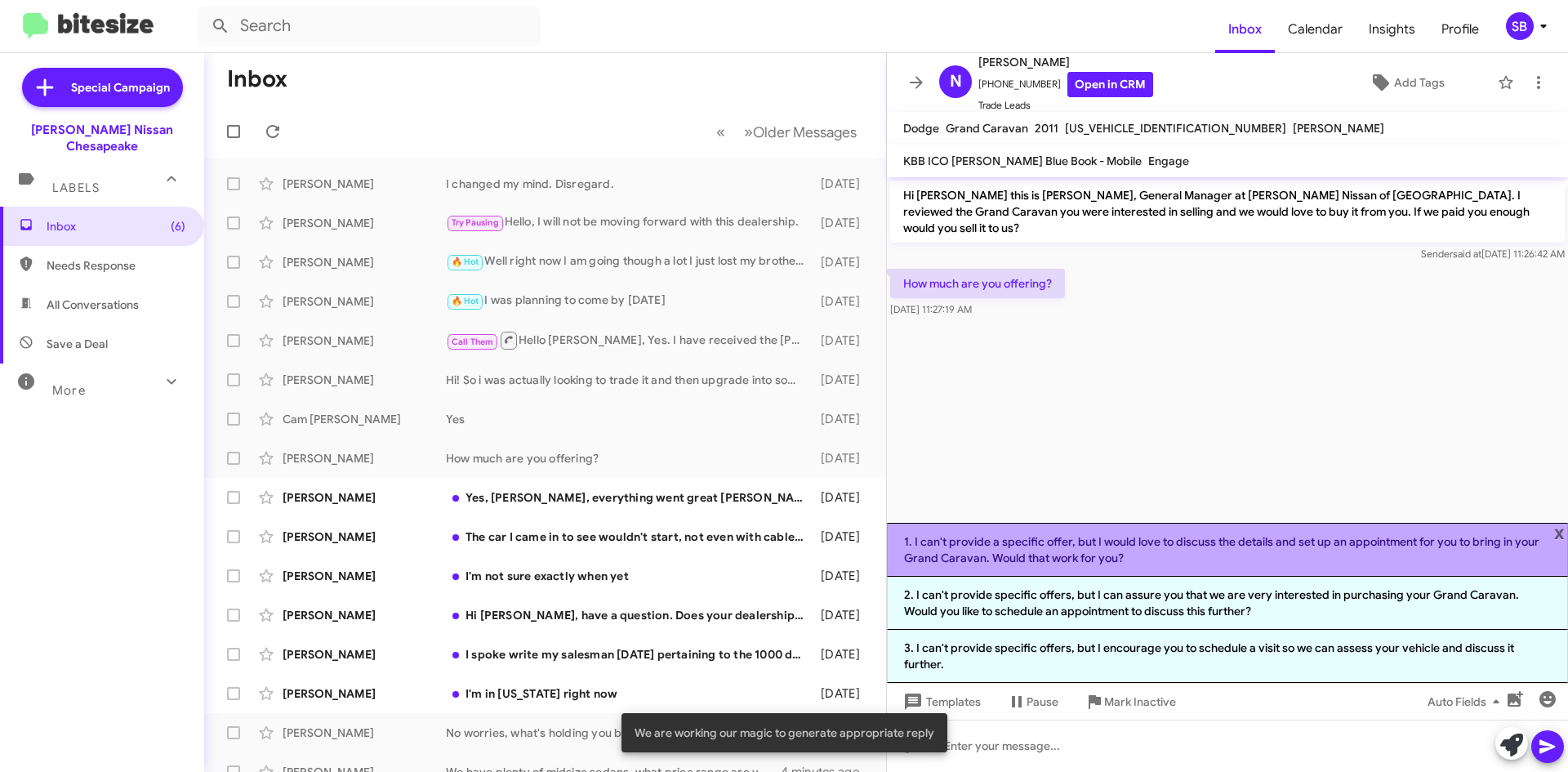
click at [1087, 558] on li "1. I can't provide a specific offer, but I would love to discuss the details an…" at bounding box center [1227, 550] width 681 height 54
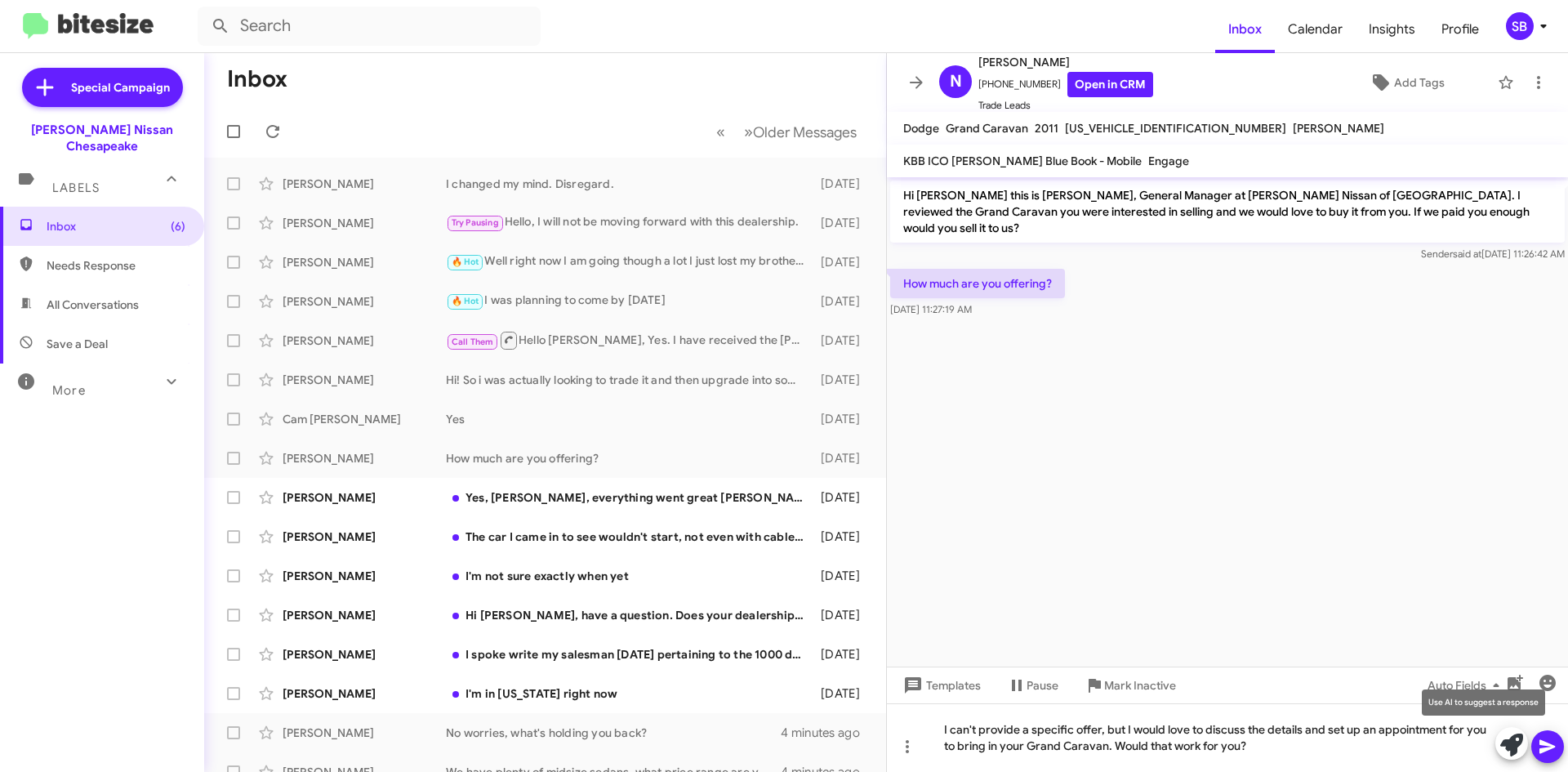
click at [1502, 760] on span at bounding box center [1511, 745] width 23 height 36
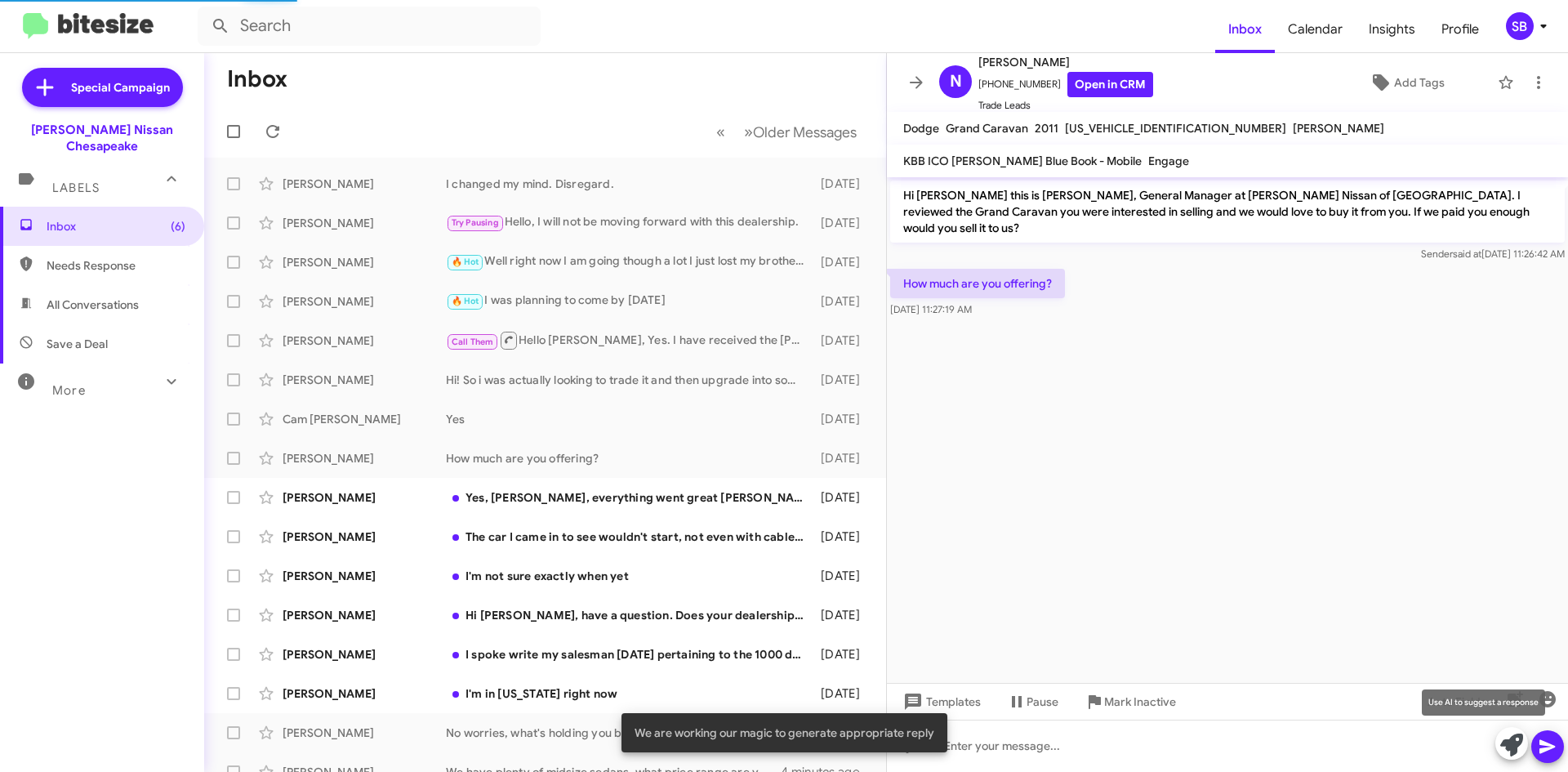
click at [1507, 741] on icon at bounding box center [1511, 744] width 23 height 23
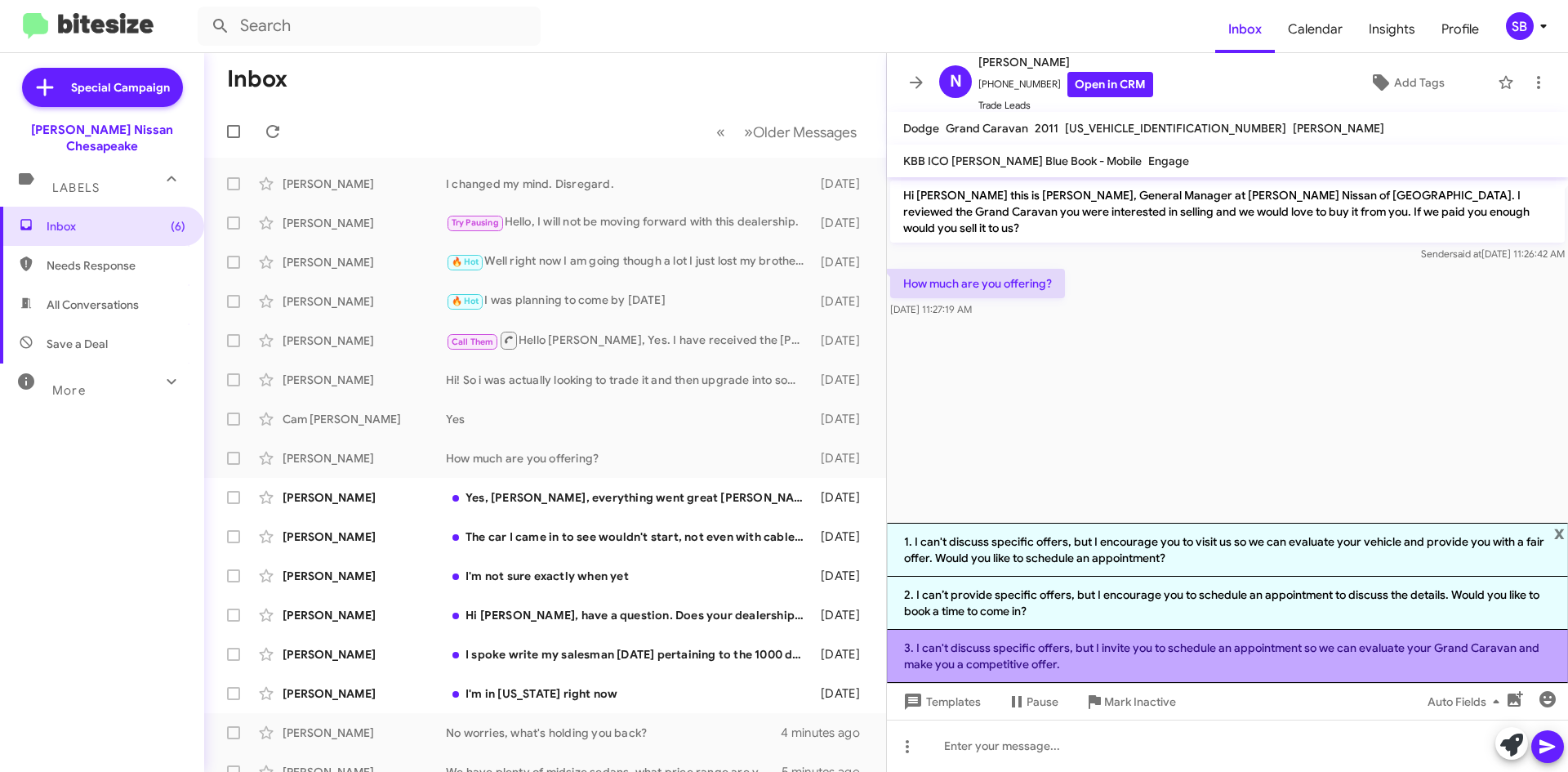
click at [1147, 652] on li "3. I can't discuss specific offers, but I invite you to schedule an appointment…" at bounding box center [1227, 655] width 681 height 53
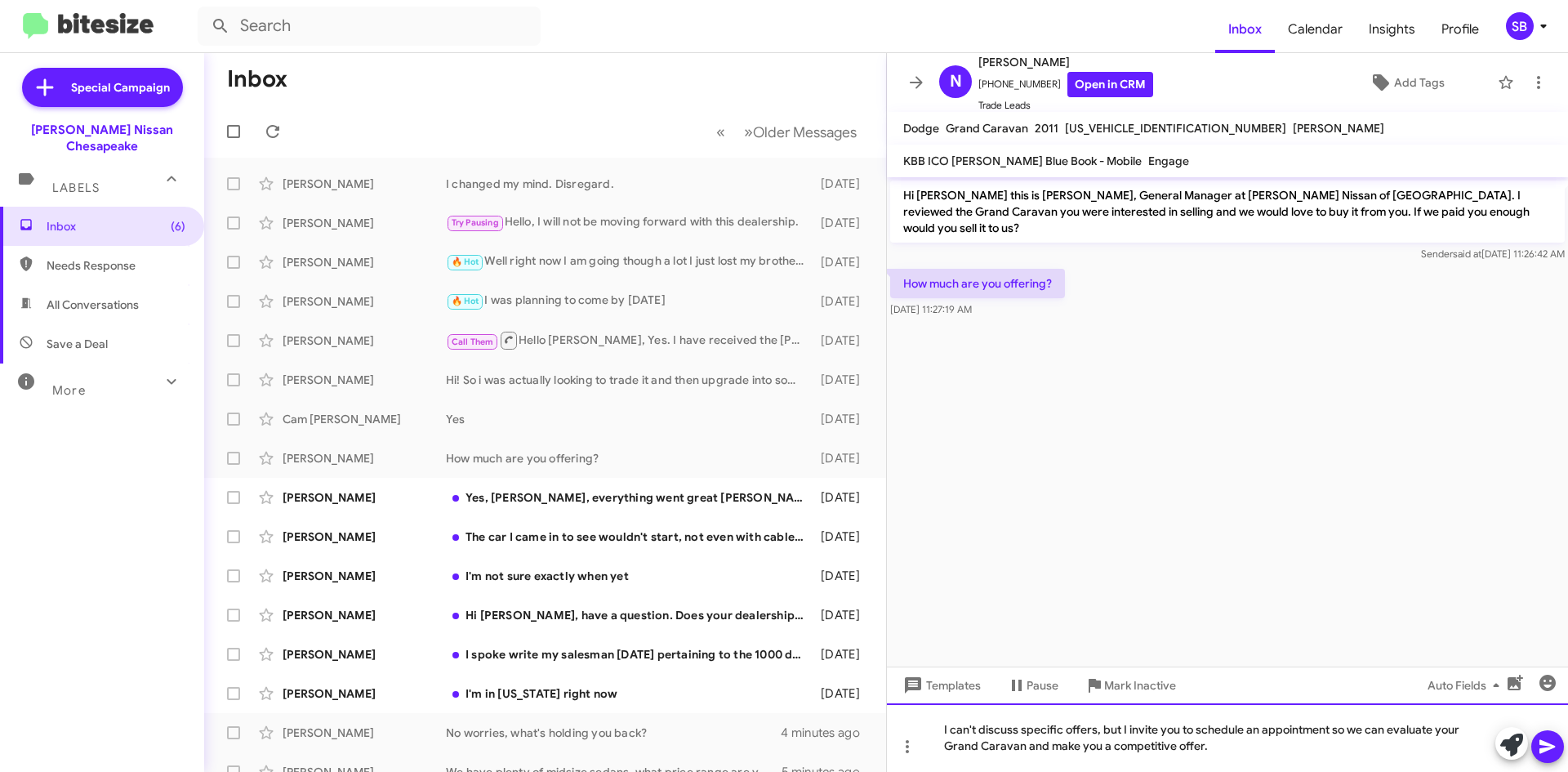
click at [1198, 745] on div "I can't discuss specific offers, but I invite you to schedule an appointment so…" at bounding box center [1227, 737] width 681 height 69
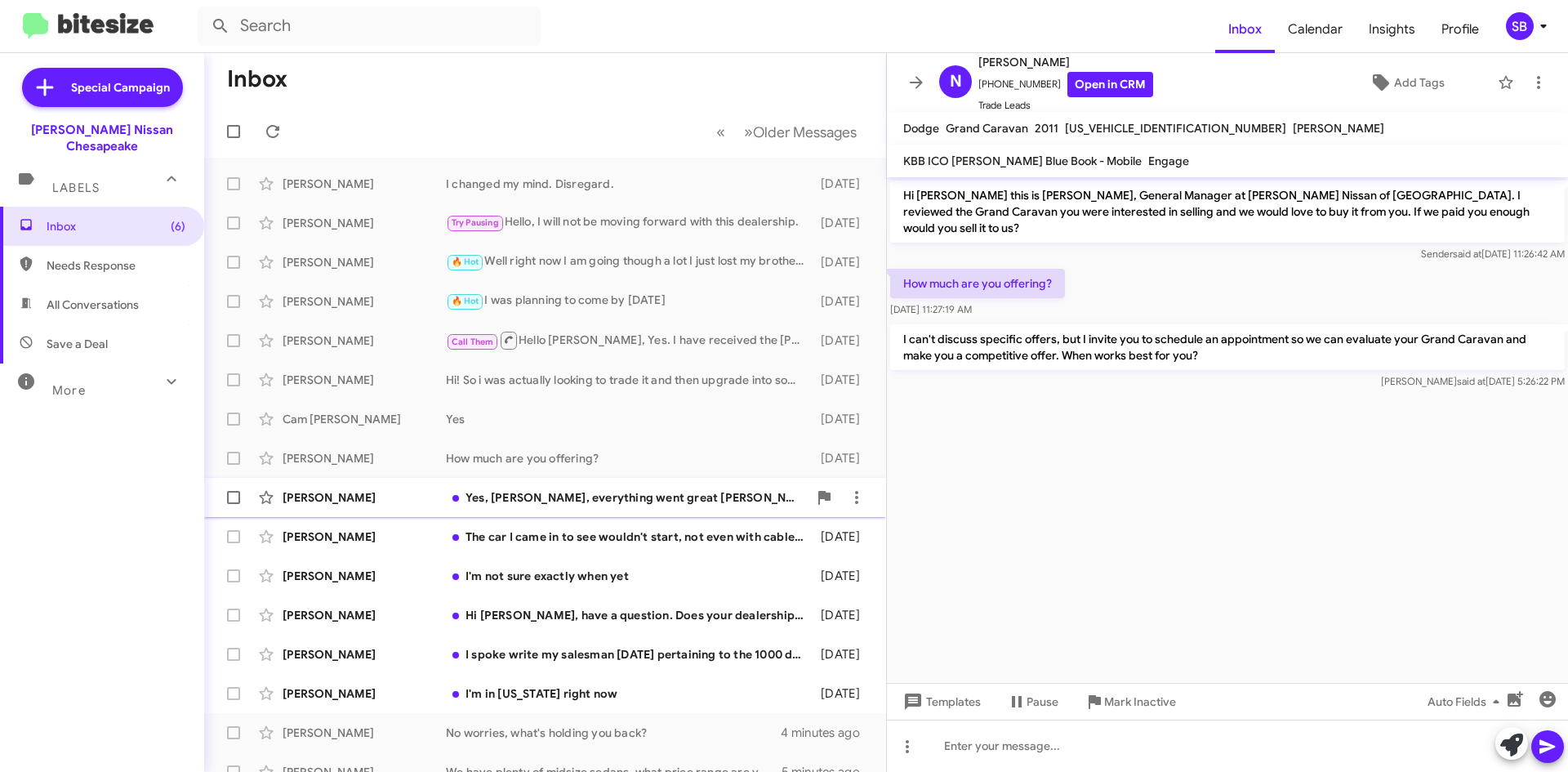
click at [644, 490] on div "Yes, [PERSON_NAME], everything went great [PERSON_NAME] and [PERSON_NAME] reall…" at bounding box center [626, 498] width 362 height 16
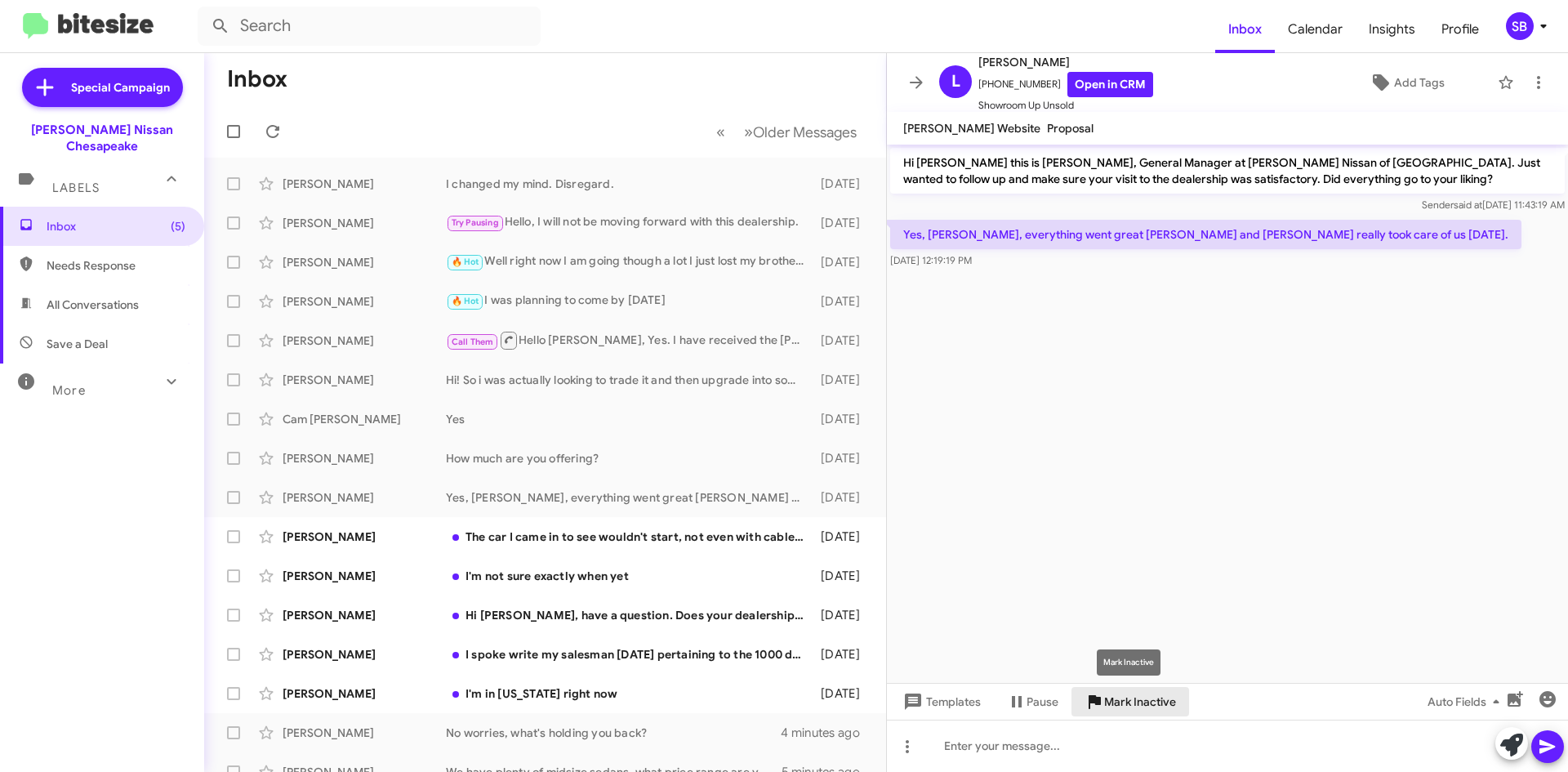
click at [1141, 706] on span "Mark Inactive" at bounding box center [1140, 701] width 72 height 29
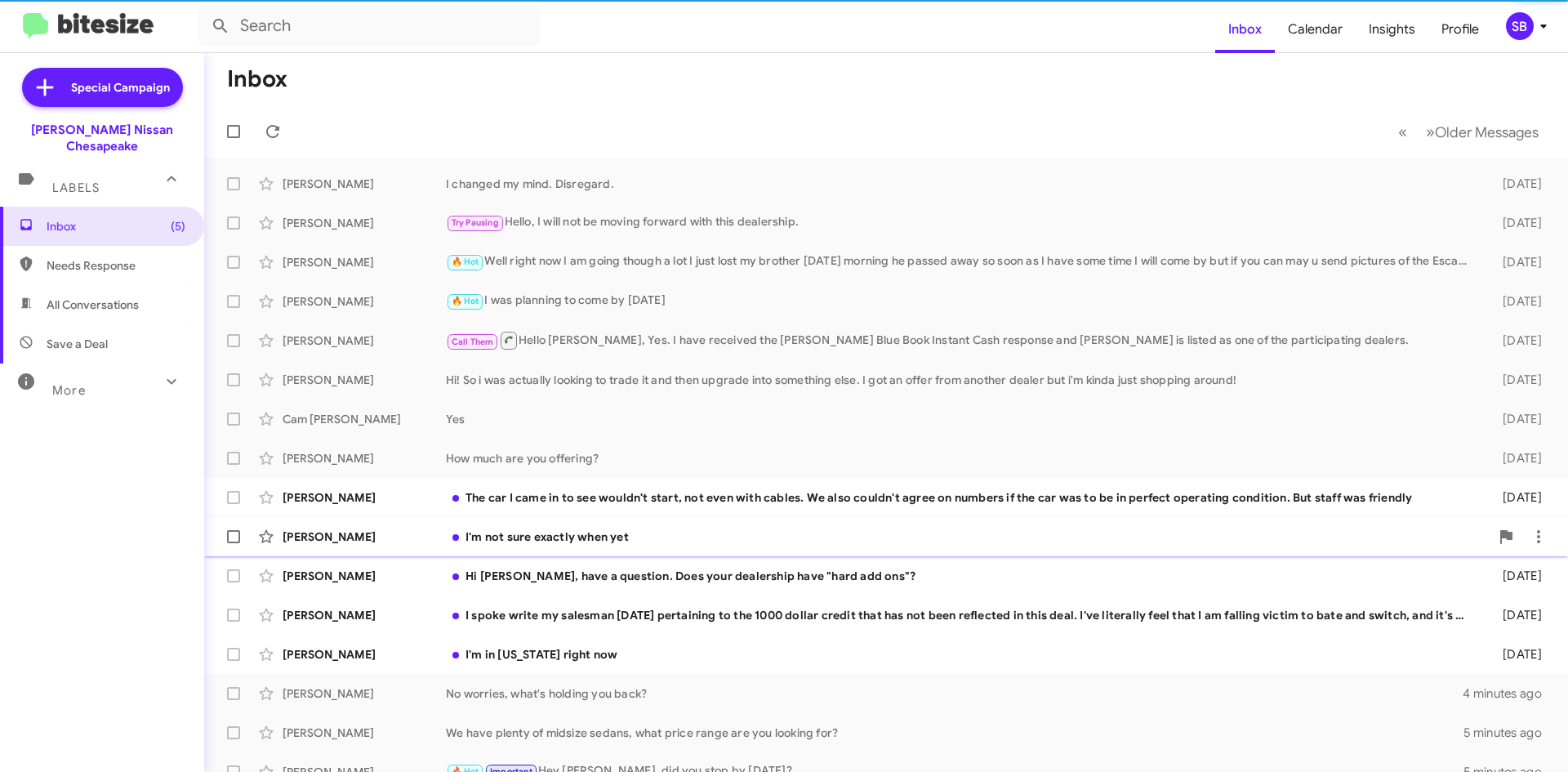
click at [585, 529] on div "I'm not sure exactly when yet" at bounding box center [968, 537] width 1044 height 16
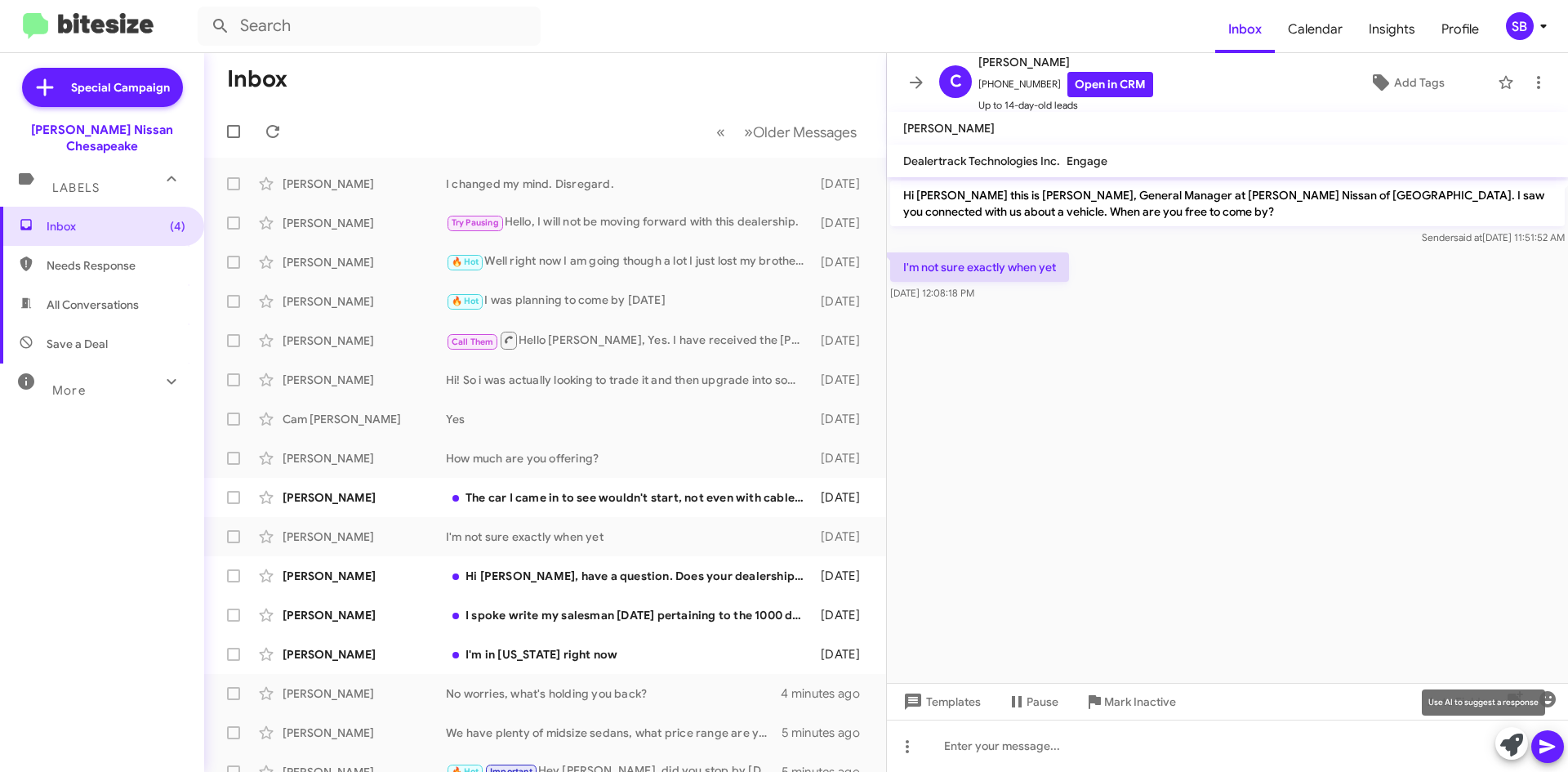
click at [1510, 747] on icon at bounding box center [1511, 744] width 23 height 23
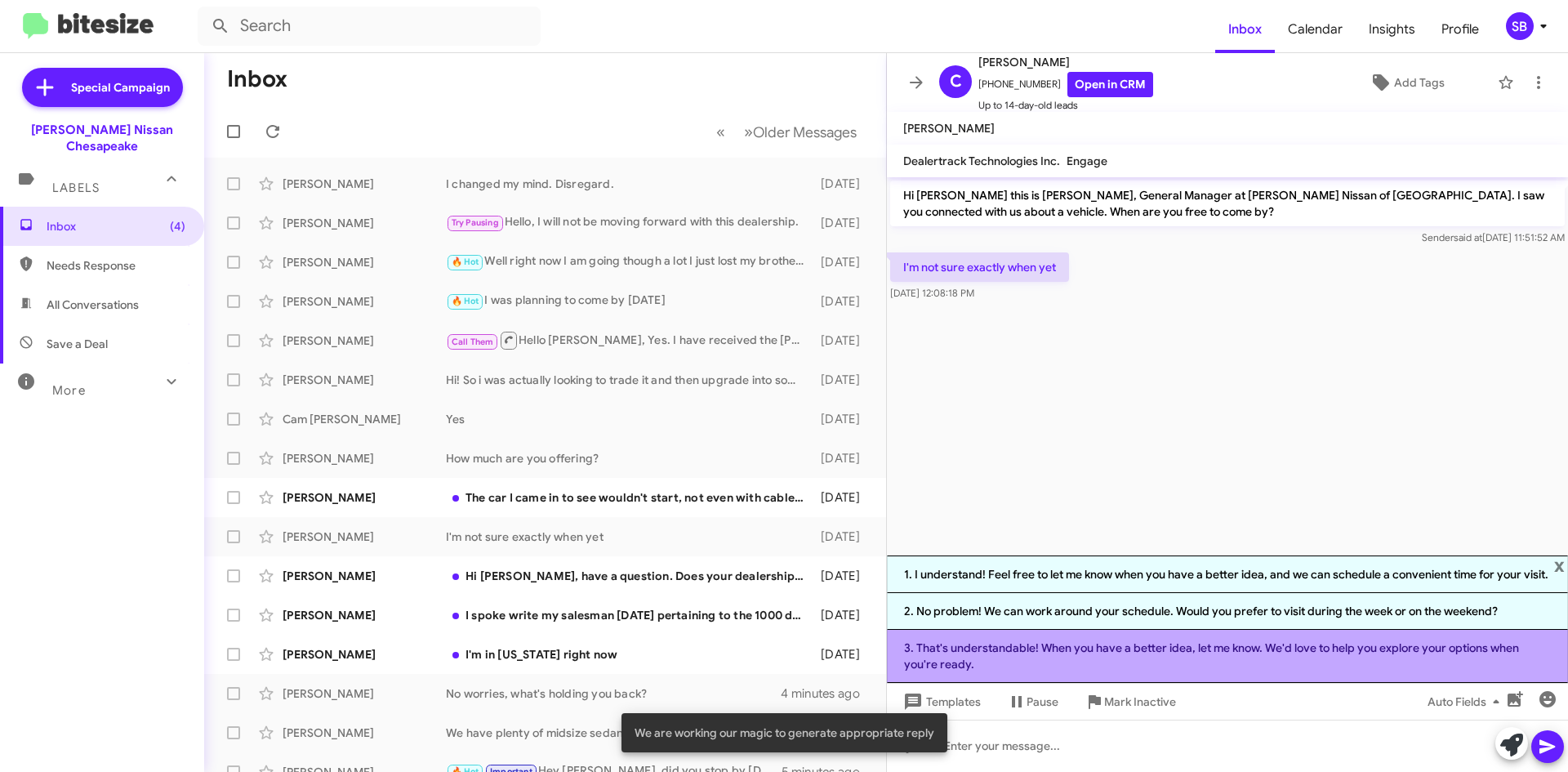
click at [1193, 652] on li "3. That's understandable! When you have a better idea, let me know. We'd love t…" at bounding box center [1227, 655] width 681 height 53
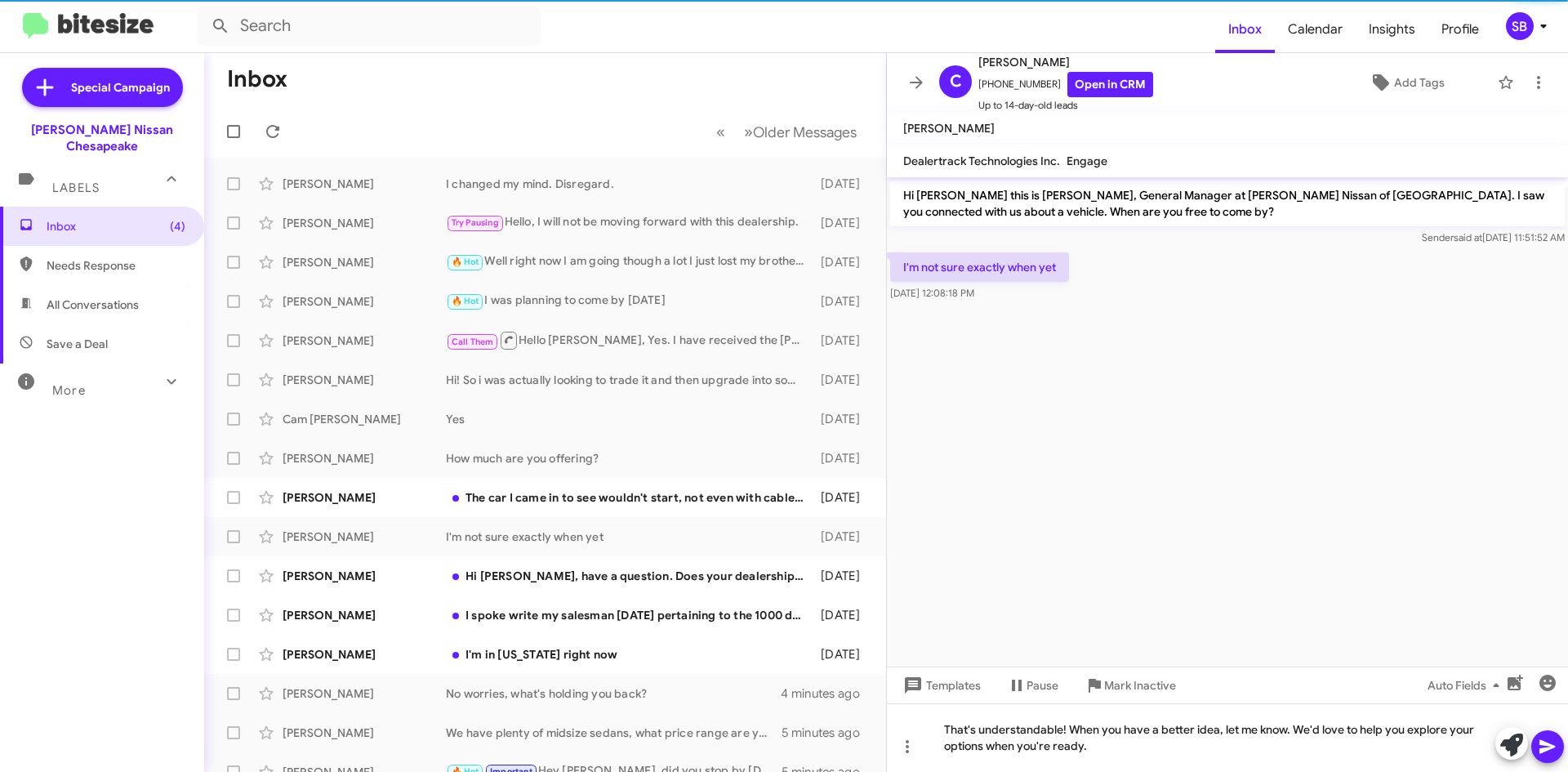
click at [1548, 743] on icon at bounding box center [1548, 747] width 16 height 14
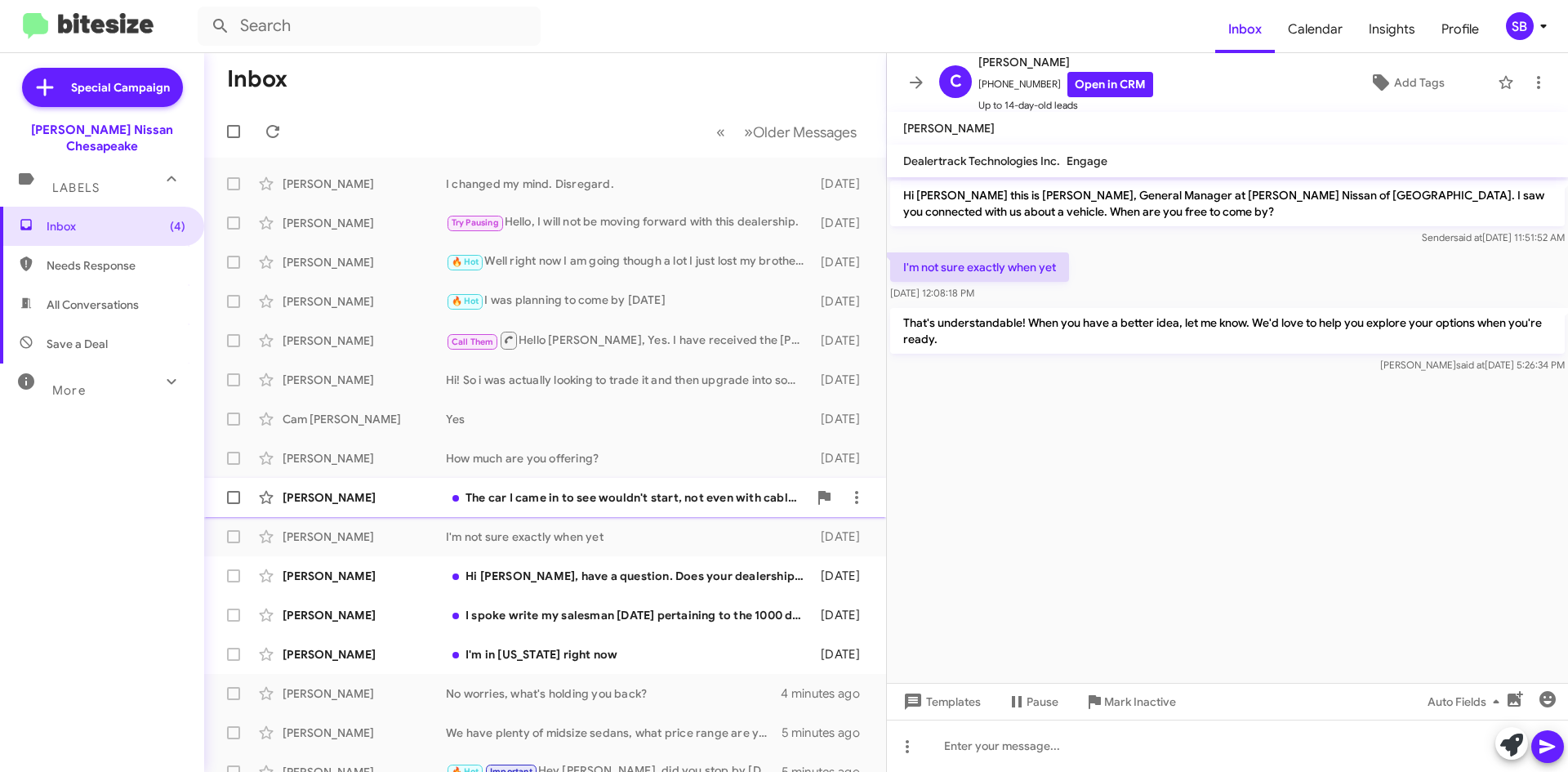
click at [630, 502] on div "The car I came in to see wouldn't start, not even with cables. We also couldn't…" at bounding box center [626, 498] width 362 height 16
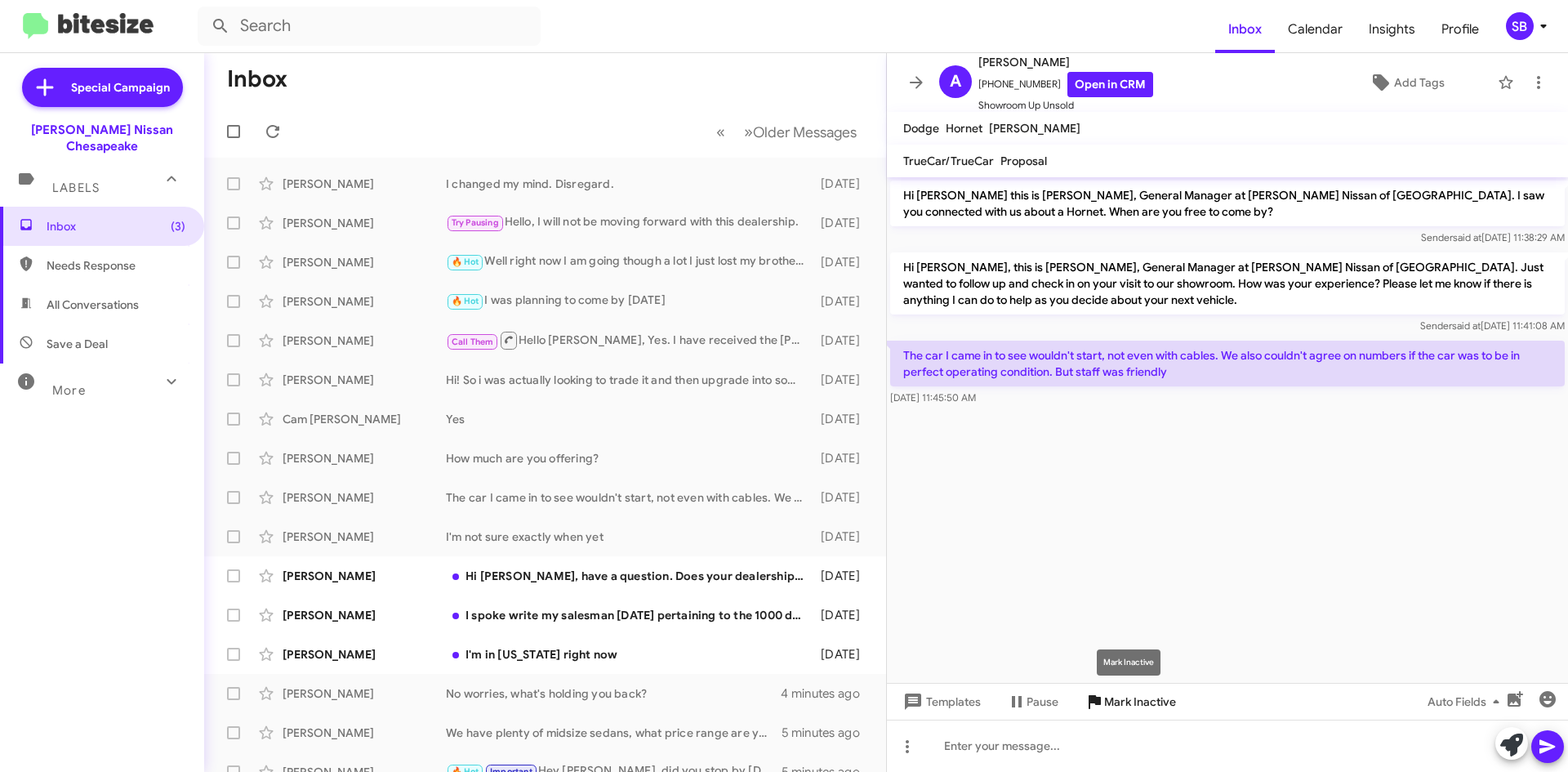
click at [1138, 697] on span "Mark Inactive" at bounding box center [1140, 701] width 72 height 29
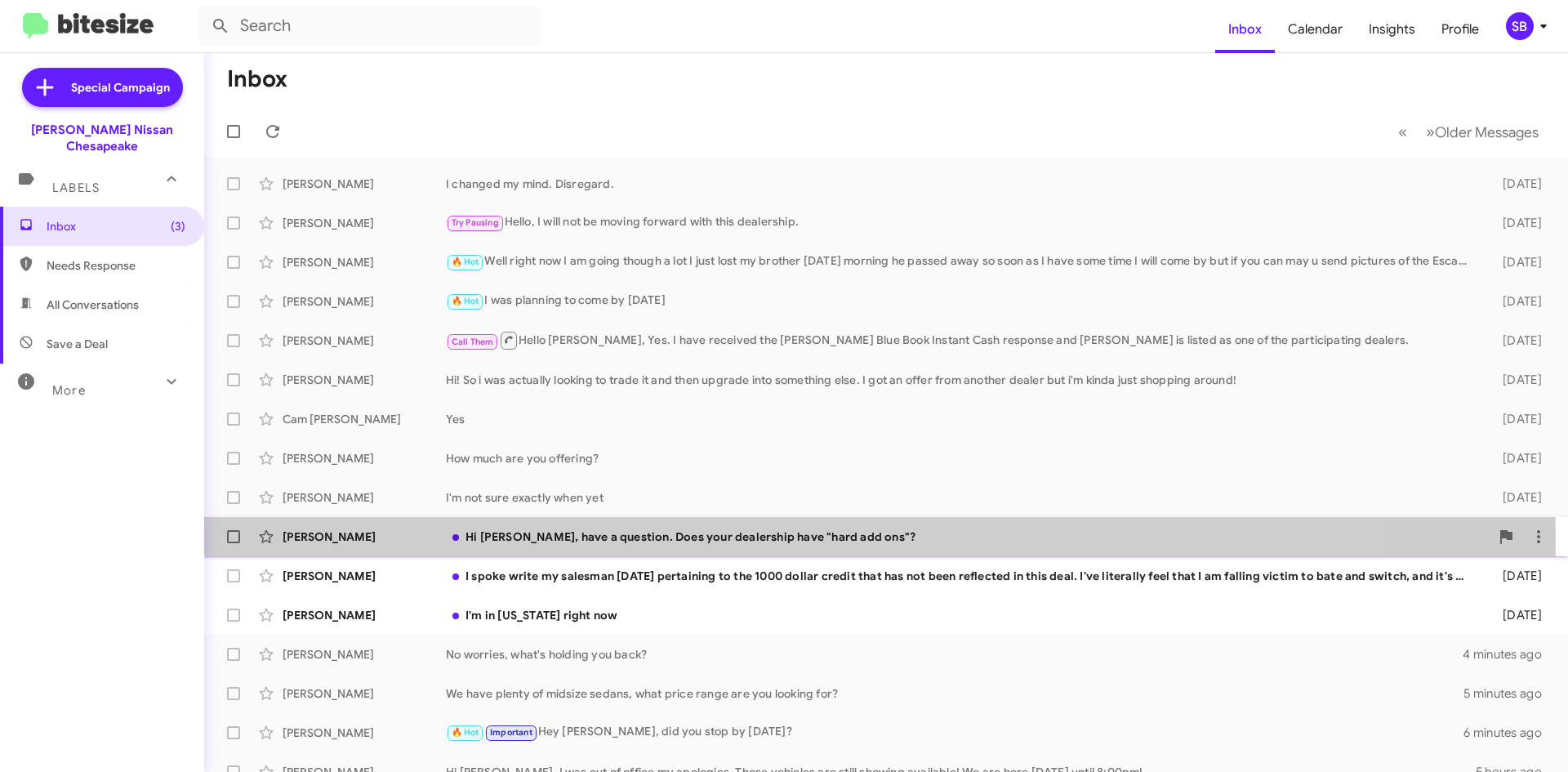
click at [638, 544] on div "Hi [PERSON_NAME], have a question. Does your dealership have "hard add ons"?" at bounding box center [968, 537] width 1044 height 16
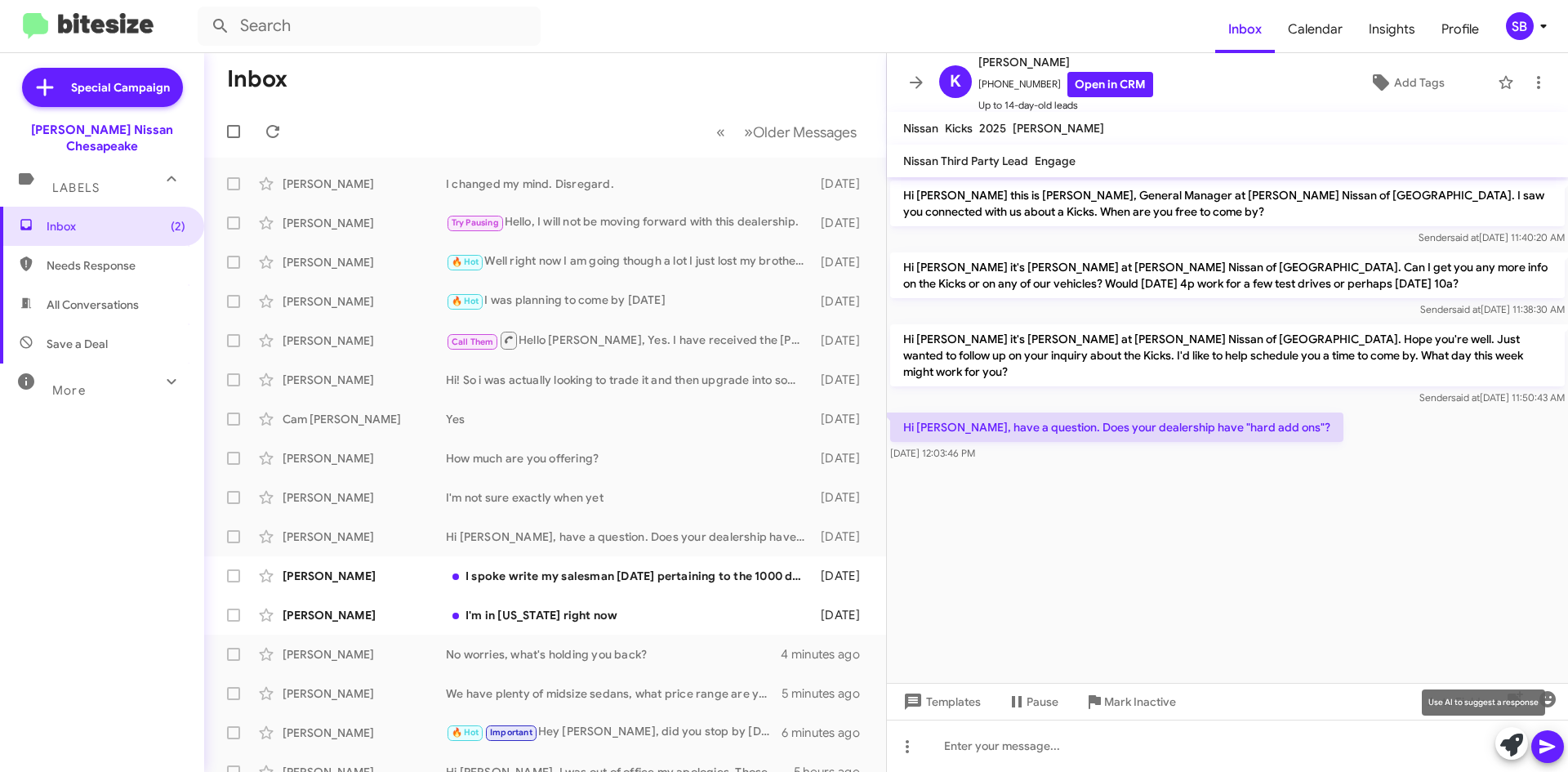
click at [1512, 752] on icon at bounding box center [1511, 744] width 23 height 23
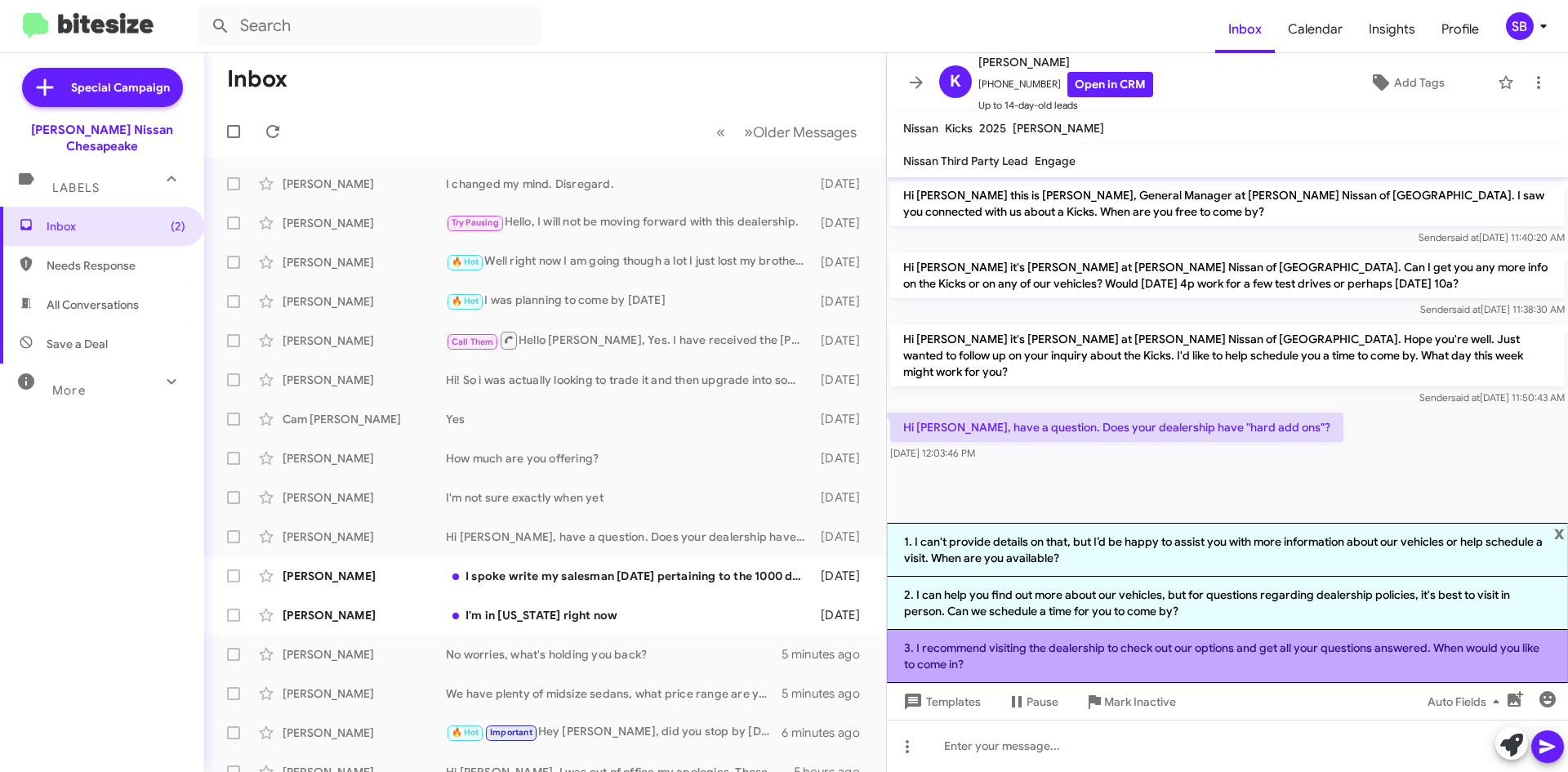
click at [1210, 656] on li "3. I recommend visiting the dealership to check out our options and get all you…" at bounding box center [1227, 655] width 681 height 53
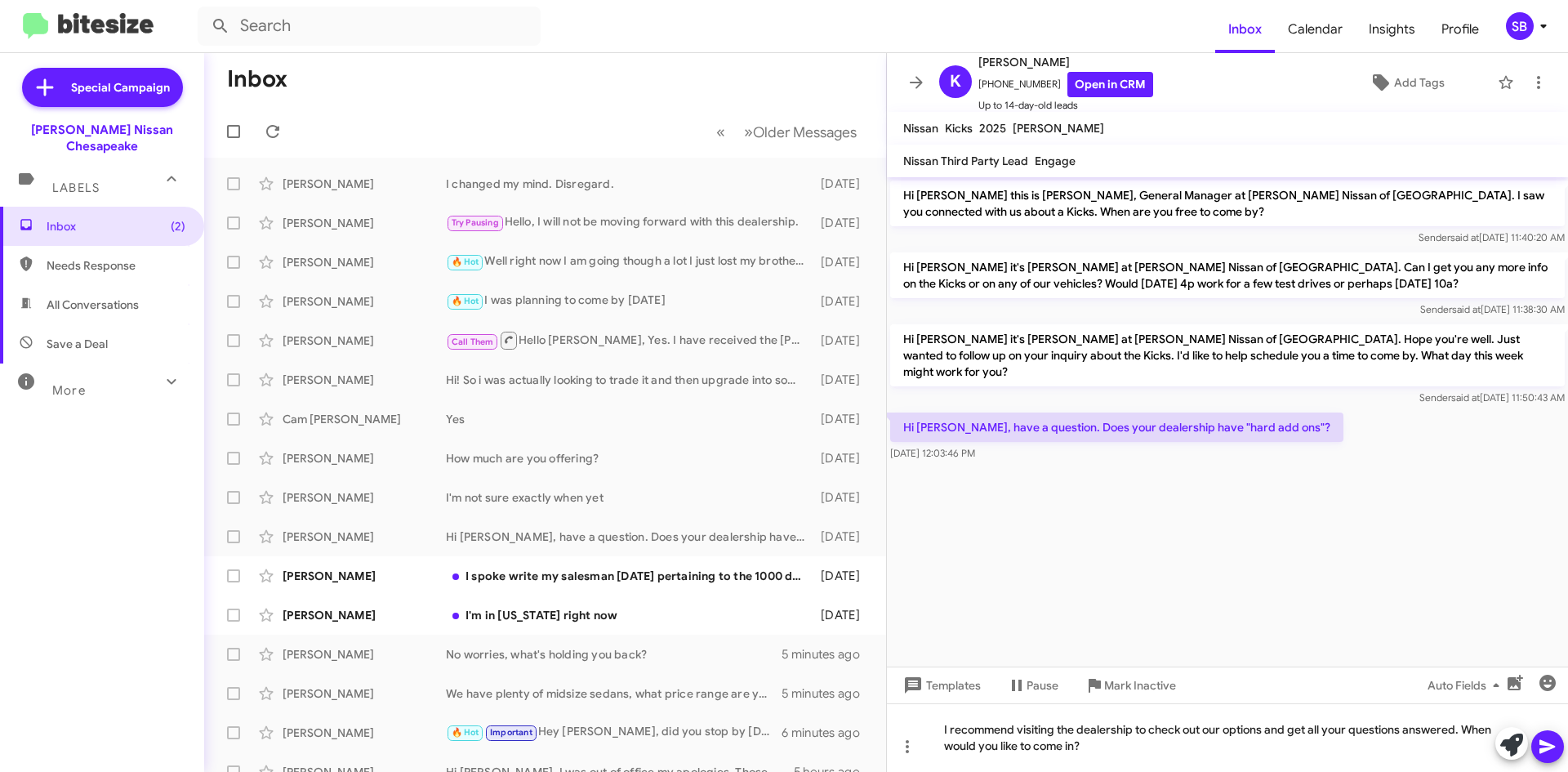
click at [1550, 751] on icon at bounding box center [1548, 747] width 20 height 20
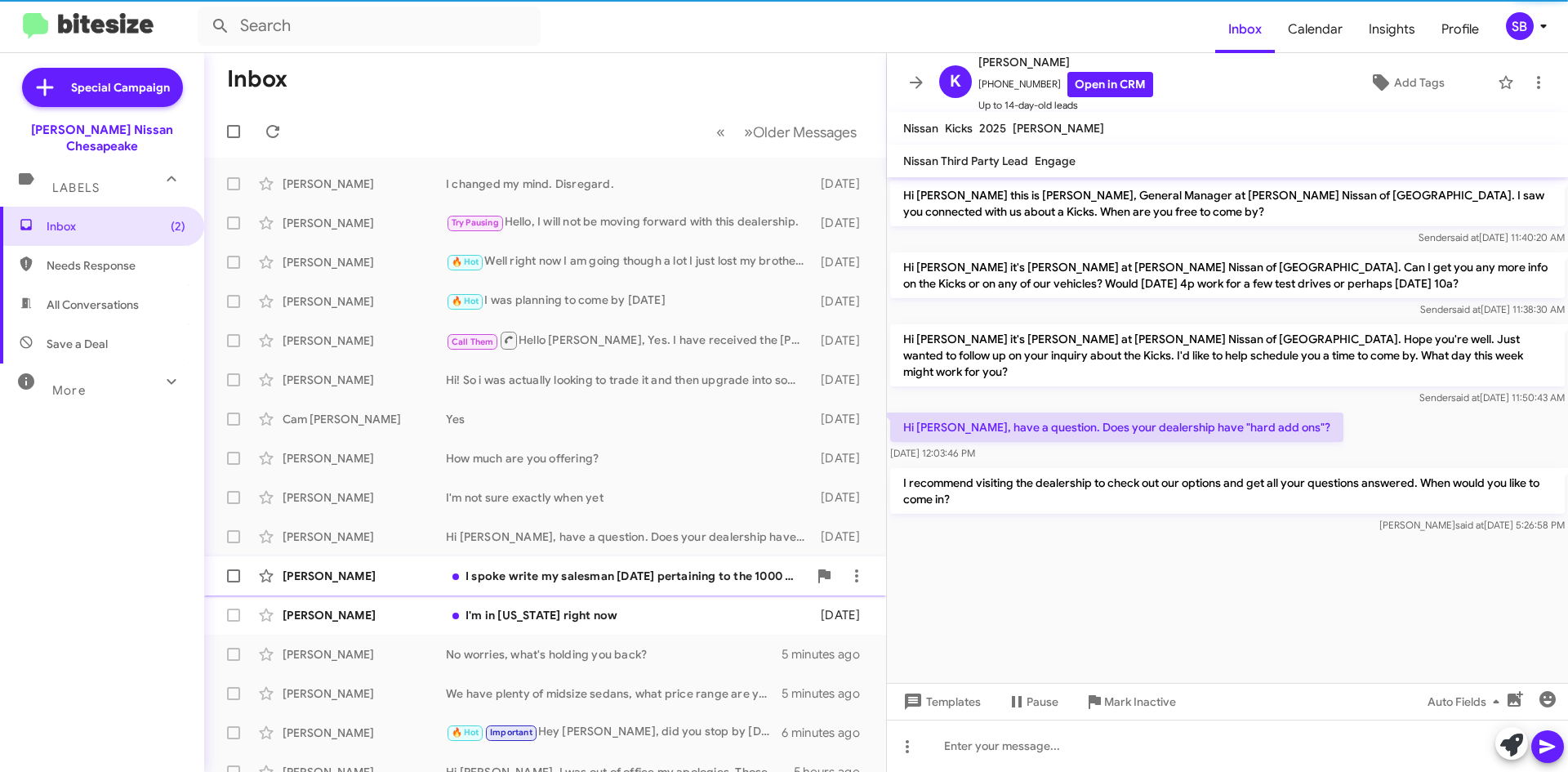
click at [611, 589] on div "[PERSON_NAME] I spoke write my salesman [DATE] pertaining to the 1000 dollar cr…" at bounding box center [546, 576] width 656 height 33
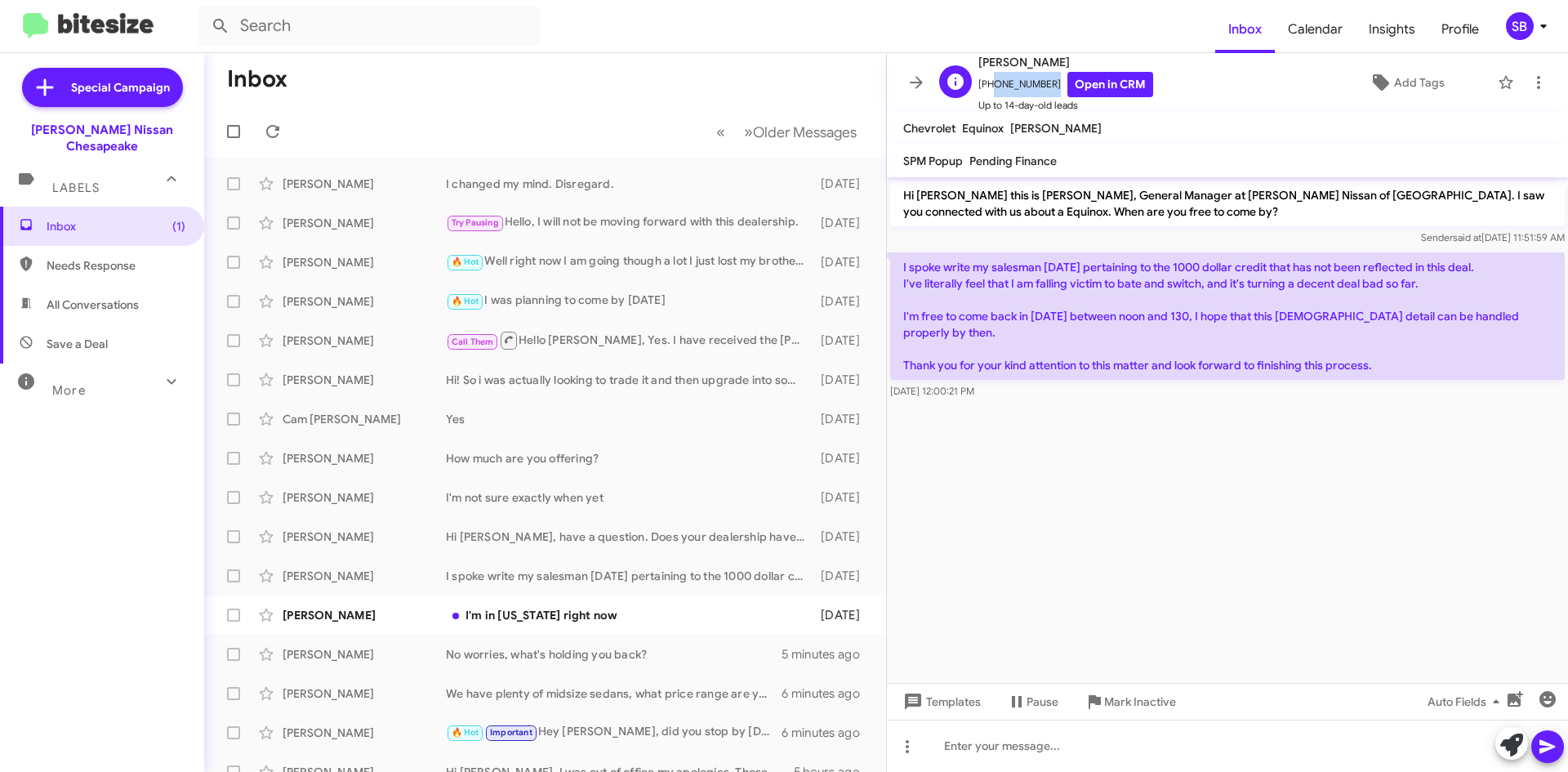
drag, startPoint x: 1043, startPoint y: 85, endPoint x: 989, endPoint y: 93, distance: 54.6
click at [989, 93] on span "[PHONE_NUMBER] Open in CRM" at bounding box center [1065, 84] width 175 height 25
copy span "2029775217"
drag, startPoint x: 138, startPoint y: 255, endPoint x: 124, endPoint y: 250, distance: 14.9
click at [138, 257] on span "Needs Response" at bounding box center [116, 265] width 139 height 16
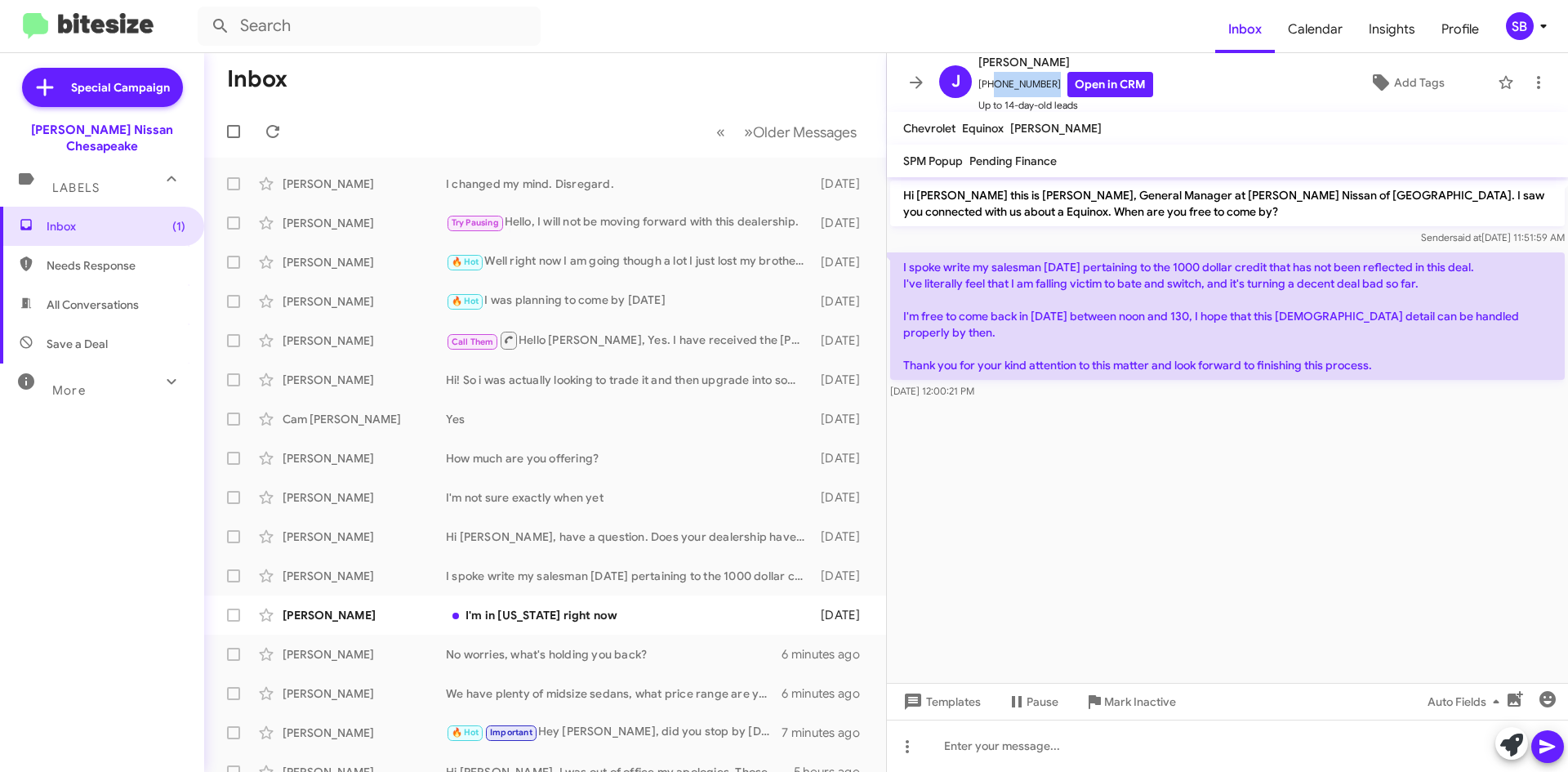
type input "in:needs-response"
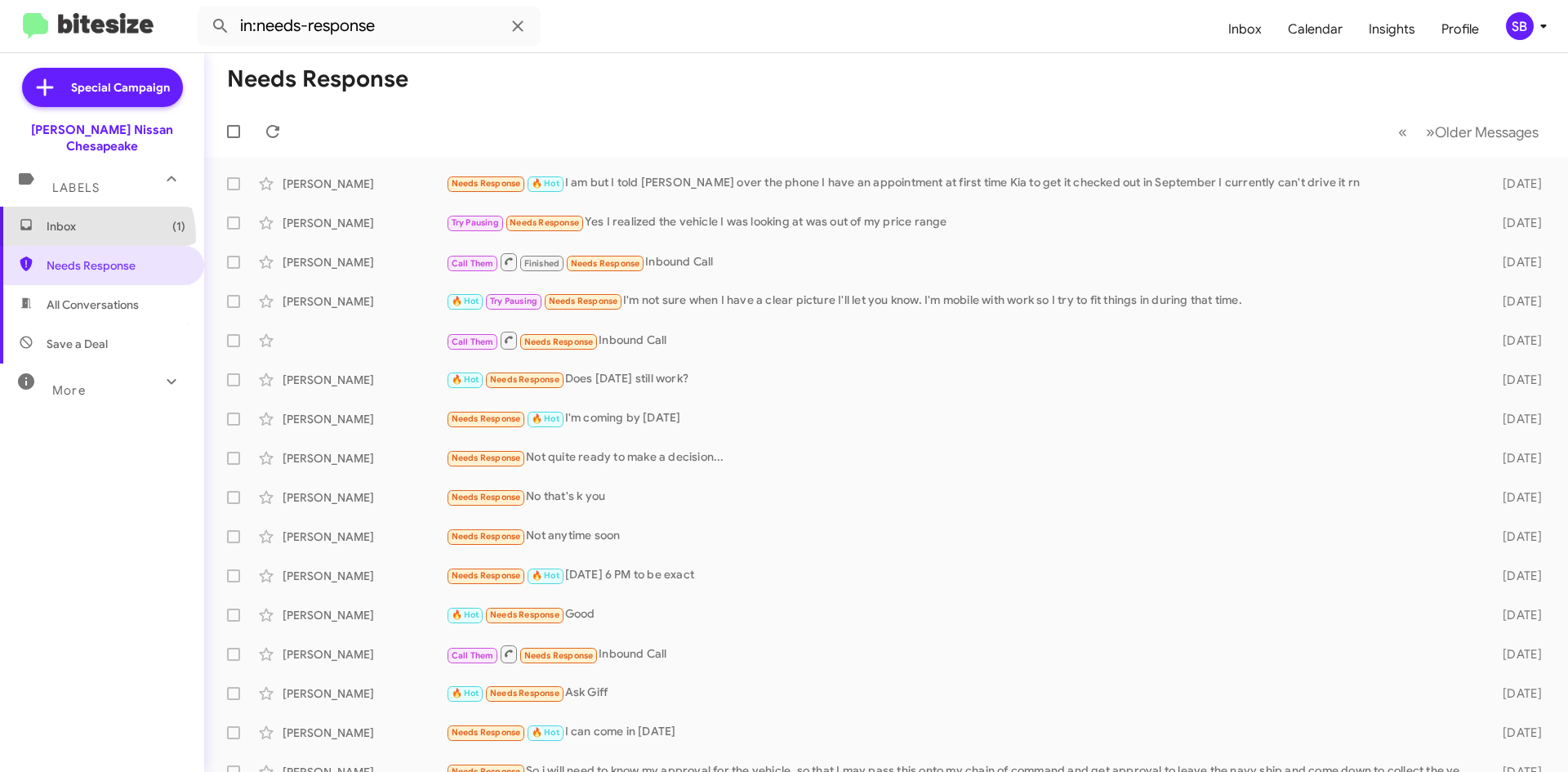
click at [93, 220] on span "Inbox (1)" at bounding box center [102, 225] width 204 height 39
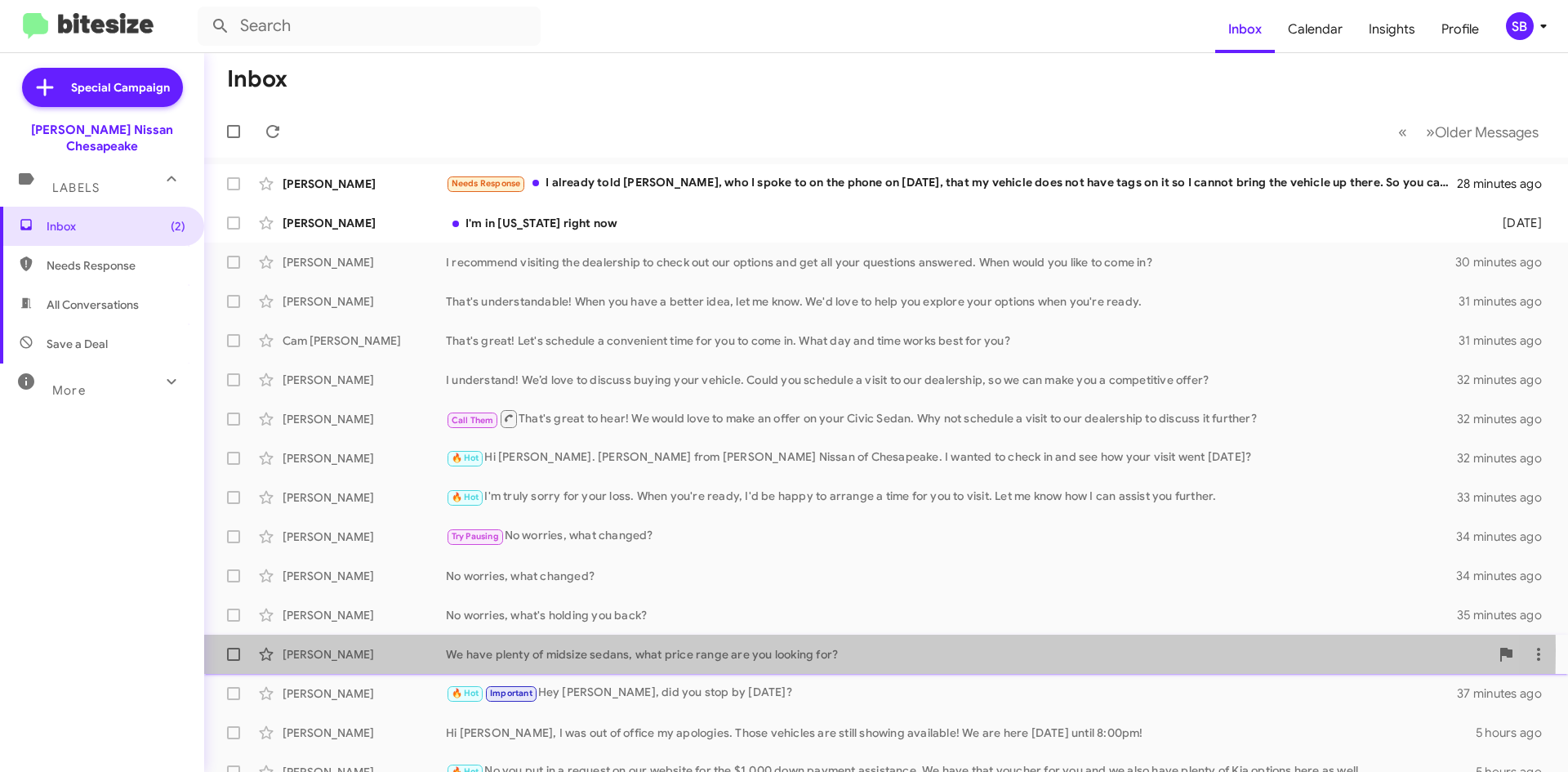
click at [603, 650] on div "We have plenty of midsize sedans, what price range are you looking for?" at bounding box center [968, 654] width 1044 height 16
